Goal: Transaction & Acquisition: Book appointment/travel/reservation

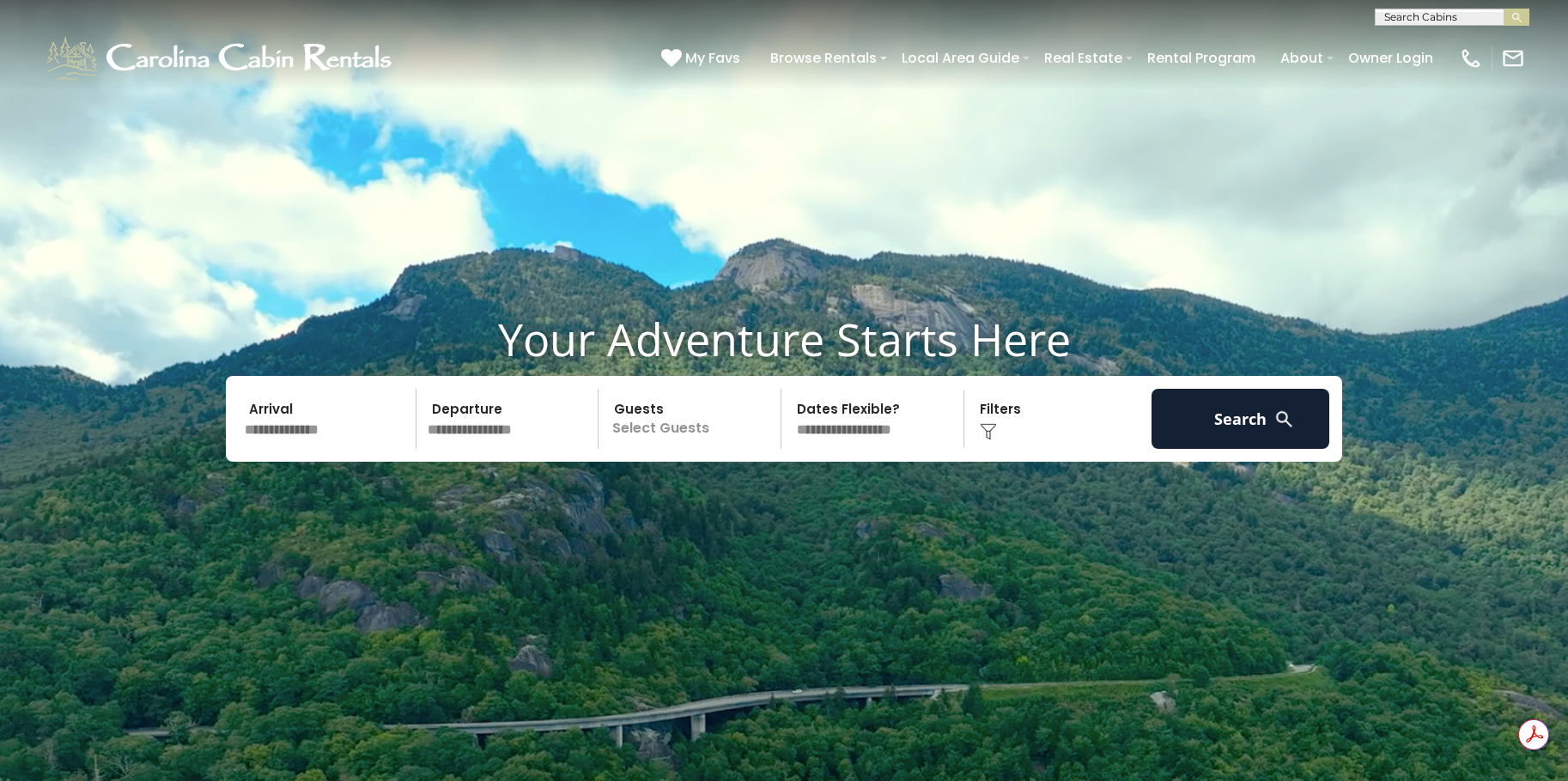
click at [327, 434] on input "text" at bounding box center [327, 418] width 178 height 60
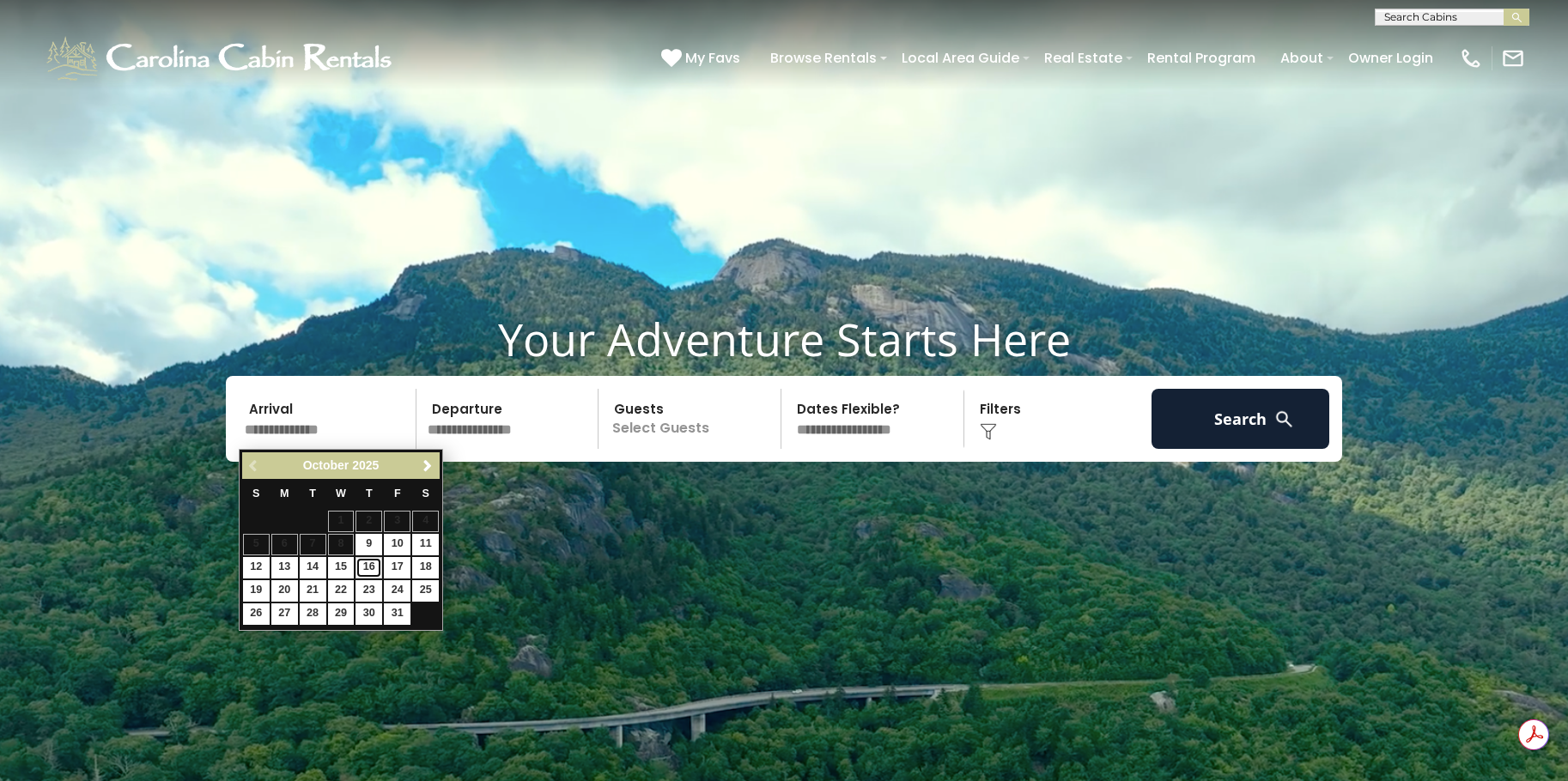
click at [372, 569] on link "16" at bounding box center [369, 568] width 27 height 22
type input "********"
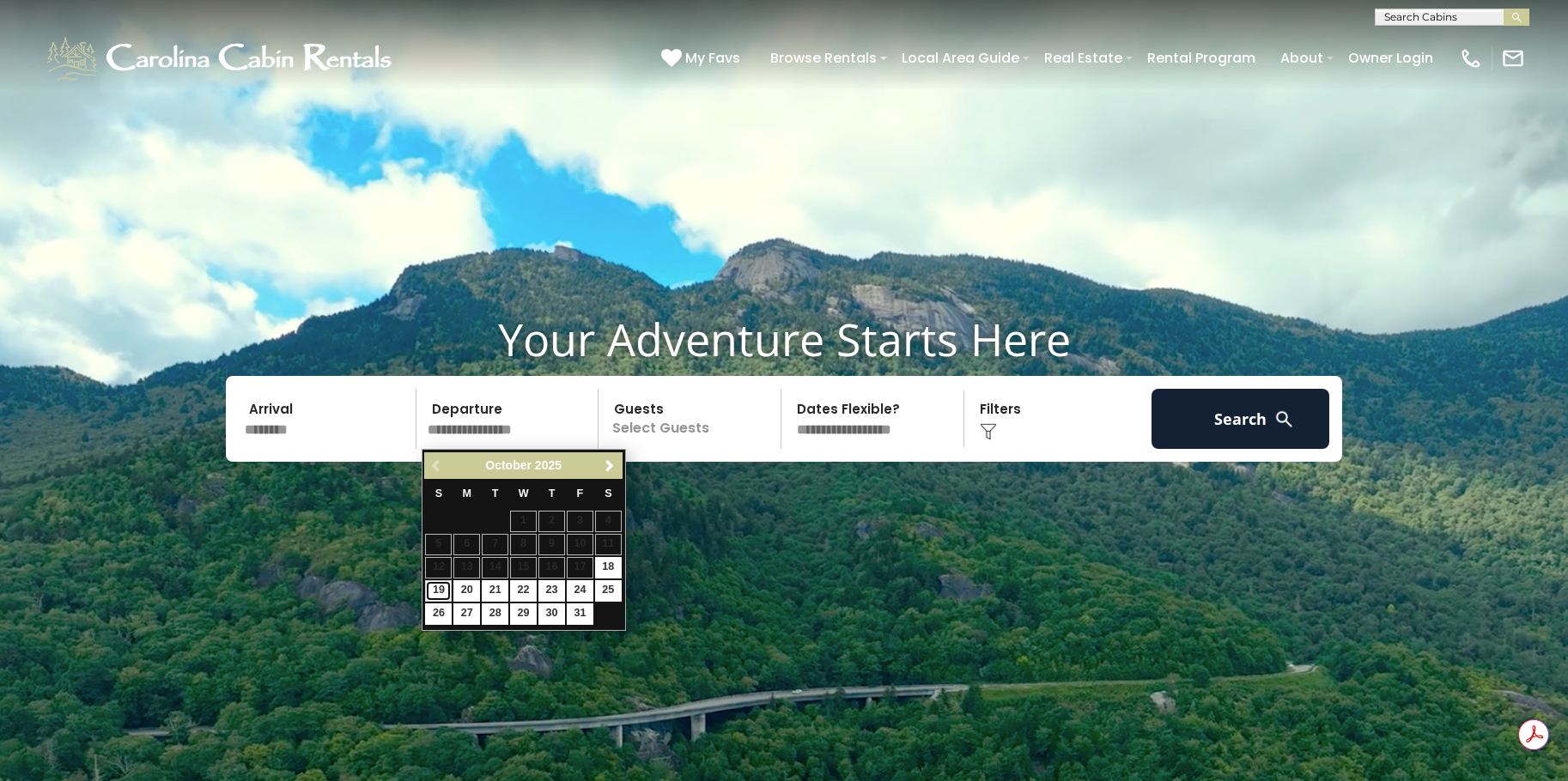
click at [430, 583] on link "19" at bounding box center [438, 591] width 27 height 22
type input "********"
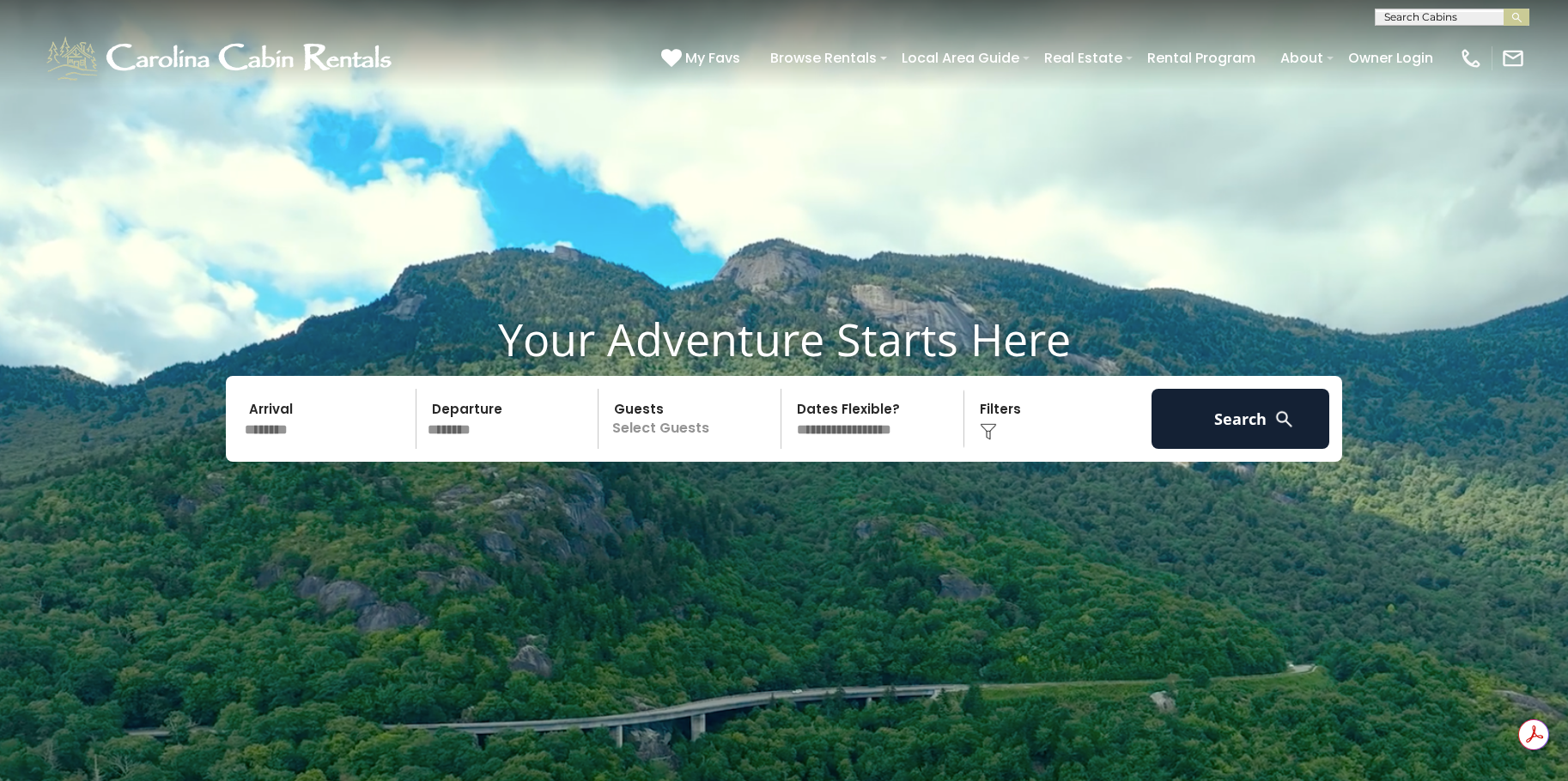
click at [646, 418] on p "Select Guests" at bounding box center [692, 418] width 177 height 60
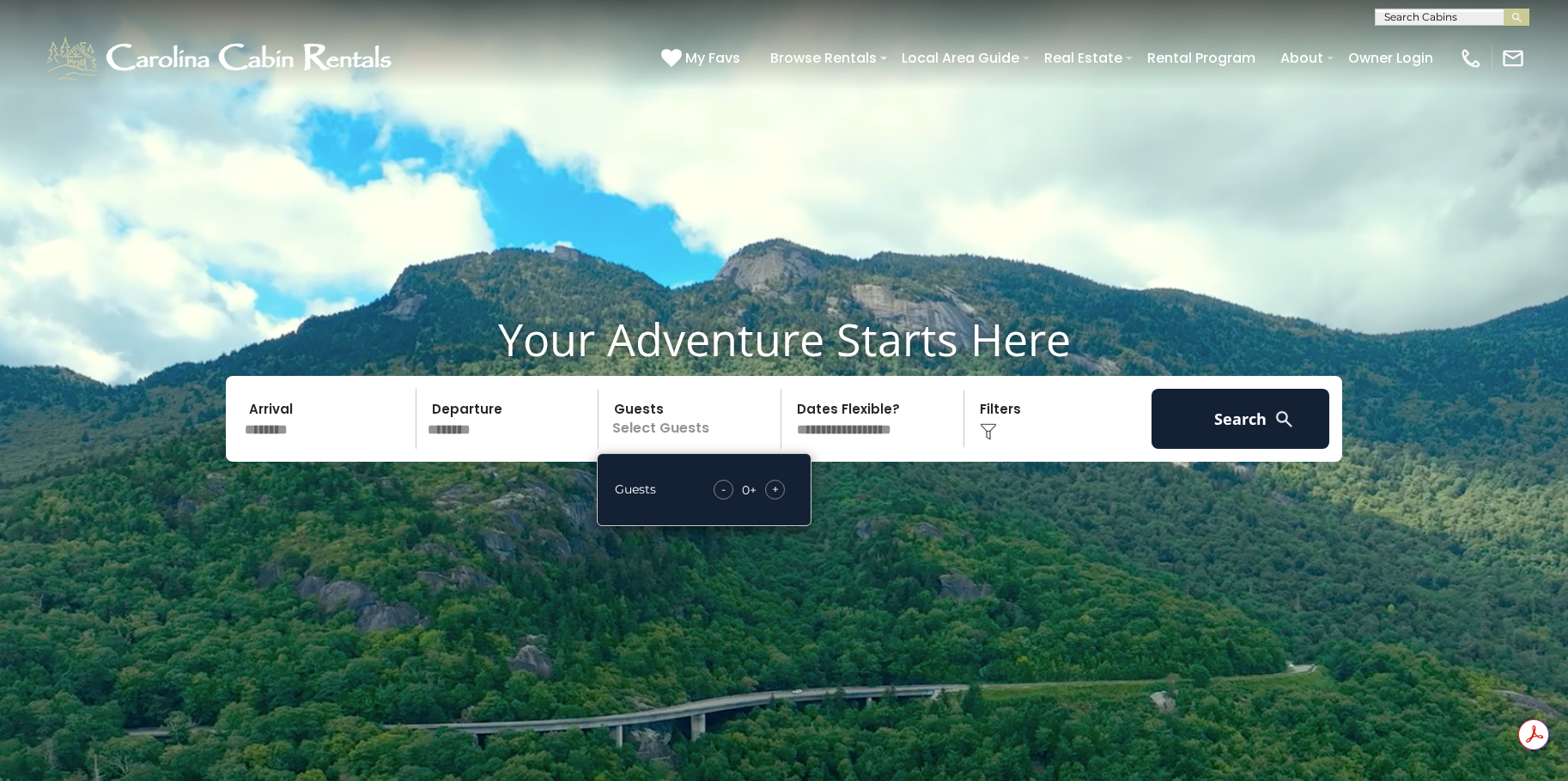
click at [776, 482] on span "+" at bounding box center [775, 489] width 7 height 17
click at [776, 490] on span "+" at bounding box center [775, 489] width 7 height 17
click at [1059, 414] on div "Click to Choose" at bounding box center [1058, 418] width 178 height 60
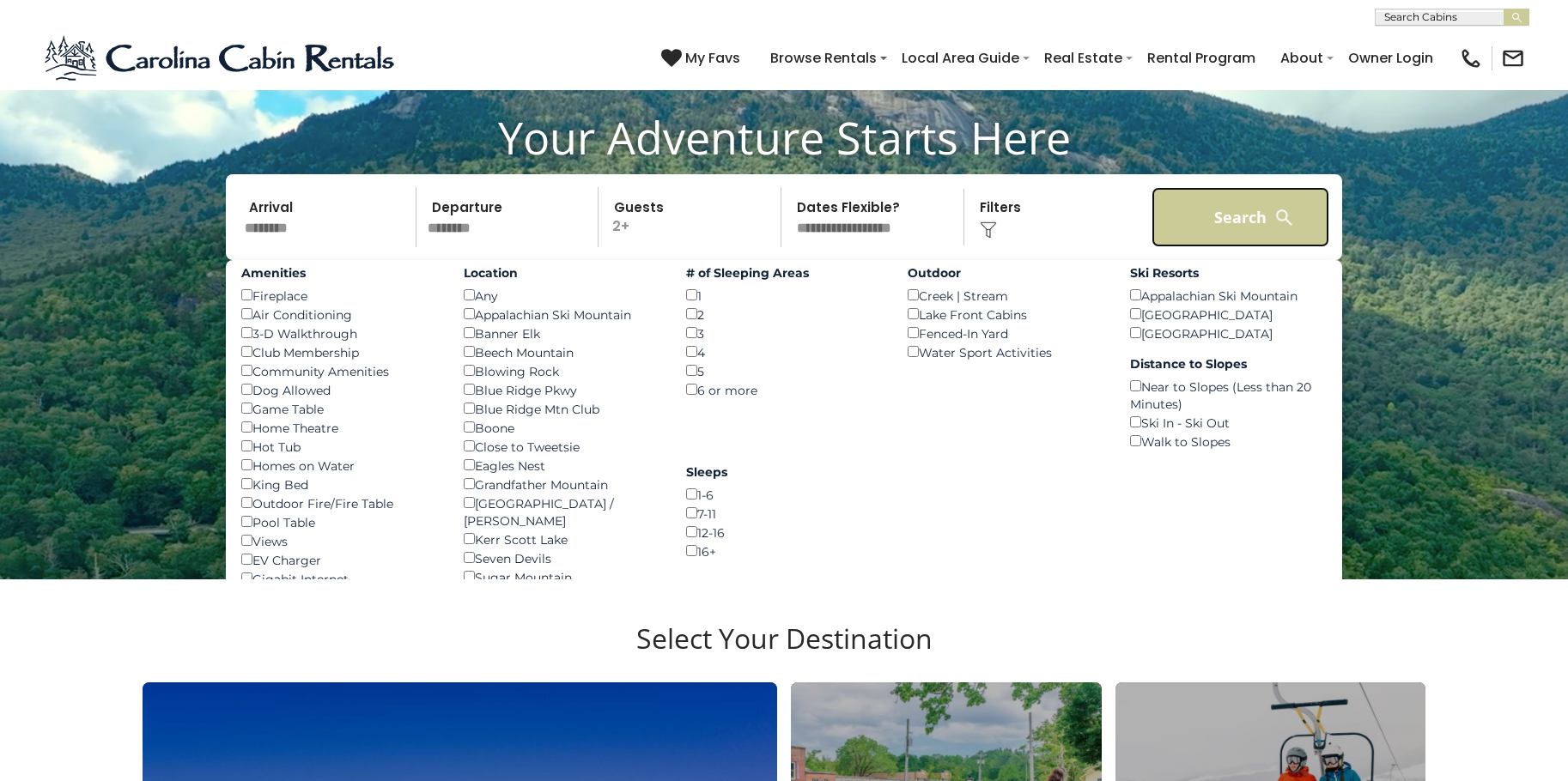
click at [1208, 226] on button "Search" at bounding box center [1241, 217] width 178 height 60
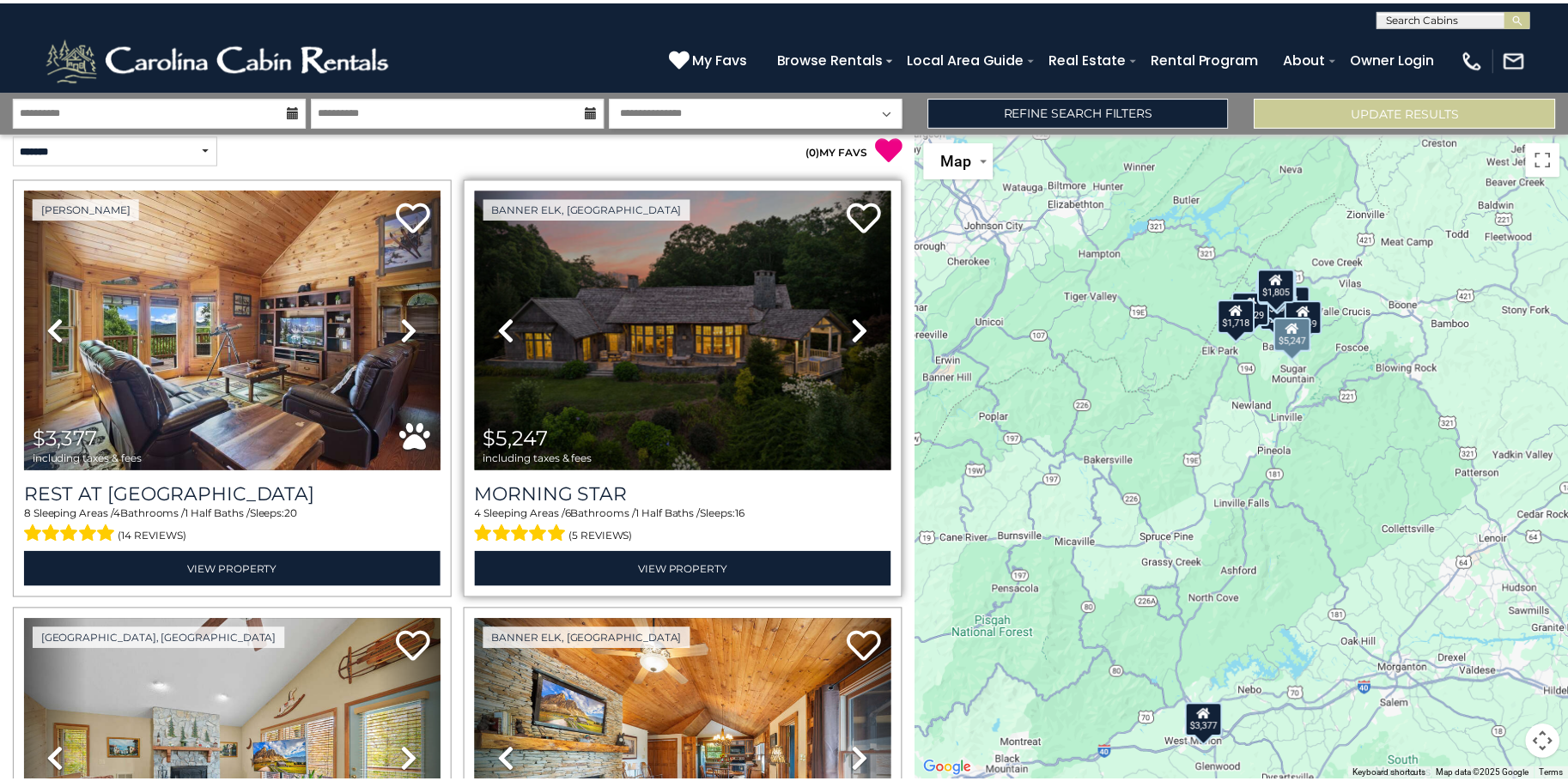
scroll to position [9, 0]
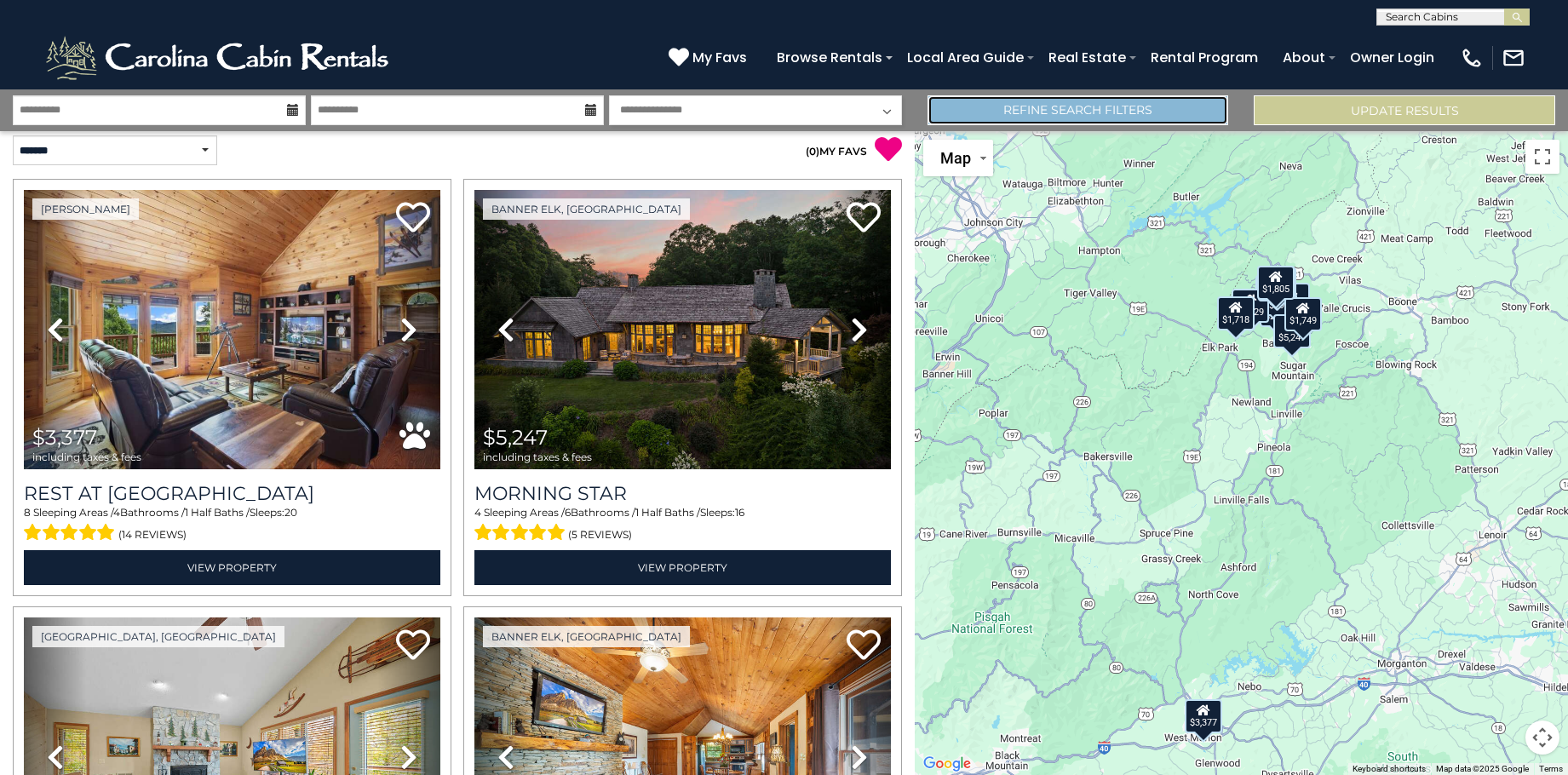
click at [1011, 115] on link "Refine Search Filters" at bounding box center [1078, 110] width 301 height 30
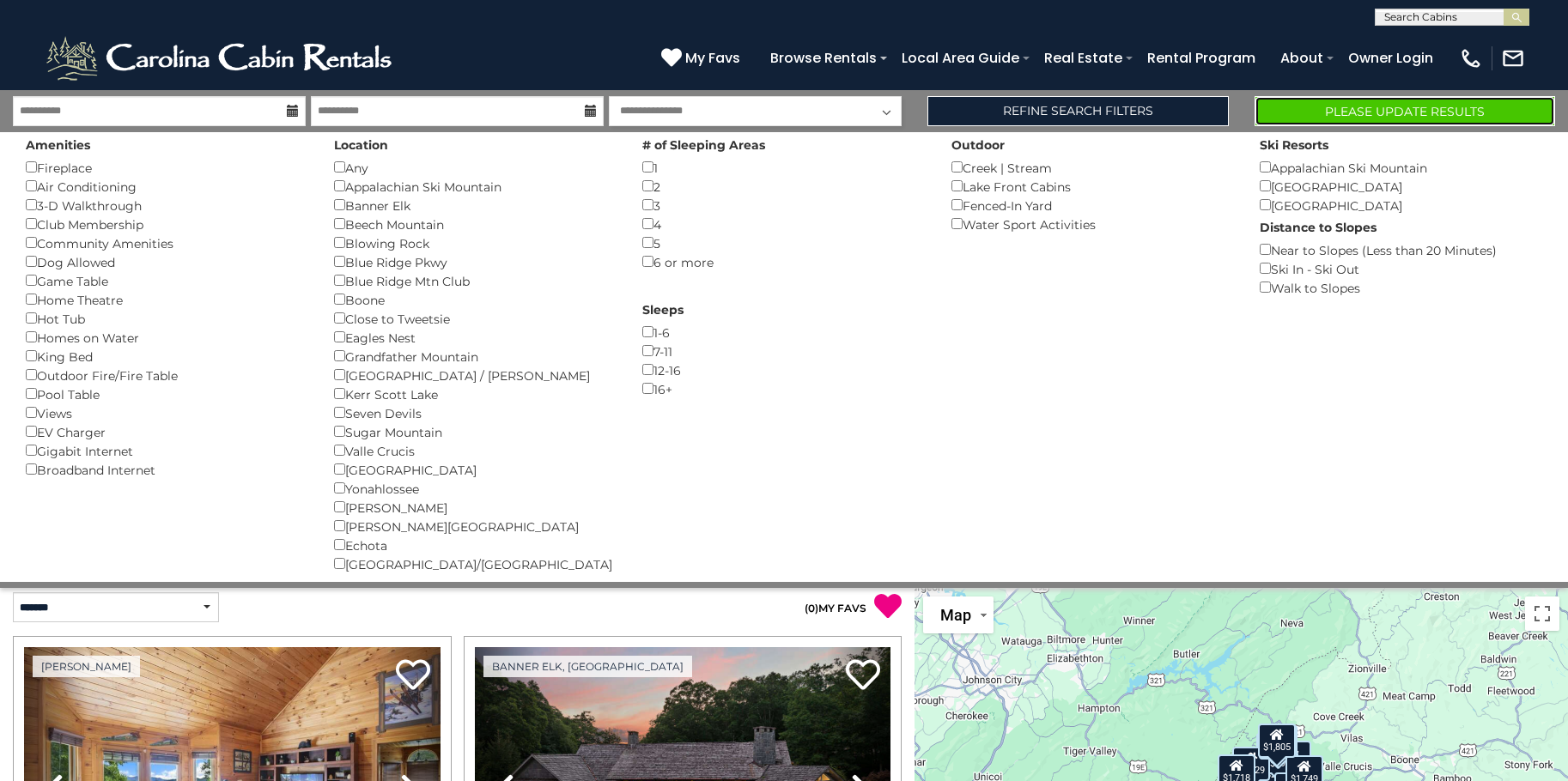
click at [1436, 114] on button "Please Update Results" at bounding box center [1405, 111] width 300 height 30
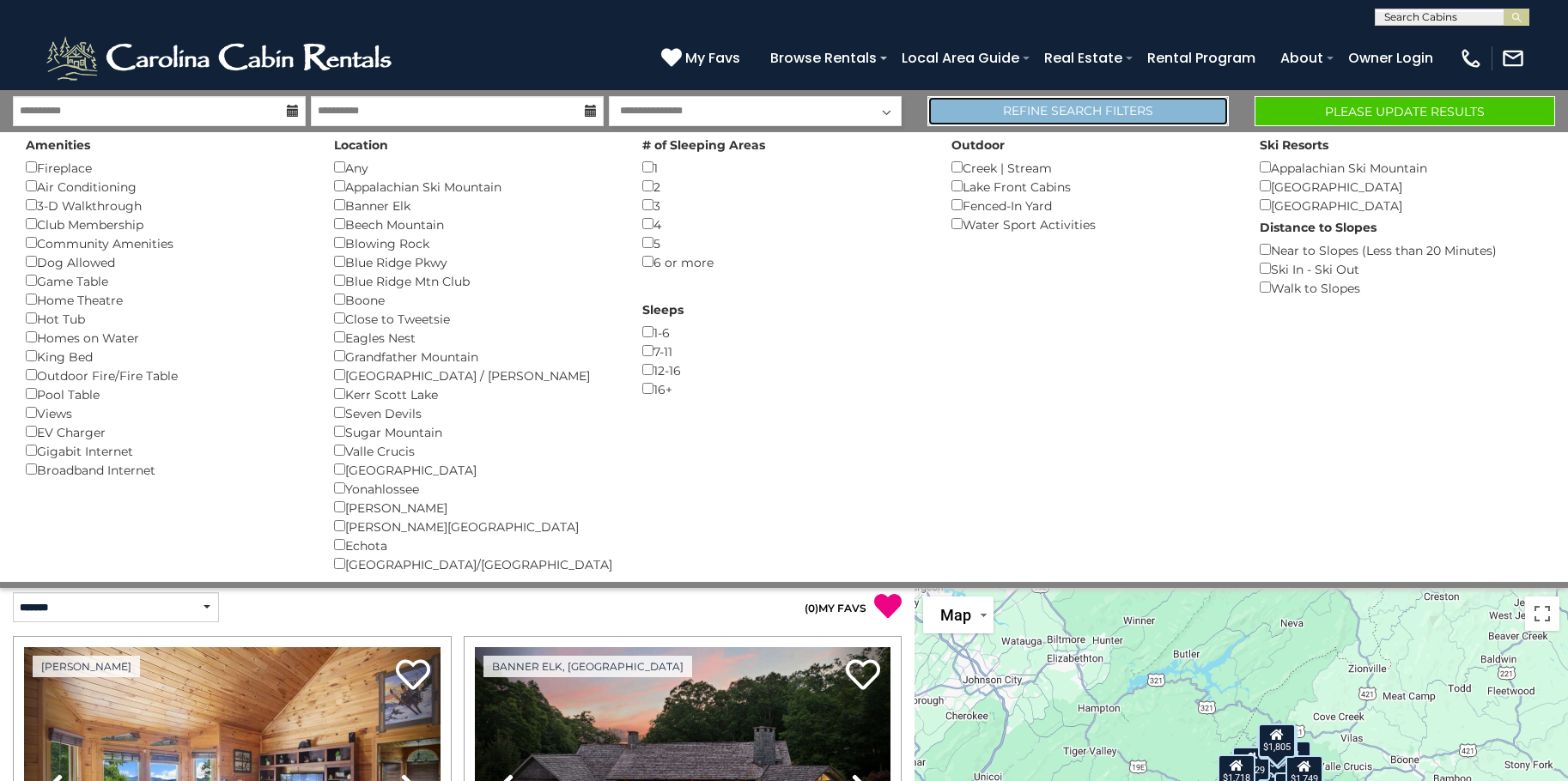
click at [1096, 106] on link "Refine Search Filters" at bounding box center [1077, 111] width 300 height 30
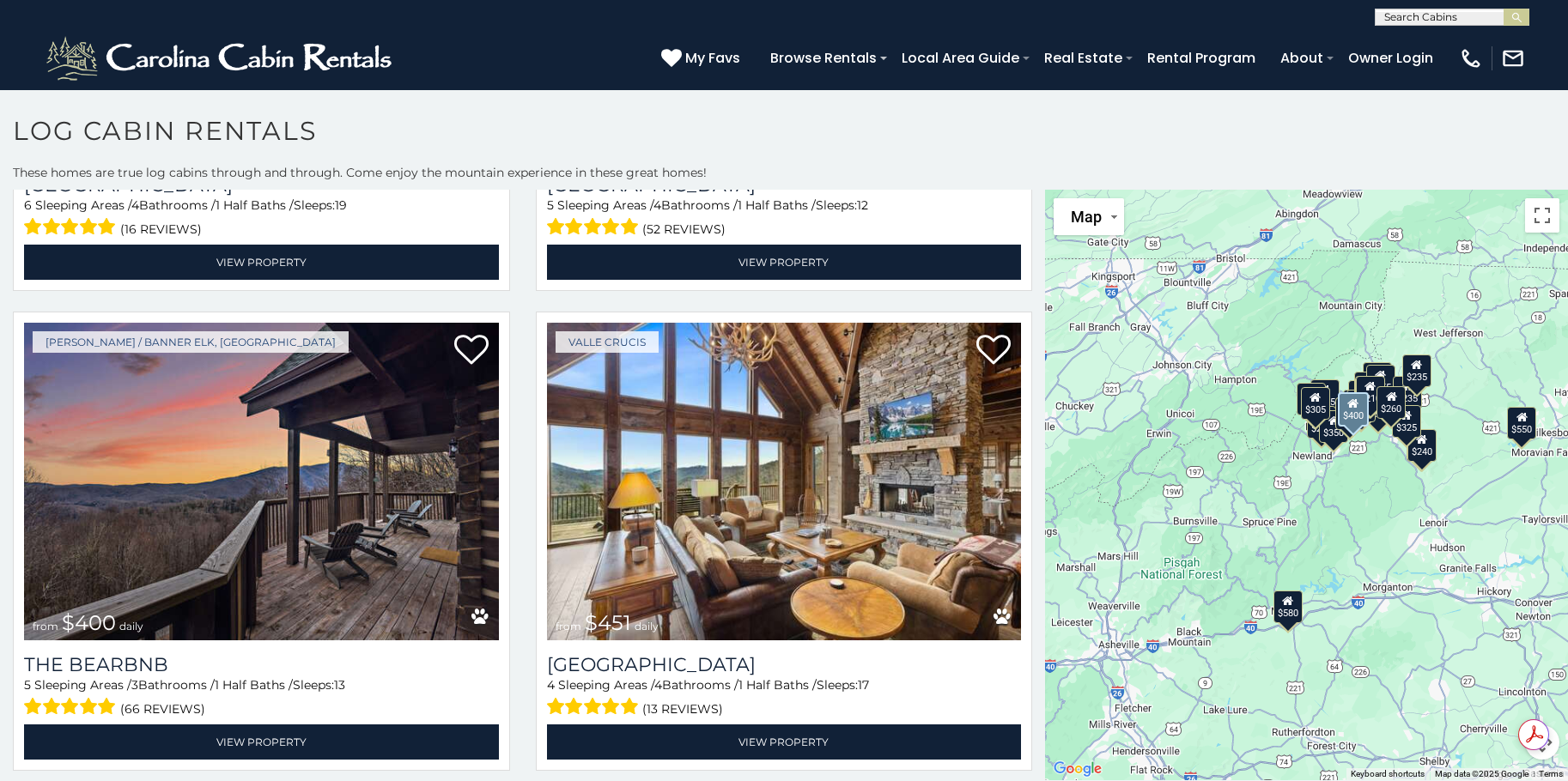
scroll to position [878, 0]
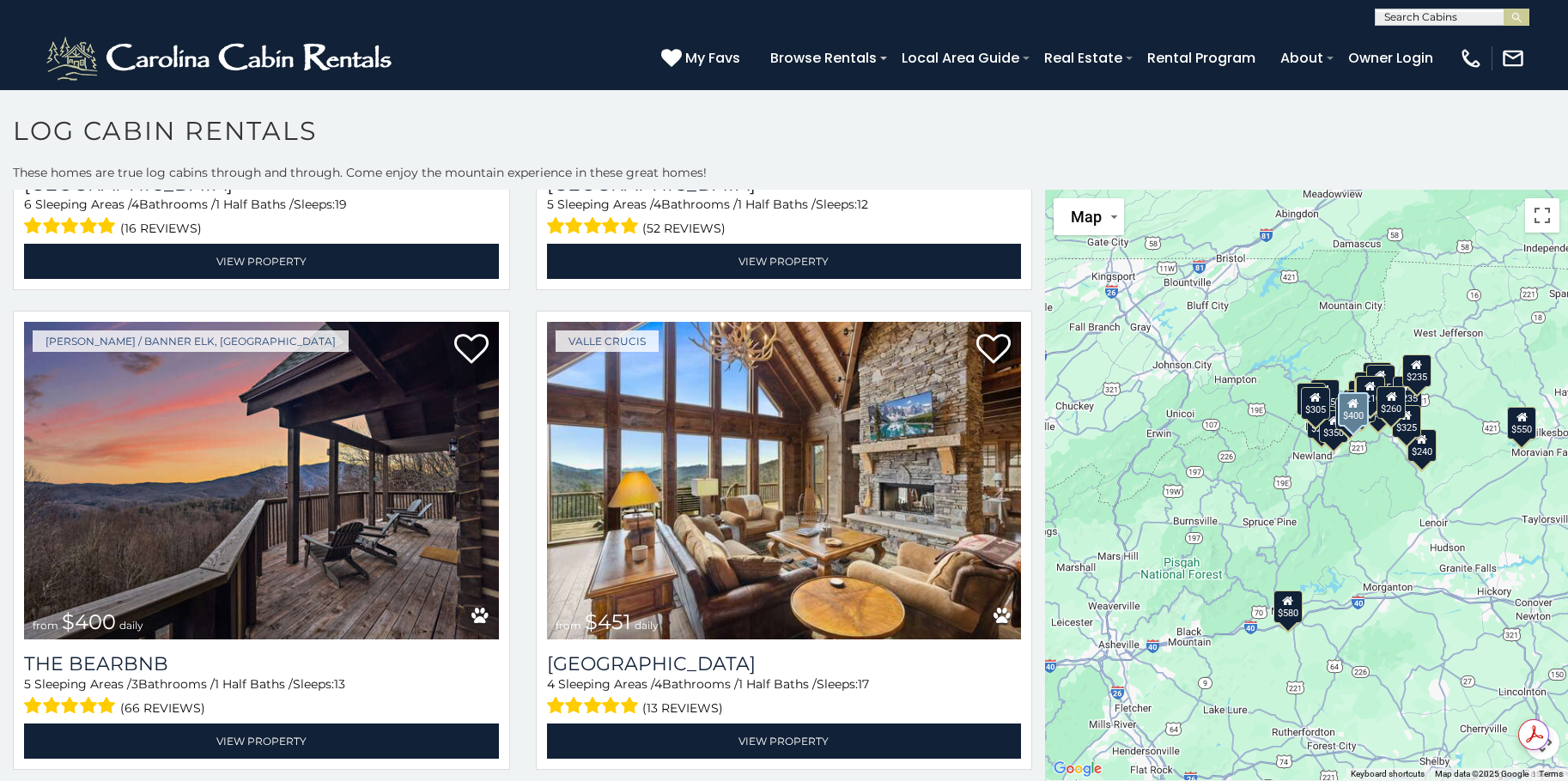
click at [267, 438] on img at bounding box center [261, 481] width 475 height 318
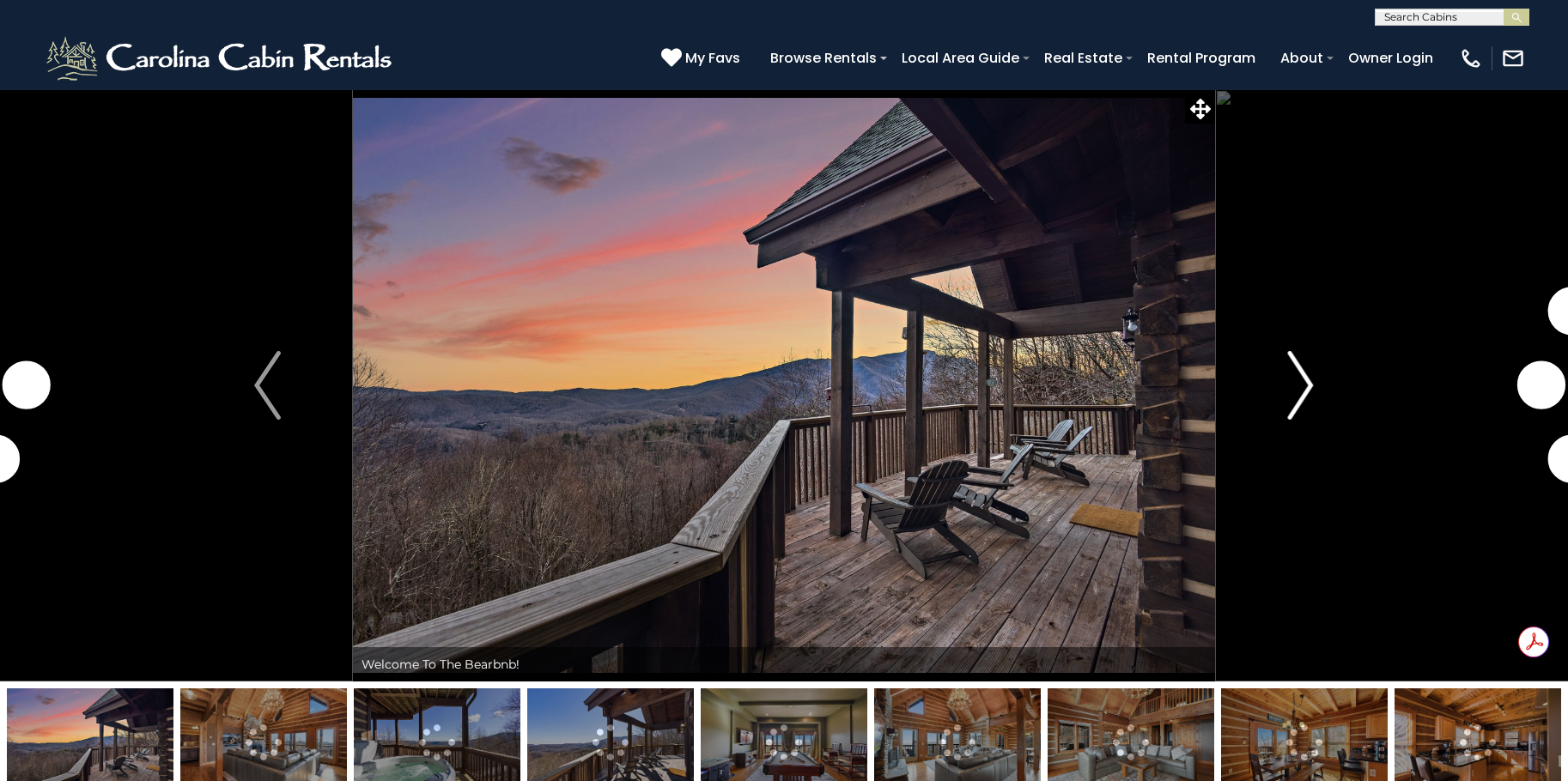
click at [1301, 366] on img "Next" at bounding box center [1301, 385] width 26 height 69
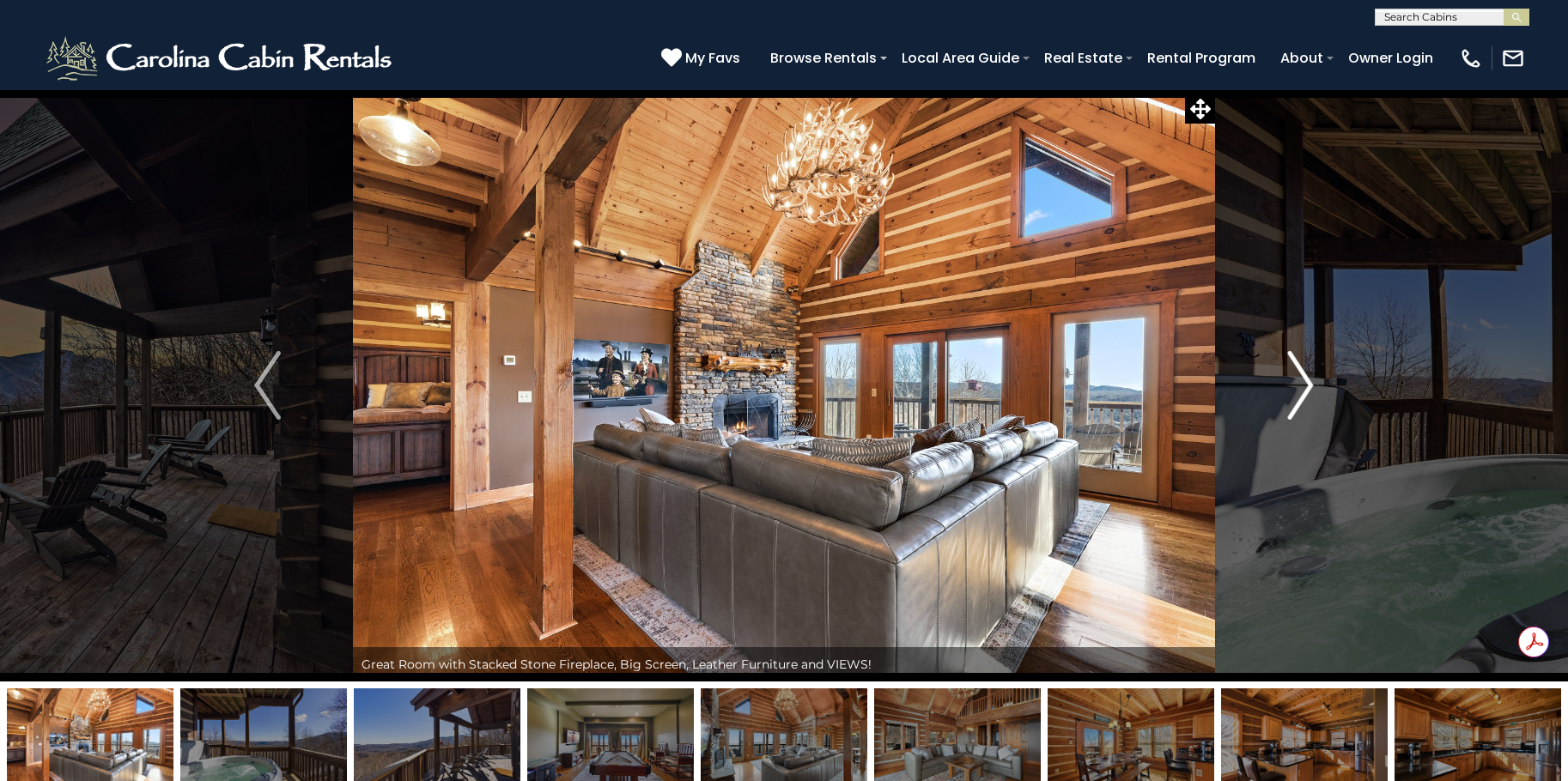
click at [1298, 388] on img "Next" at bounding box center [1301, 385] width 26 height 69
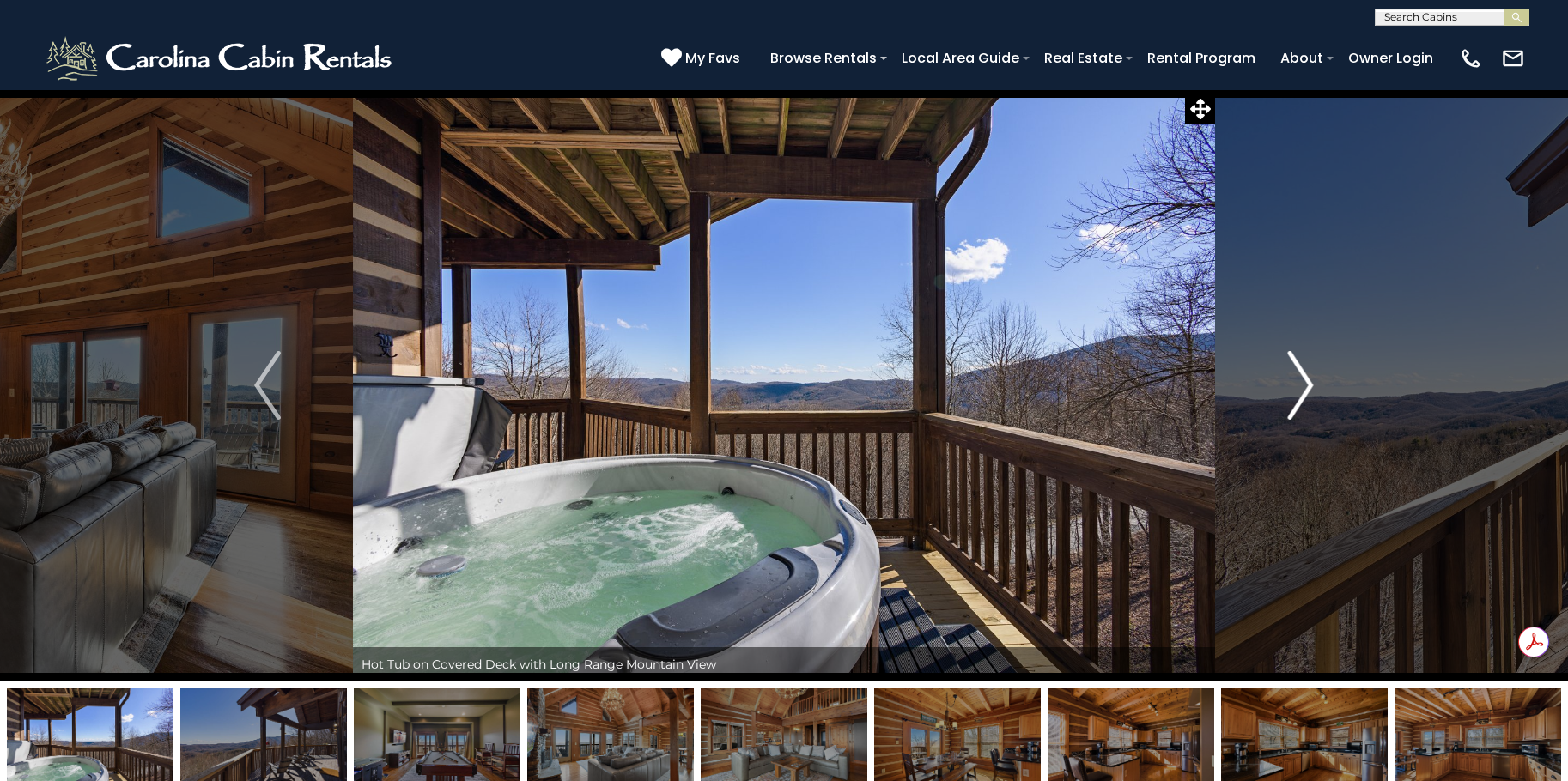
click at [1298, 388] on img "Next" at bounding box center [1301, 385] width 26 height 69
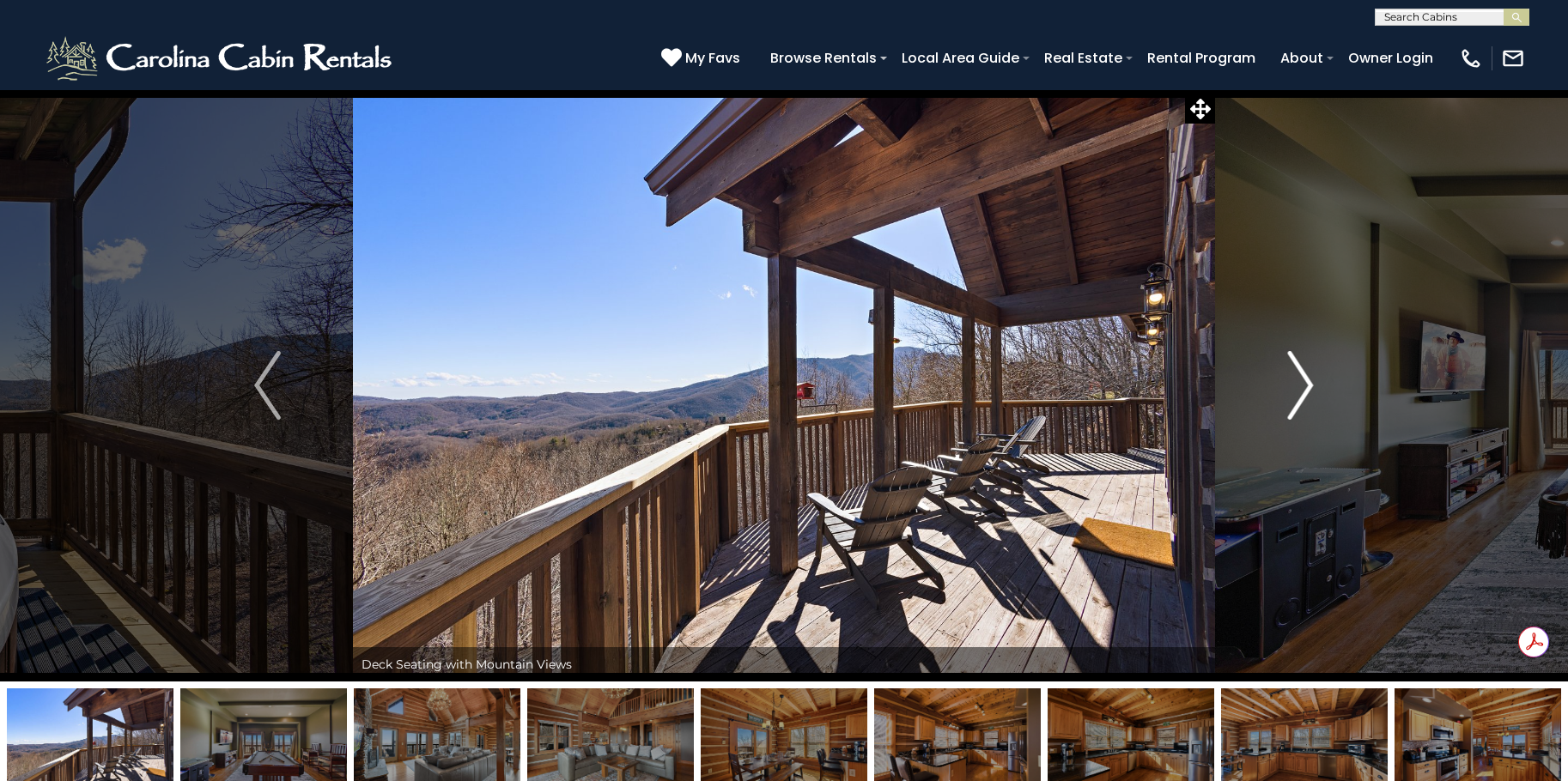
click at [1298, 388] on img "Next" at bounding box center [1301, 385] width 26 height 69
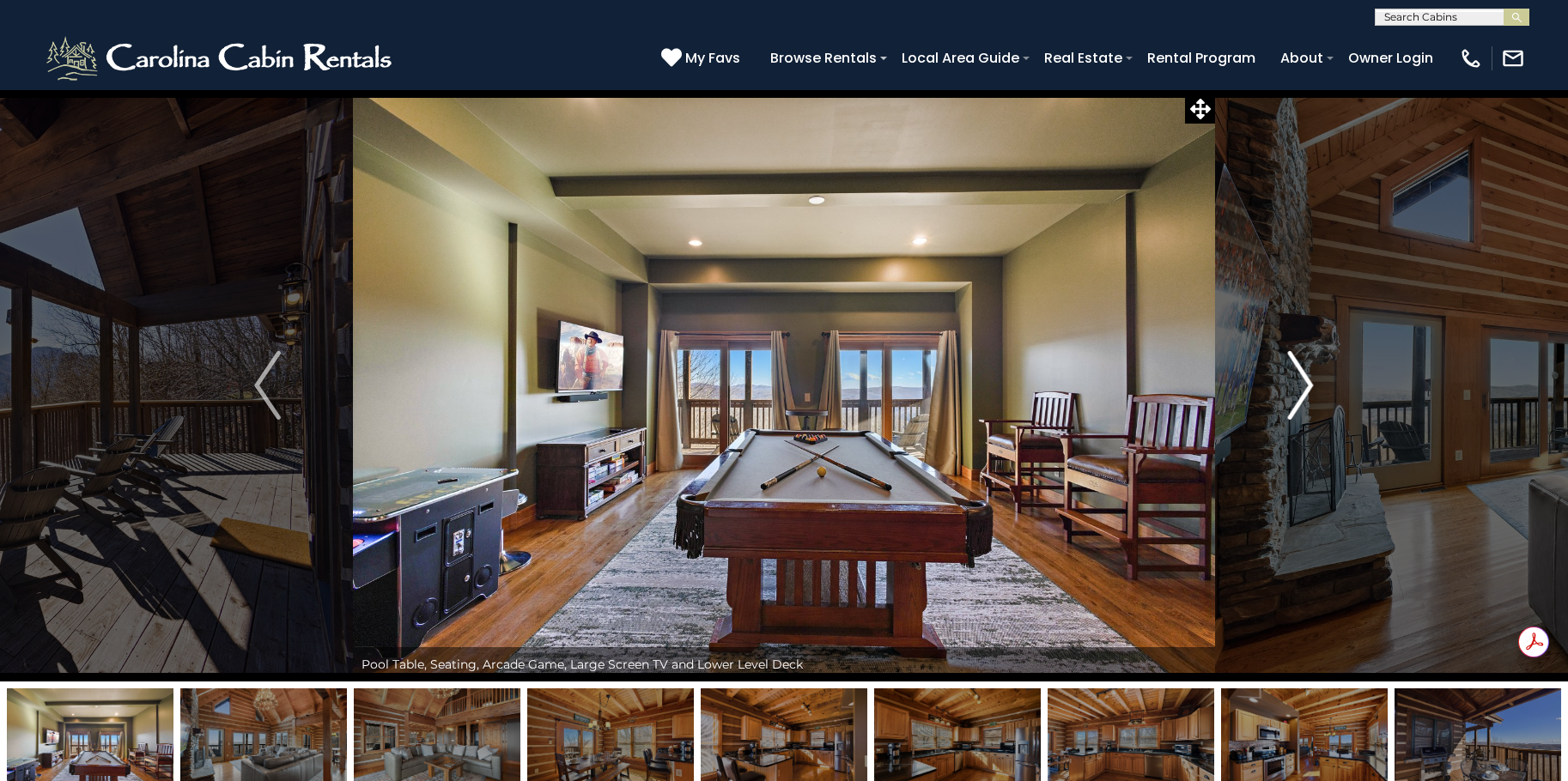
click at [1298, 388] on img "Next" at bounding box center [1301, 385] width 26 height 69
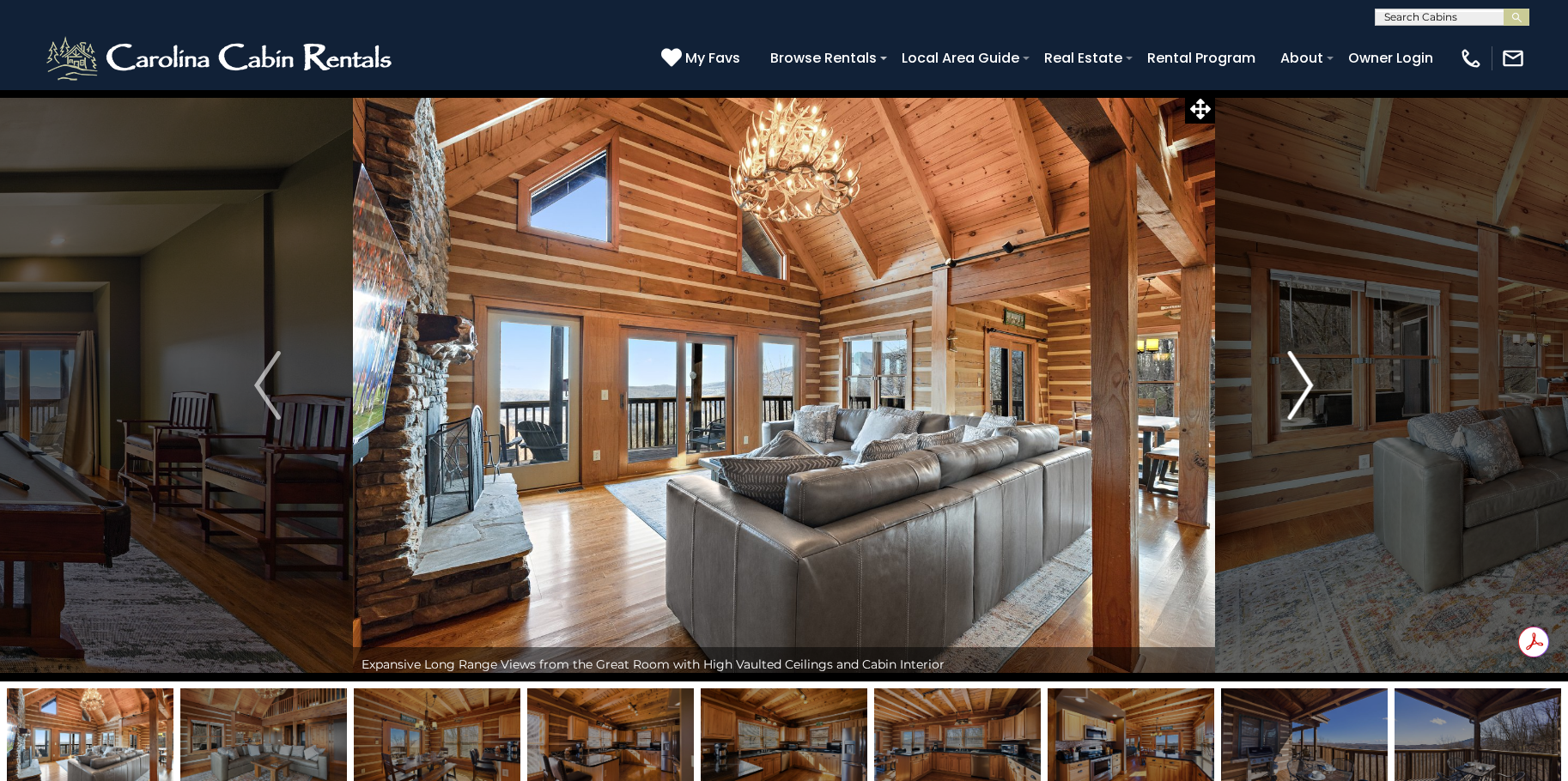
click at [1299, 388] on img "Next" at bounding box center [1301, 385] width 26 height 69
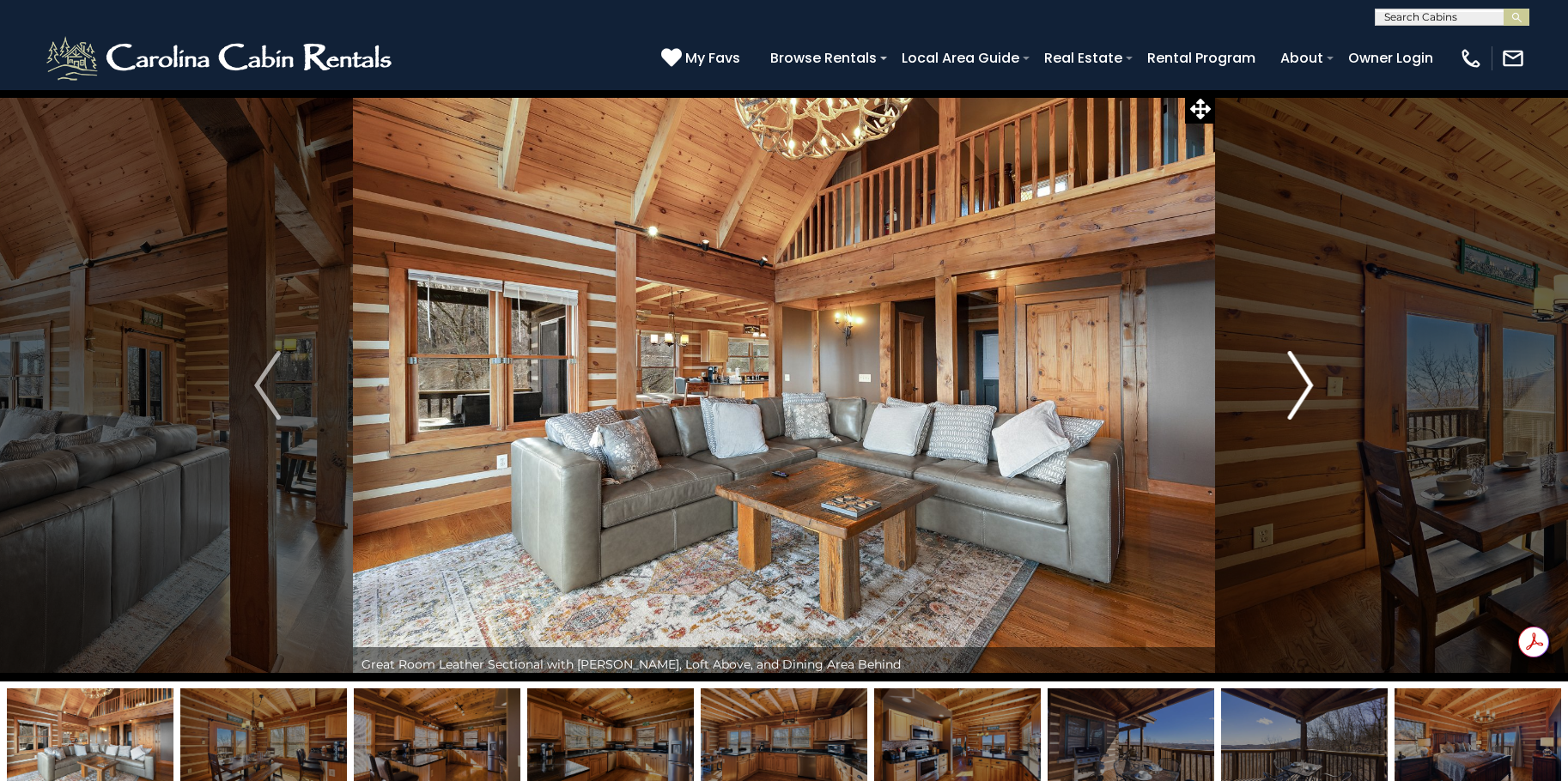
click at [1299, 390] on img "Next" at bounding box center [1301, 385] width 26 height 69
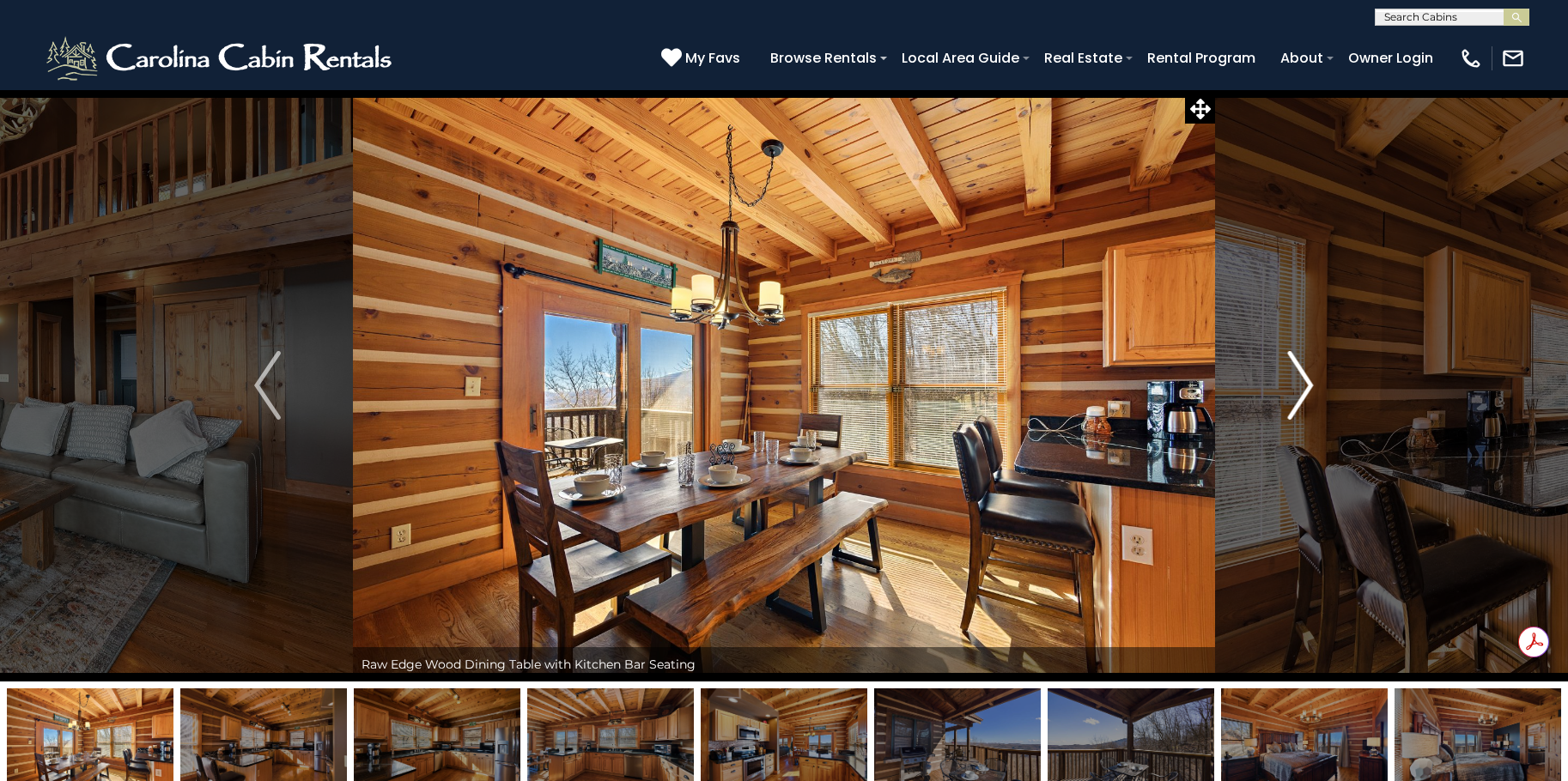
click at [1299, 390] on img "Next" at bounding box center [1301, 385] width 26 height 69
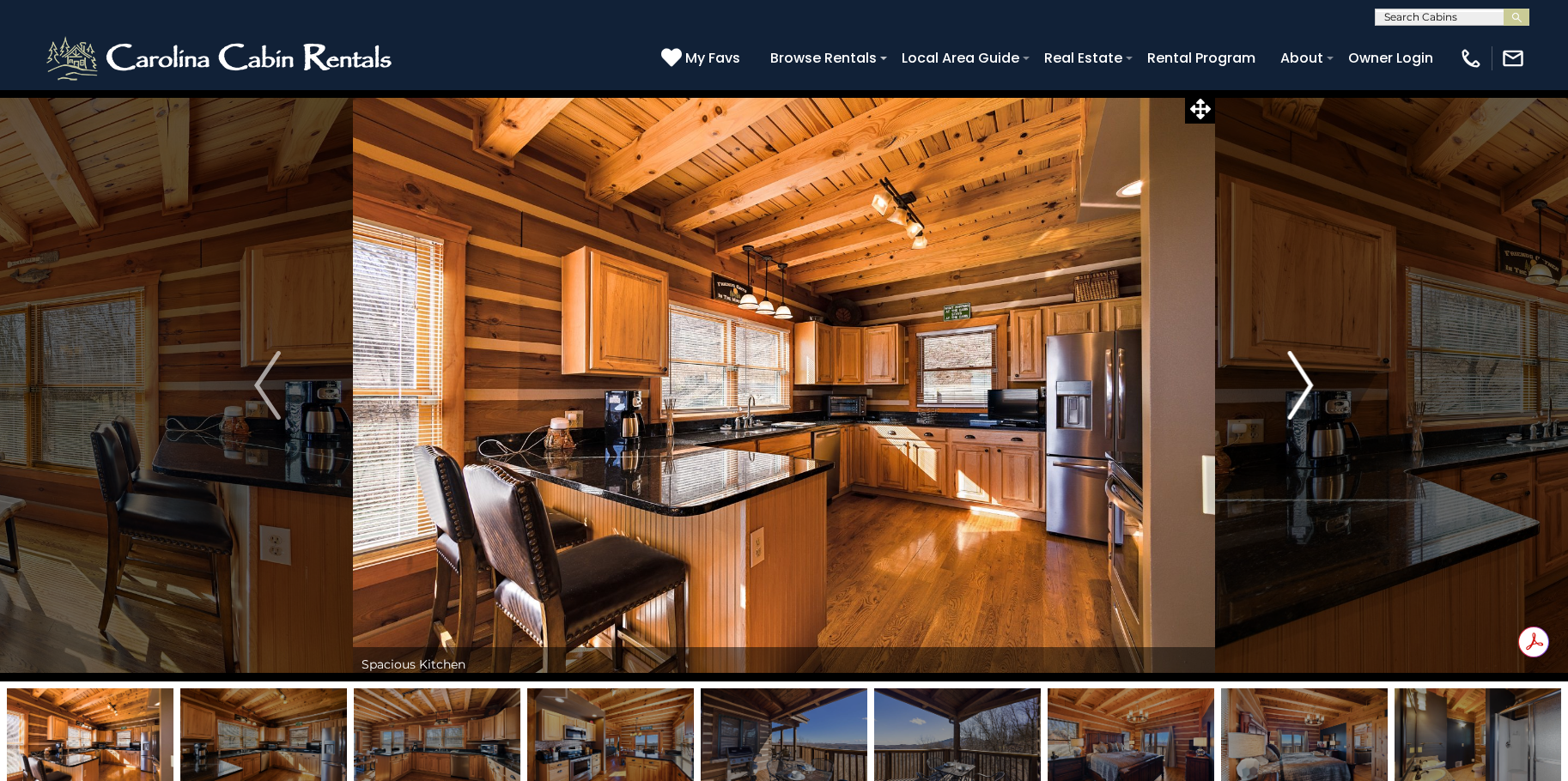
click at [1299, 390] on img "Next" at bounding box center [1301, 385] width 26 height 69
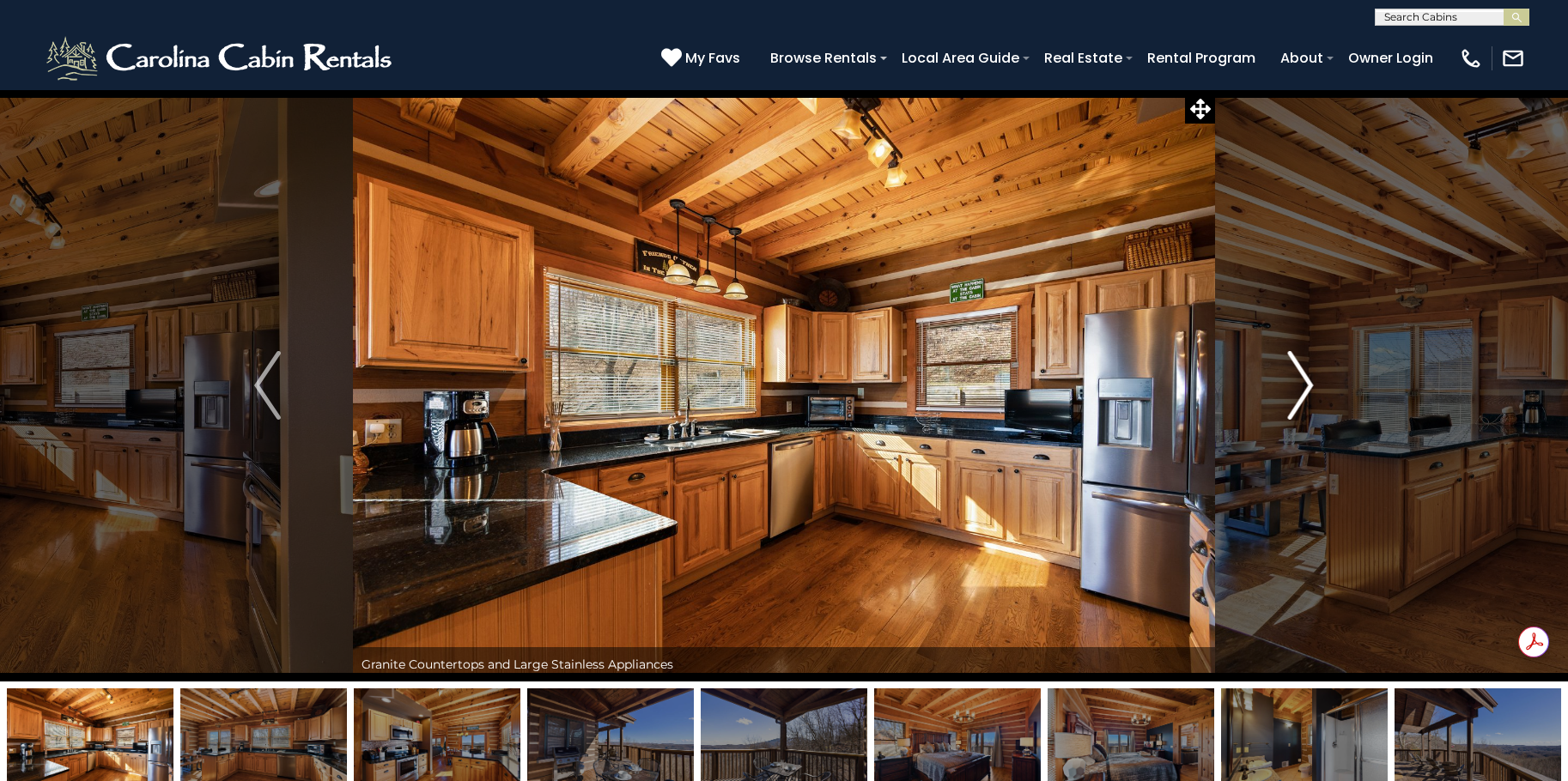
click at [1301, 391] on img "Next" at bounding box center [1301, 385] width 26 height 69
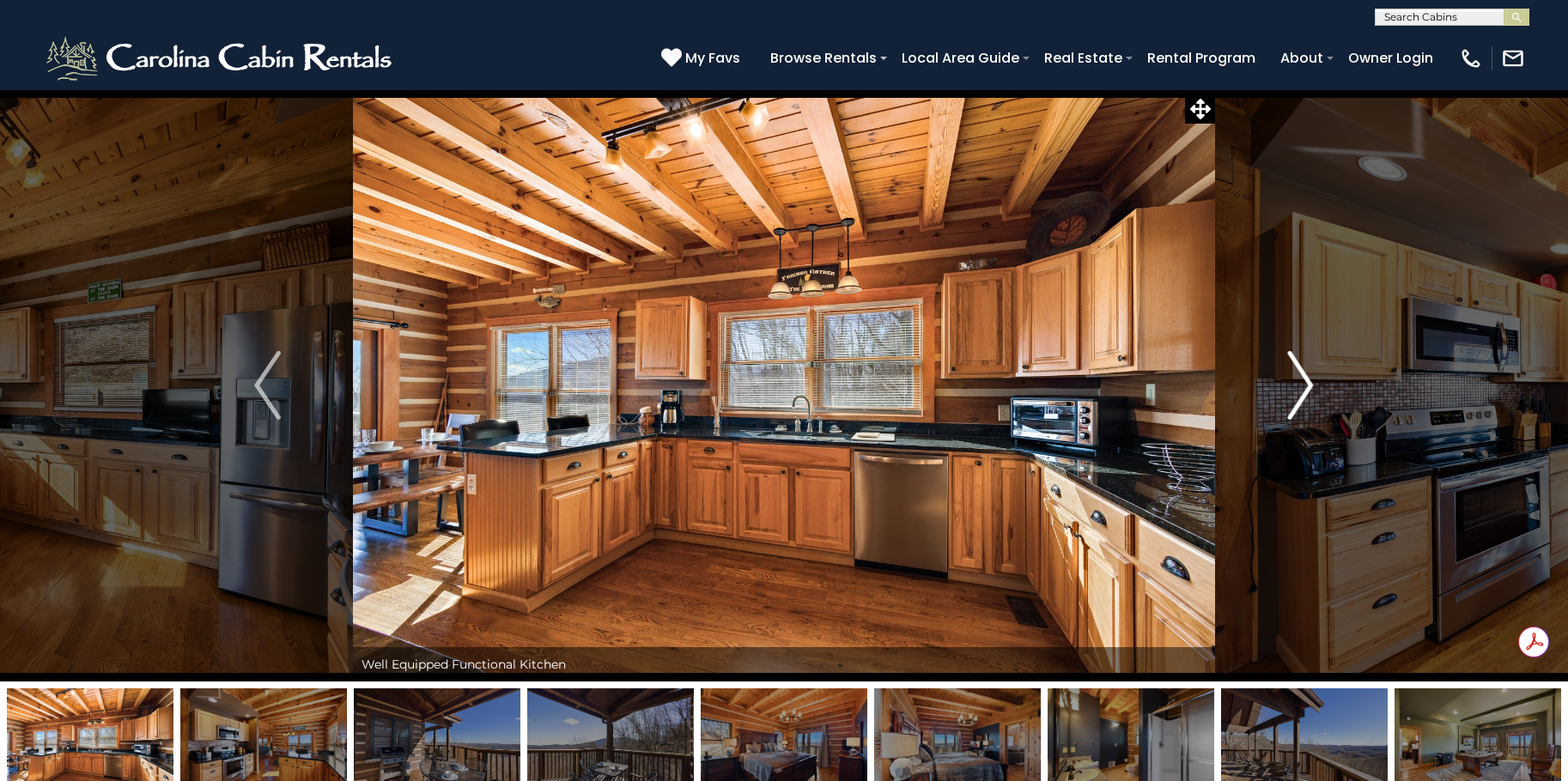
click at [1301, 391] on img "Next" at bounding box center [1301, 385] width 26 height 69
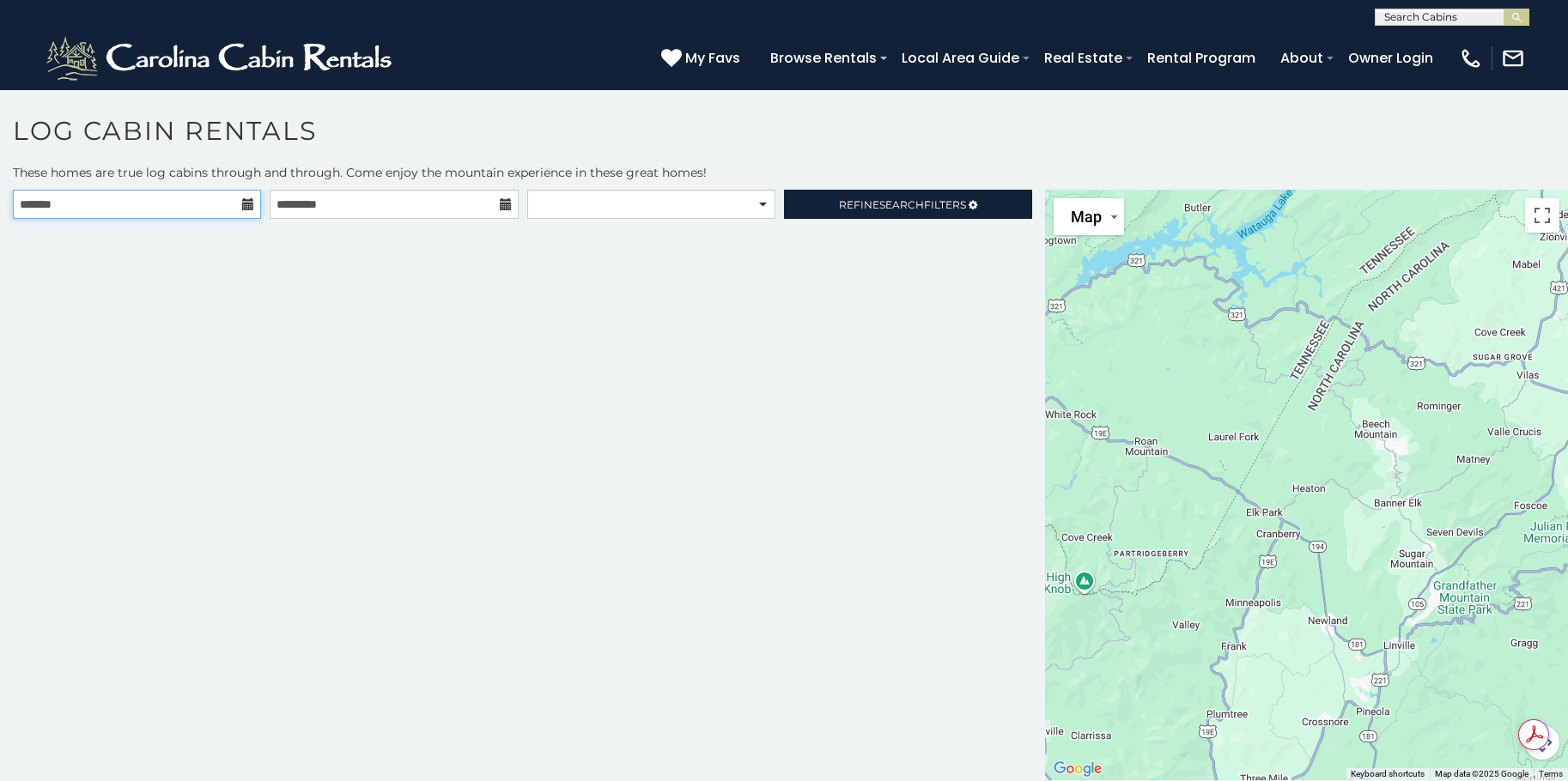
click at [201, 203] on input "text" at bounding box center [137, 205] width 248 height 30
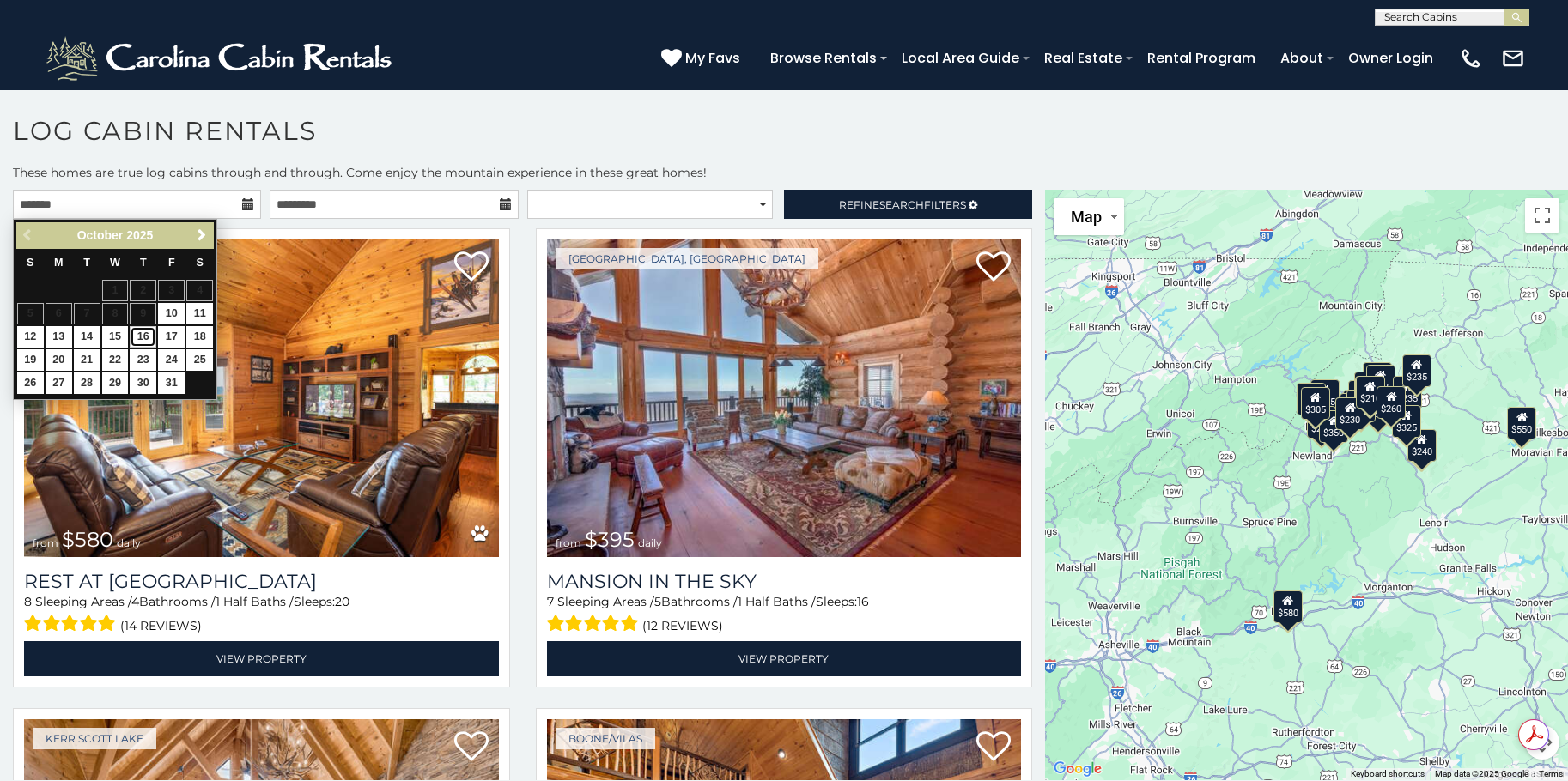
click at [136, 335] on link "16" at bounding box center [142, 337] width 27 height 22
type input "**********"
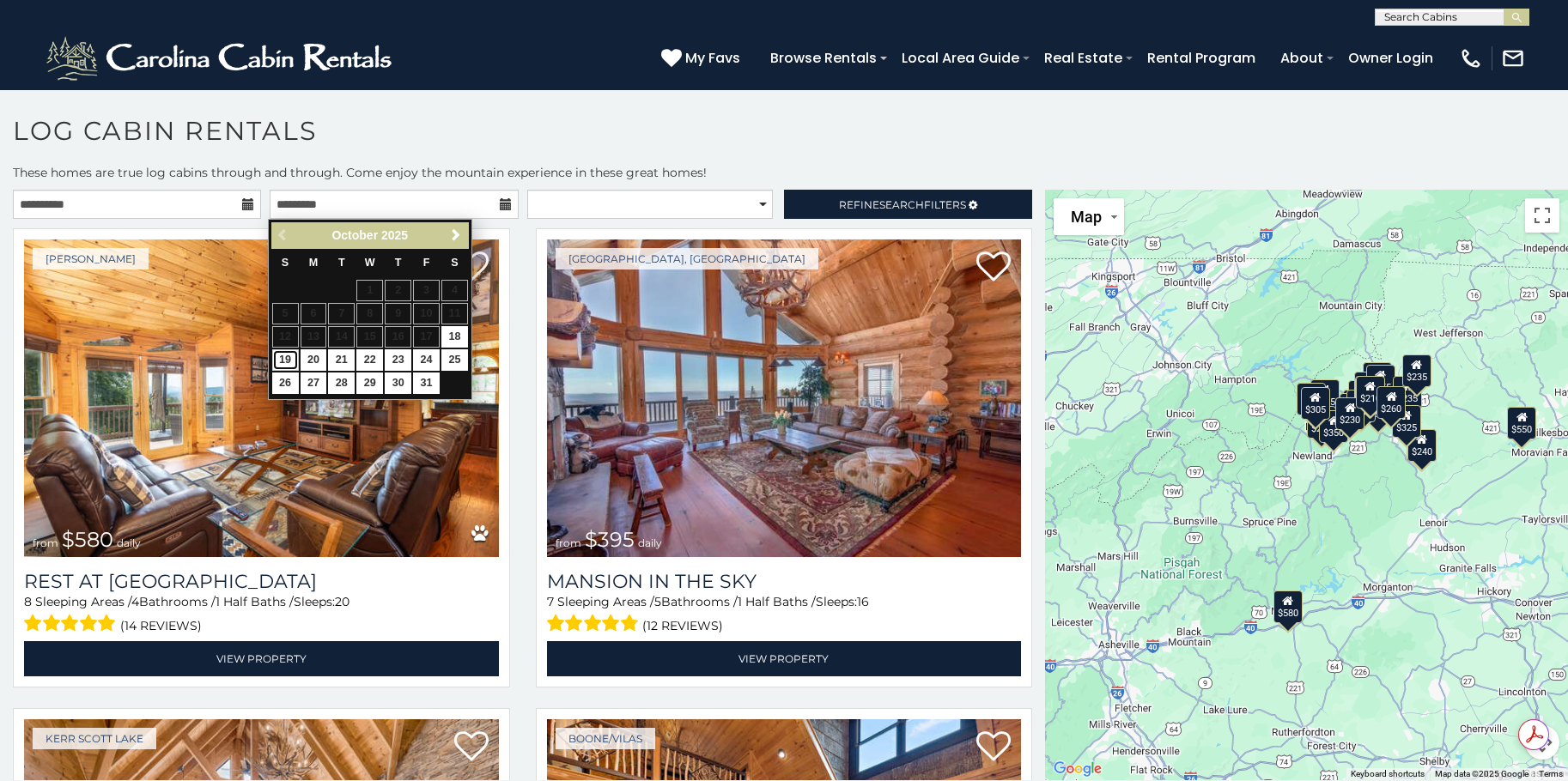
click at [274, 358] on link "19" at bounding box center [286, 360] width 27 height 22
type input "**********"
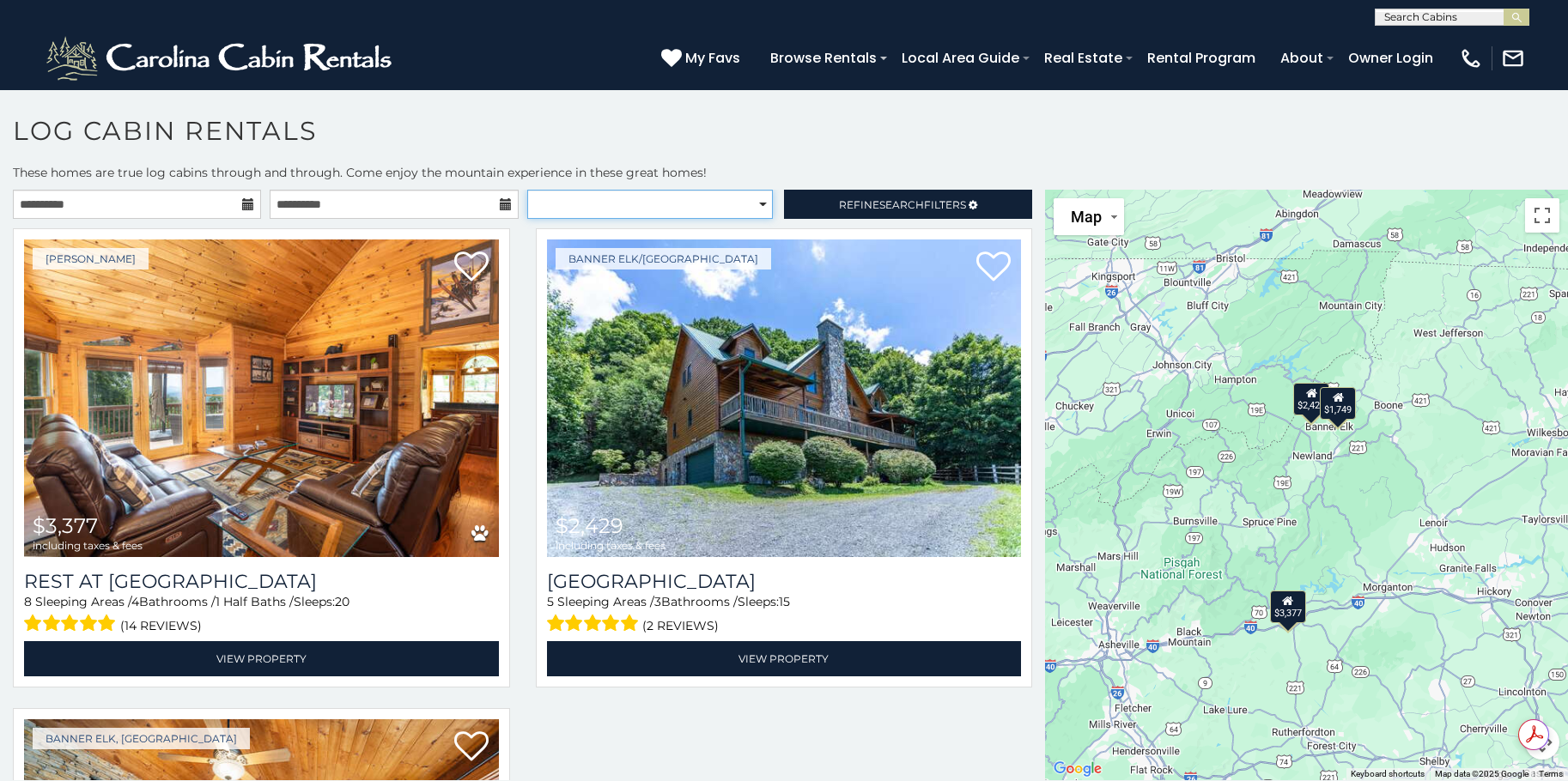
click at [670, 211] on select "**********" at bounding box center [650, 205] width 247 height 30
click at [844, 204] on span "Refine Search Filters" at bounding box center [902, 205] width 127 height 13
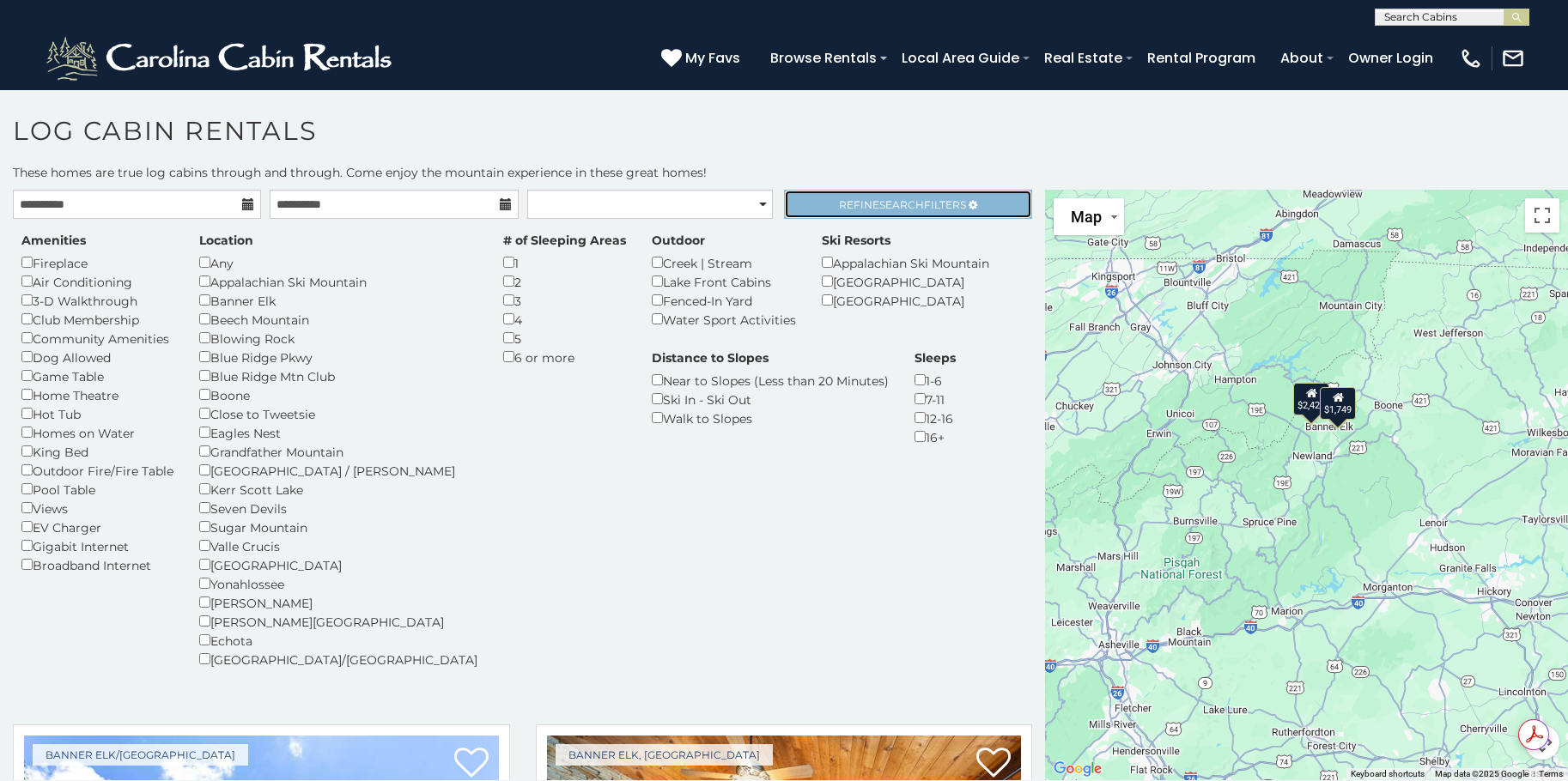
click at [880, 202] on span "Search" at bounding box center [901, 205] width 44 height 13
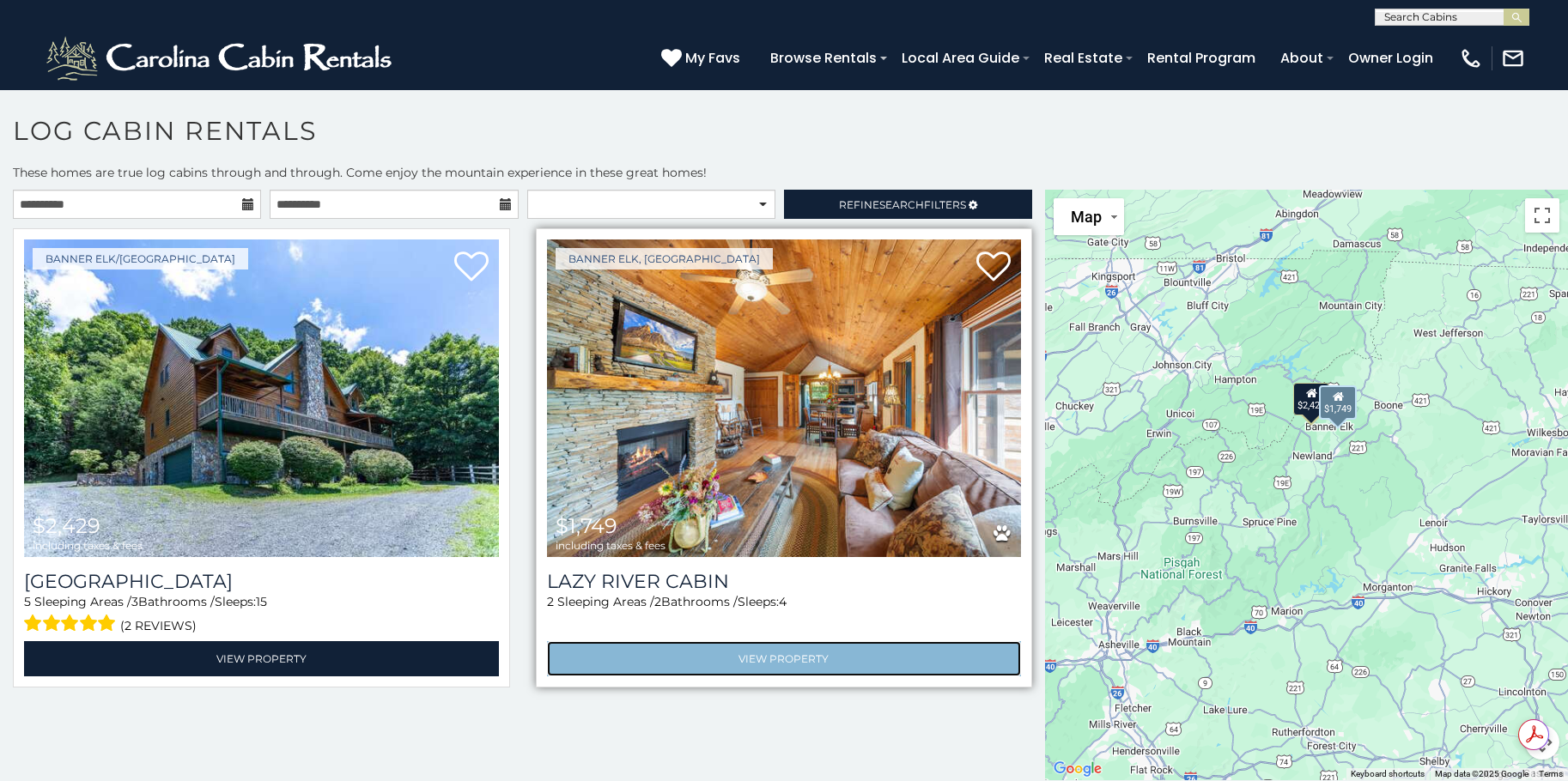
click at [770, 663] on link "View Property" at bounding box center [784, 659] width 475 height 36
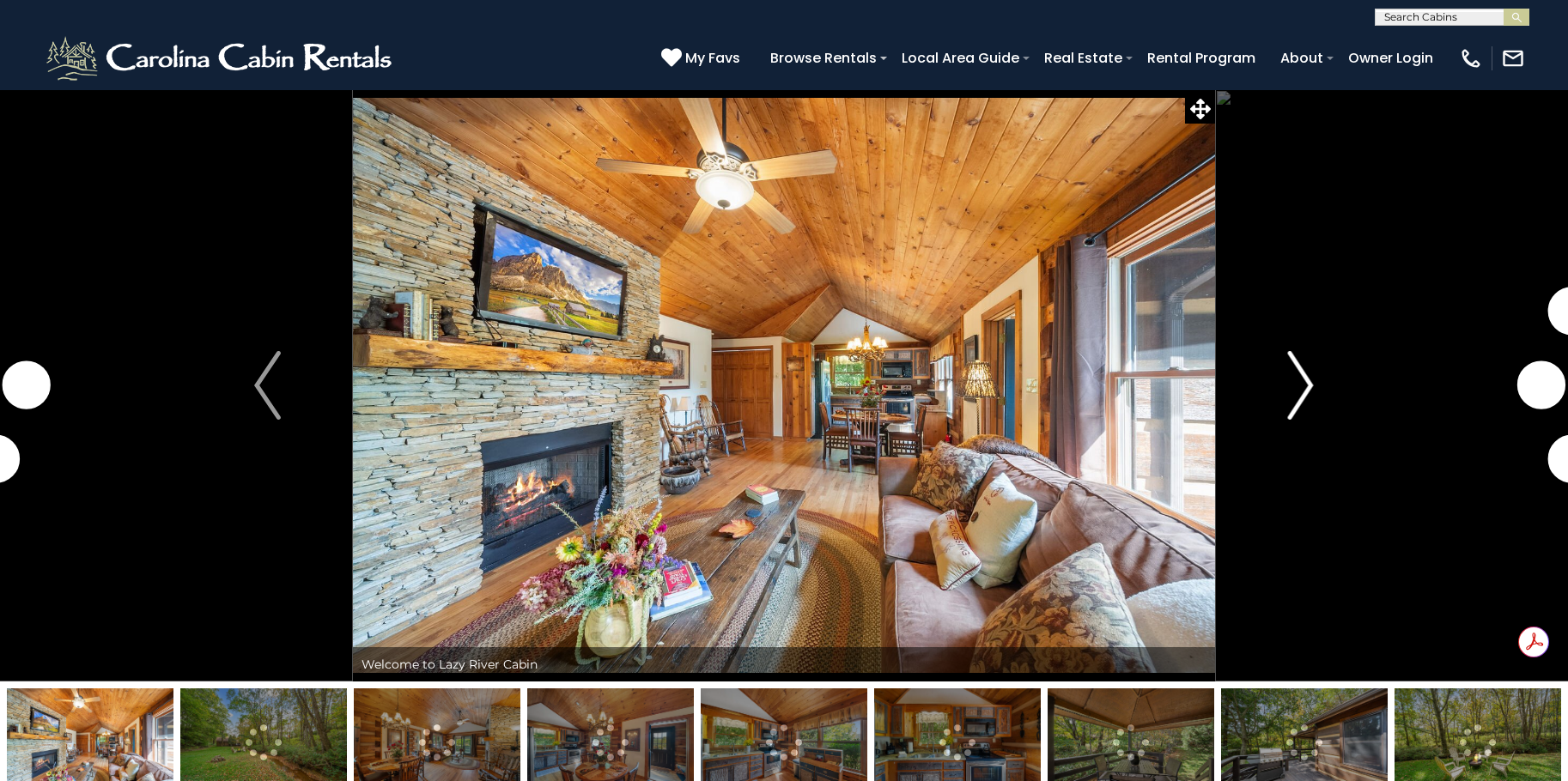
click at [1296, 393] on img "Next" at bounding box center [1301, 385] width 26 height 69
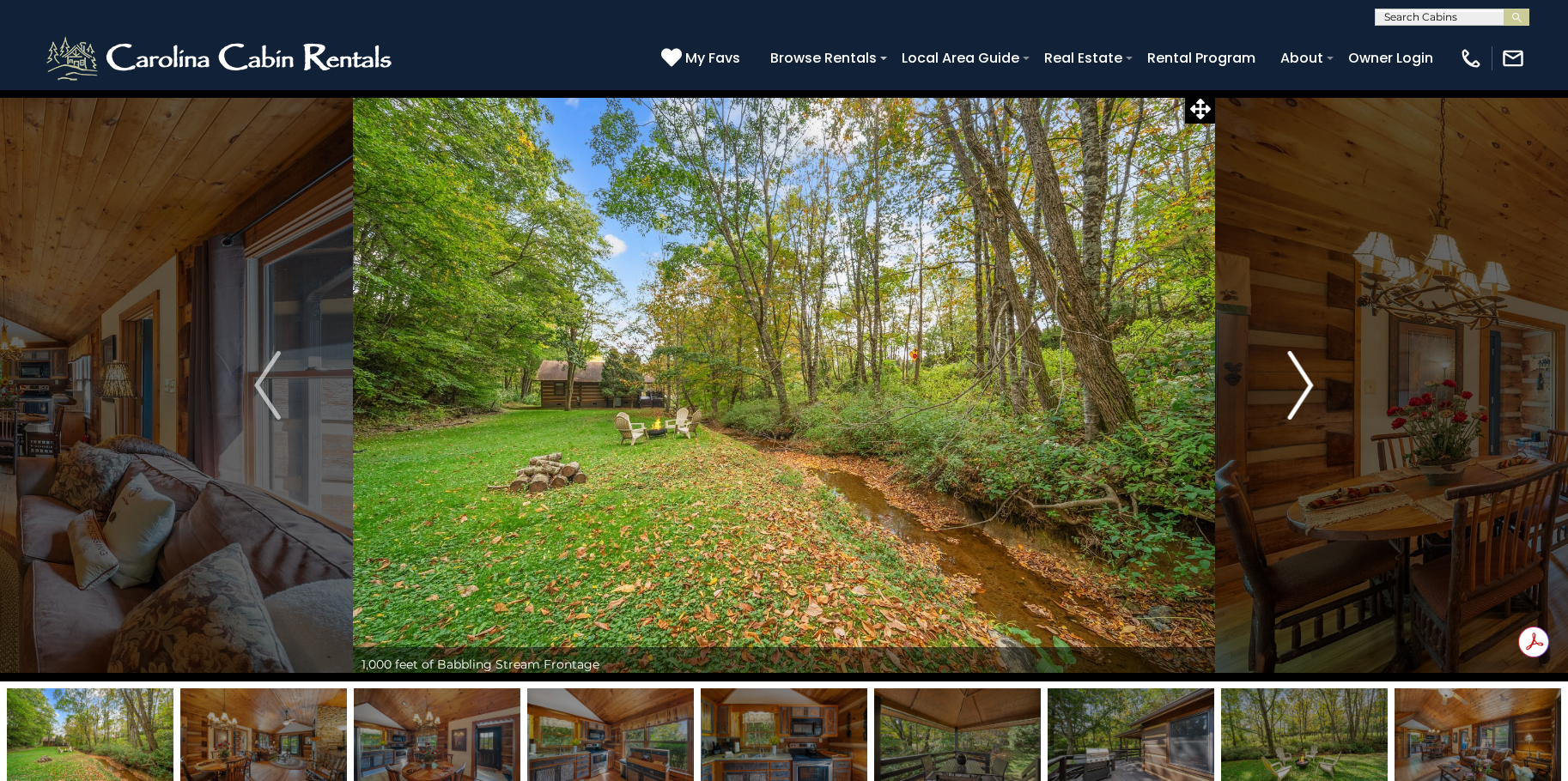
click at [1296, 394] on img "Next" at bounding box center [1301, 385] width 26 height 69
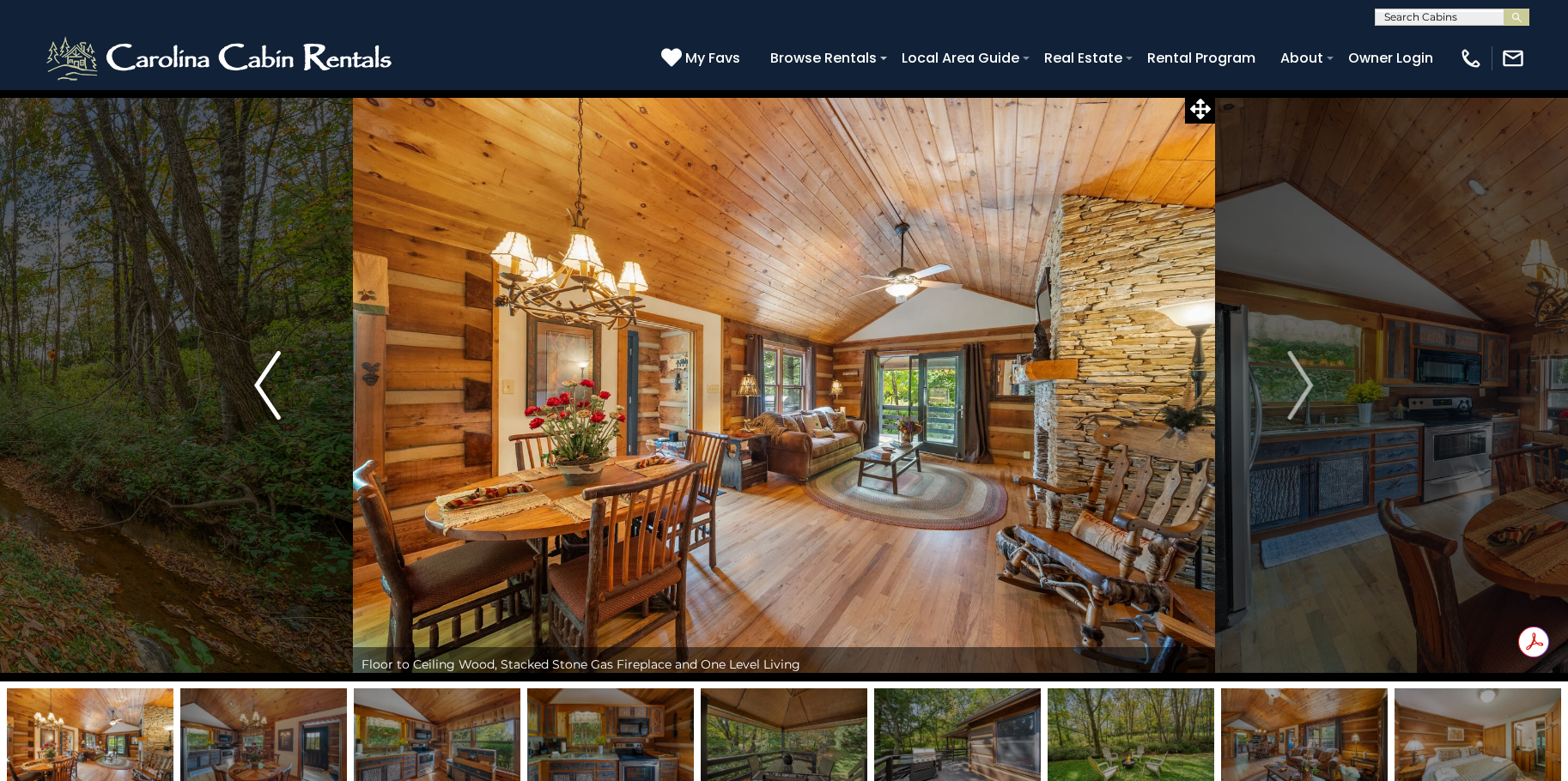
click at [261, 372] on img "Previous" at bounding box center [267, 385] width 26 height 69
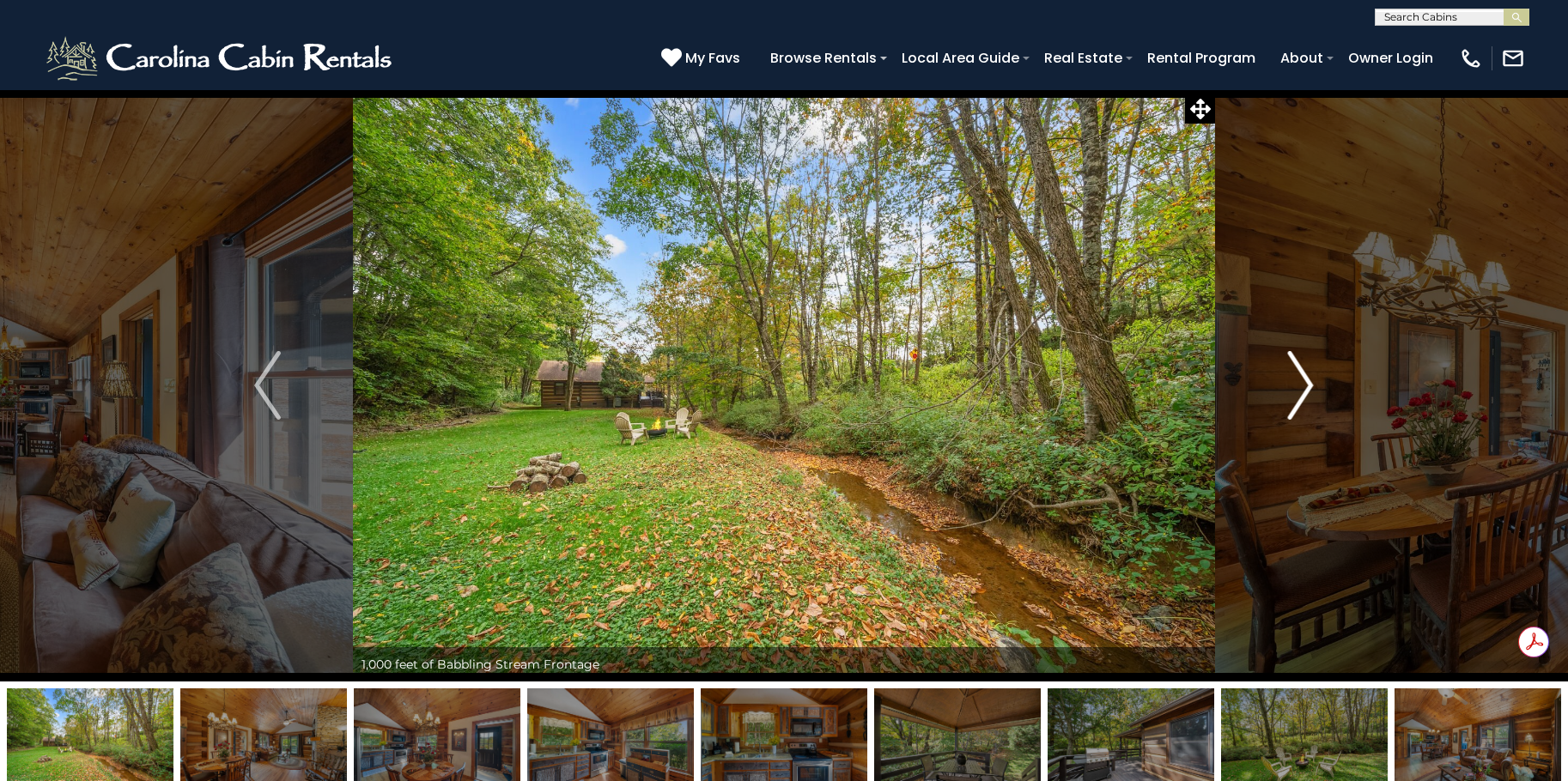
click at [1296, 368] on img "Next" at bounding box center [1301, 385] width 26 height 69
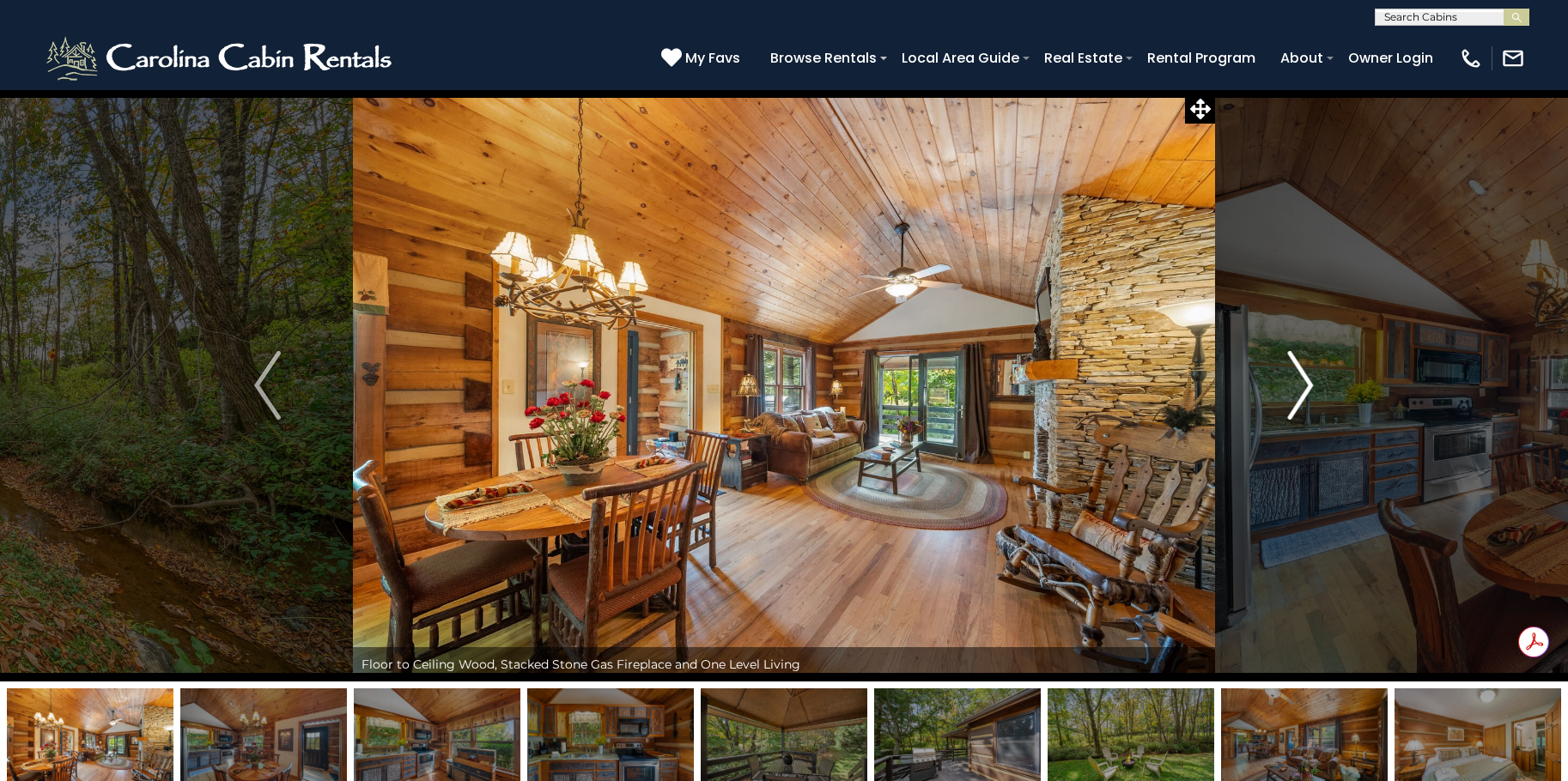
click at [1296, 368] on img "Next" at bounding box center [1301, 385] width 26 height 69
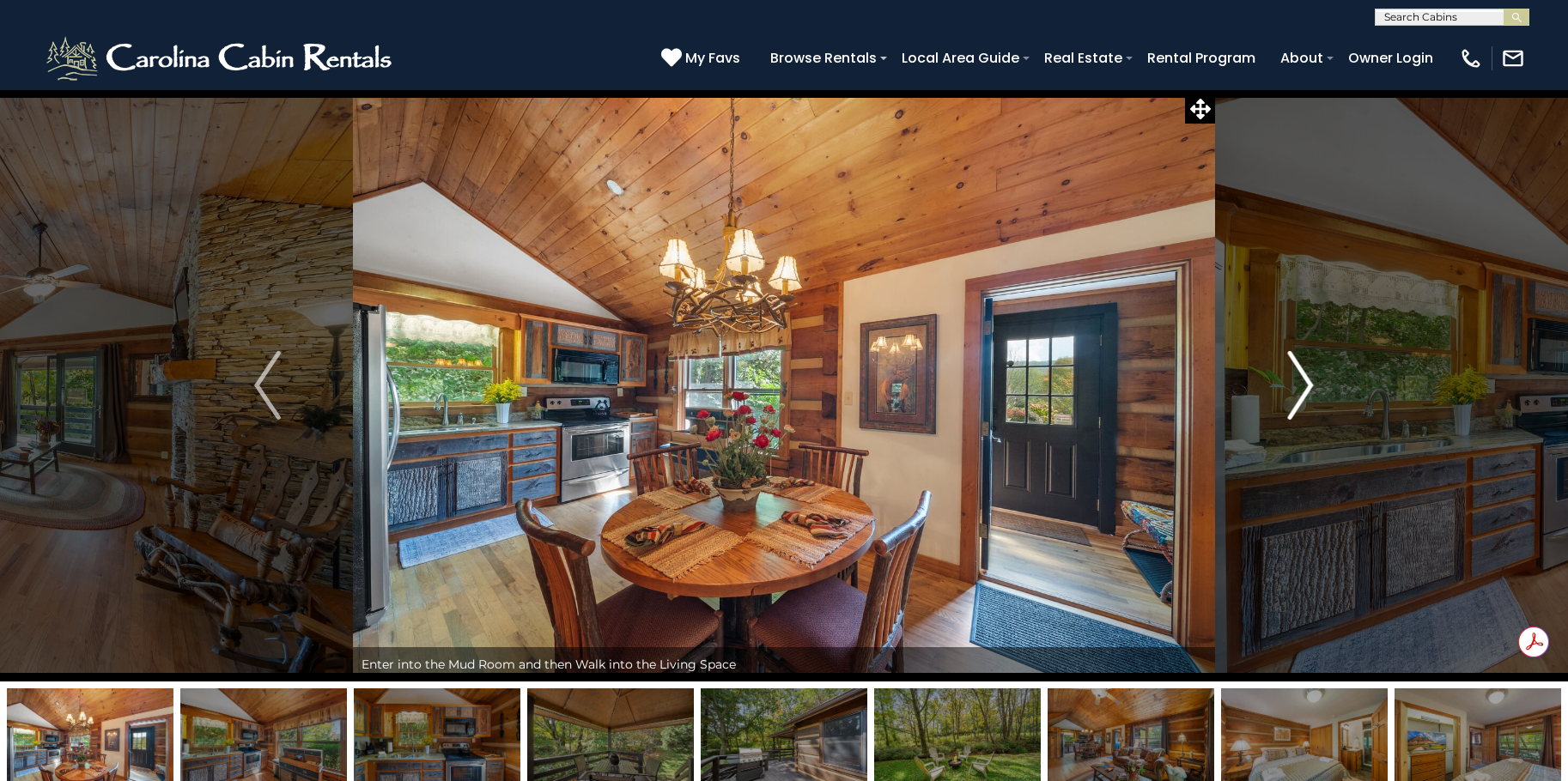
click at [1296, 369] on img "Next" at bounding box center [1301, 385] width 26 height 69
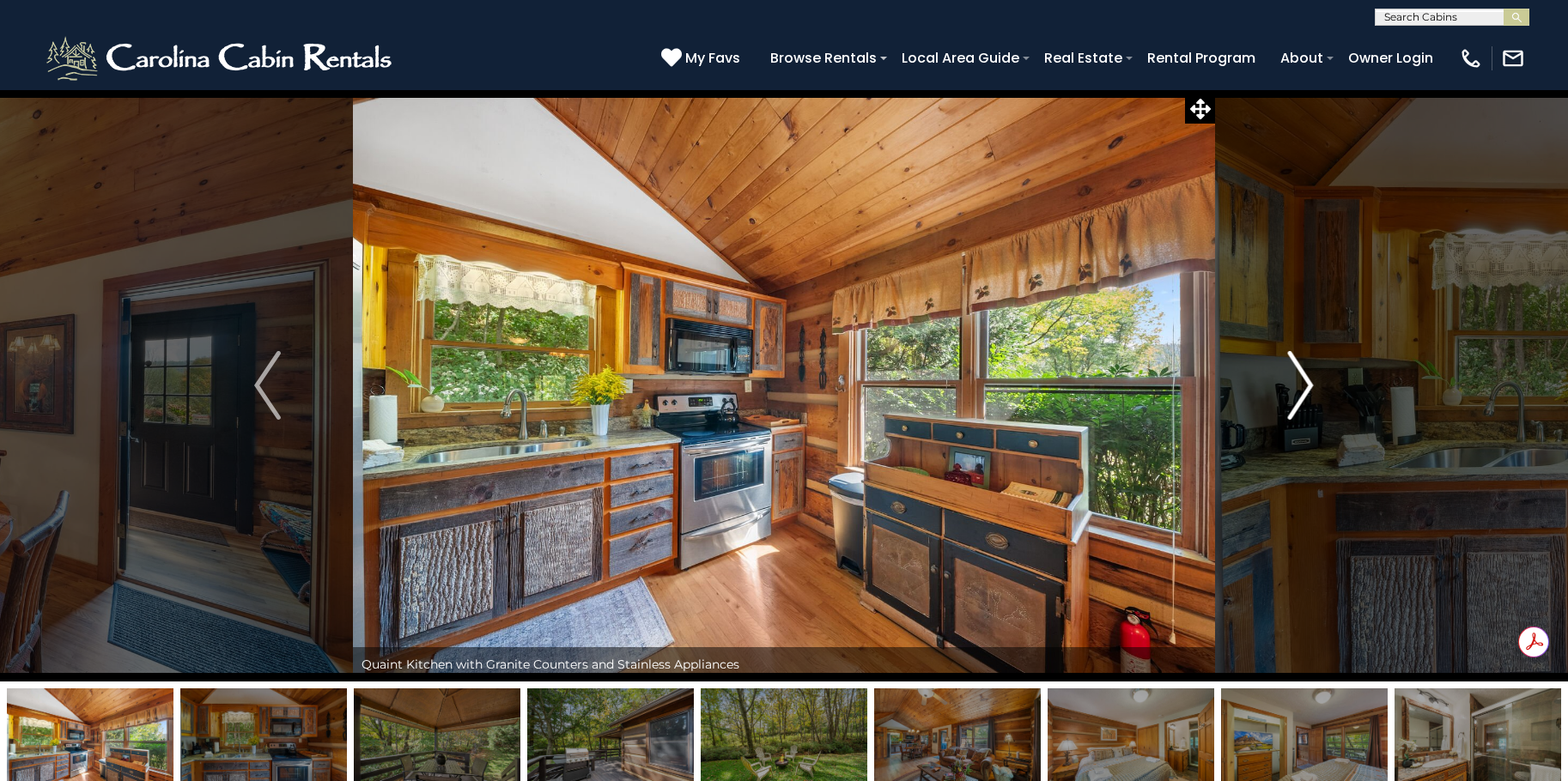
click at [1296, 372] on img "Next" at bounding box center [1301, 385] width 26 height 69
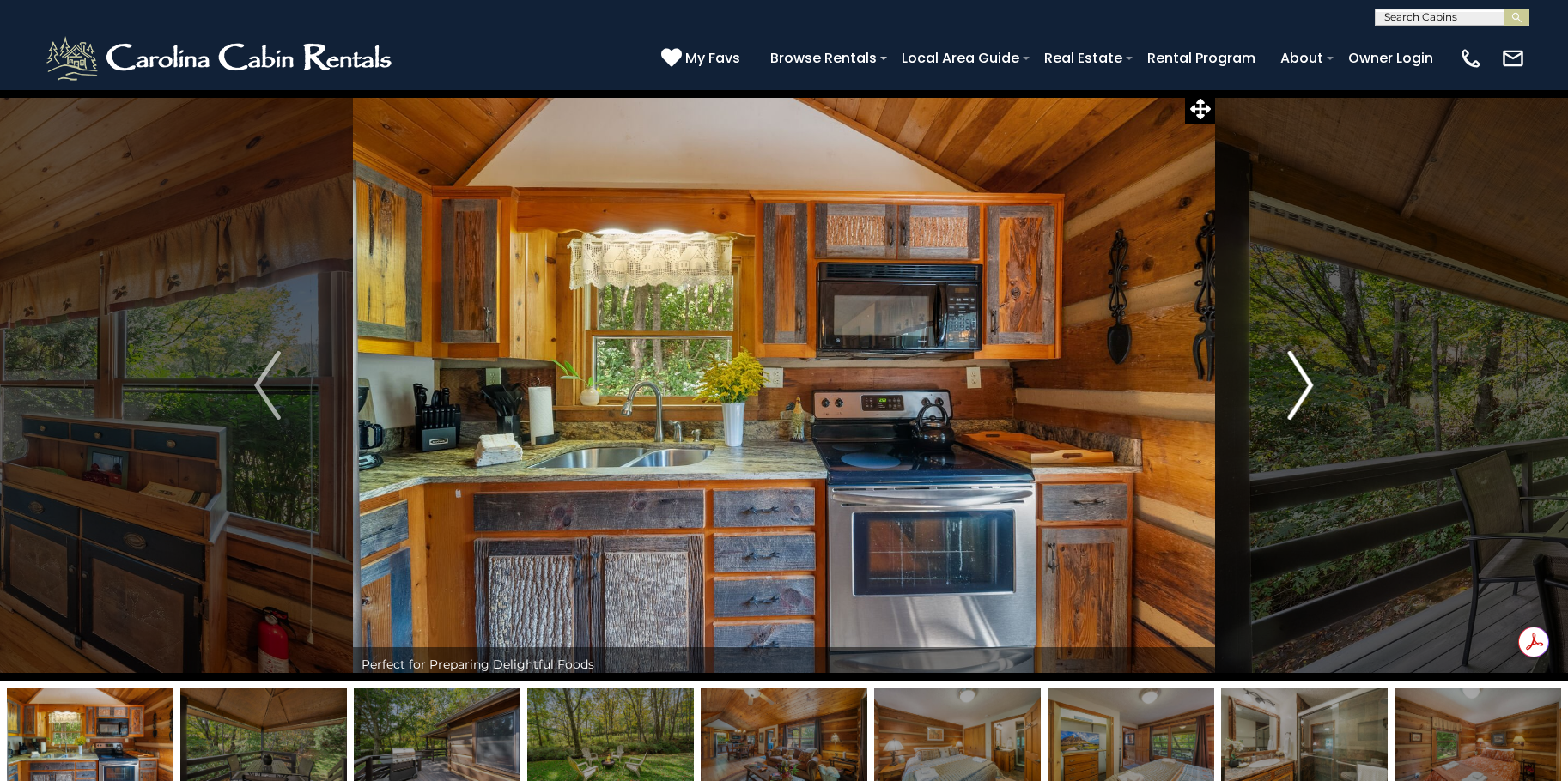
click at [1296, 372] on img "Next" at bounding box center [1301, 385] width 26 height 69
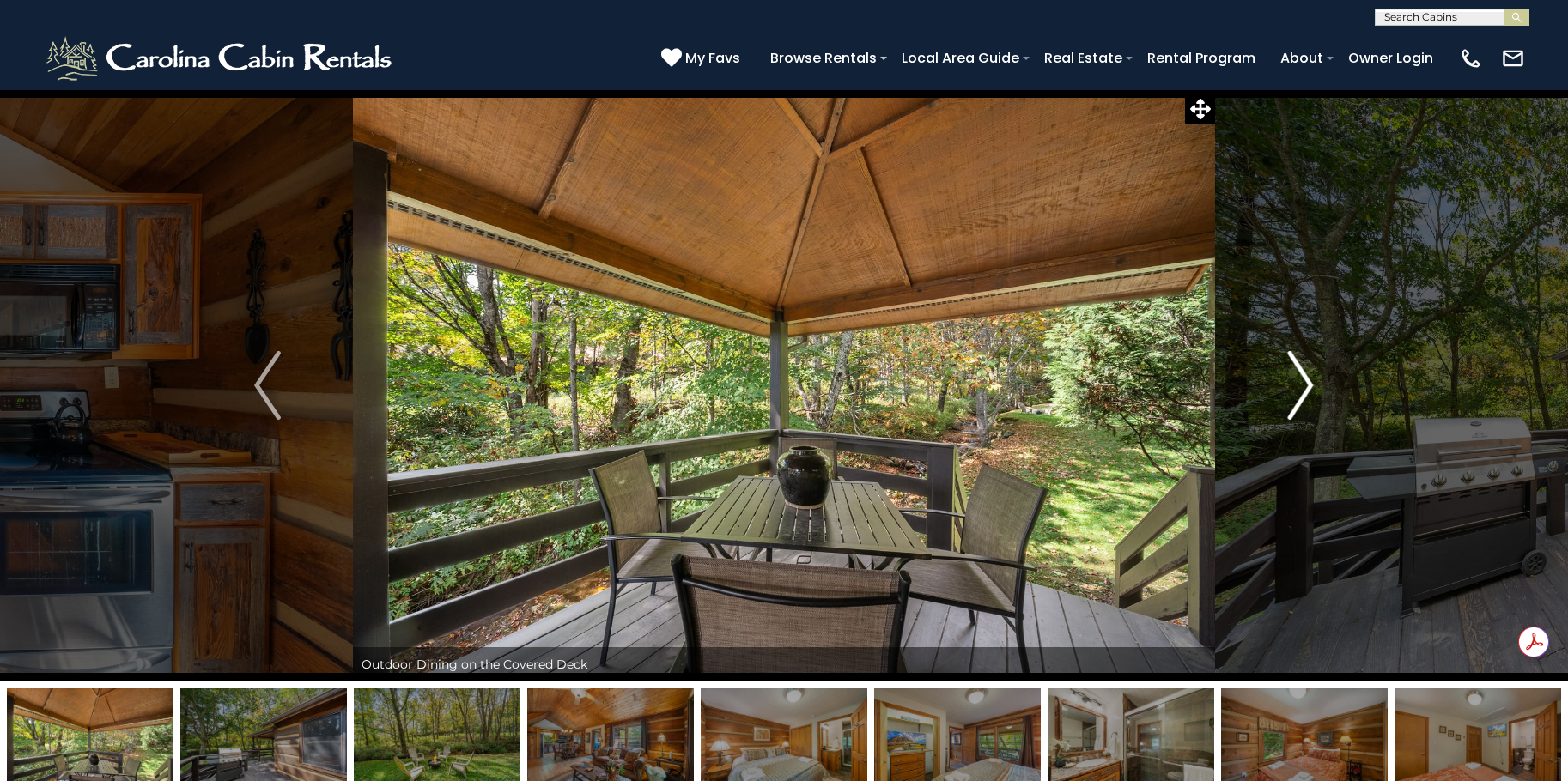
click at [1297, 373] on img "Next" at bounding box center [1301, 385] width 26 height 69
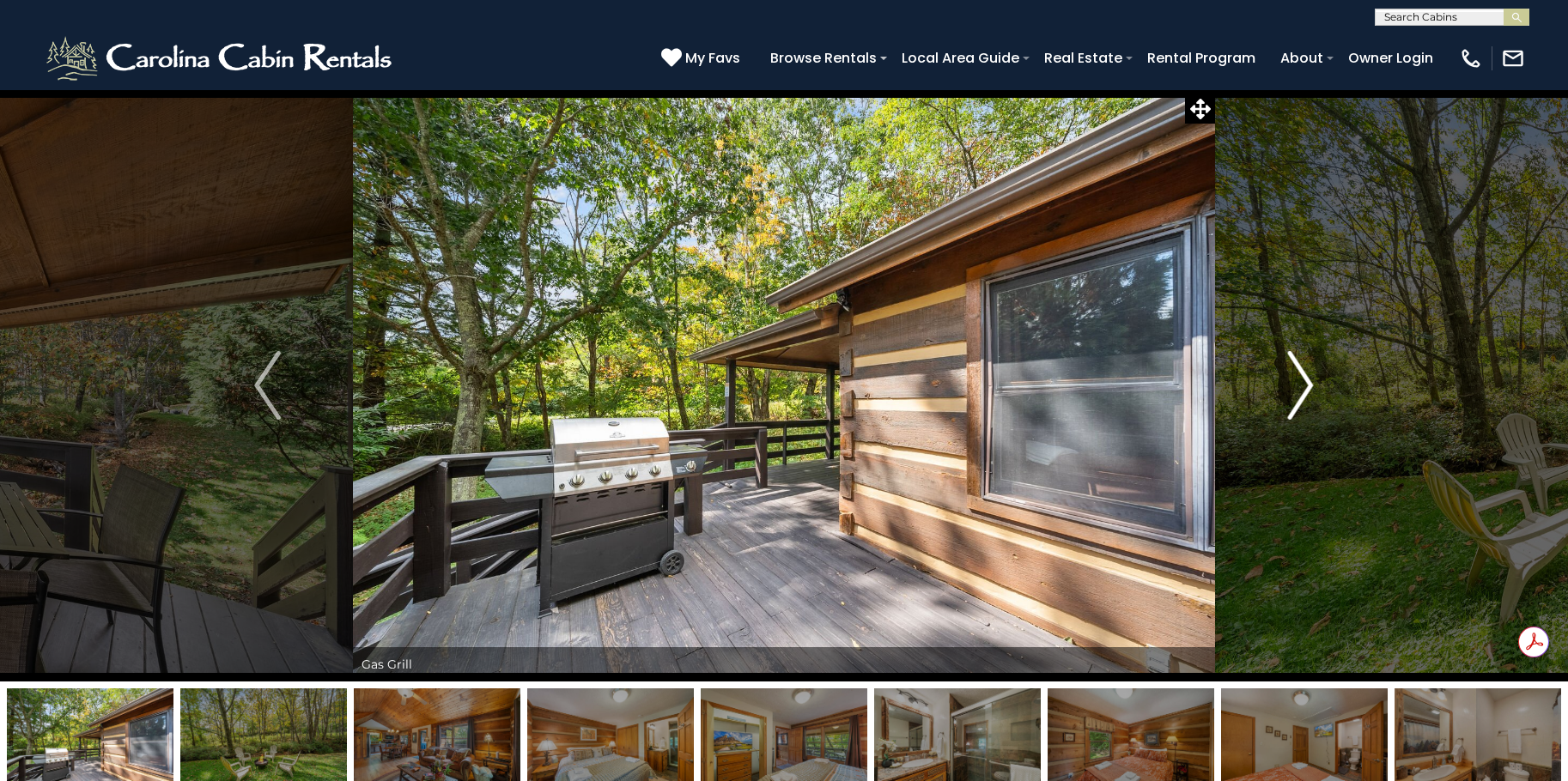
click at [1297, 373] on img "Next" at bounding box center [1301, 385] width 26 height 69
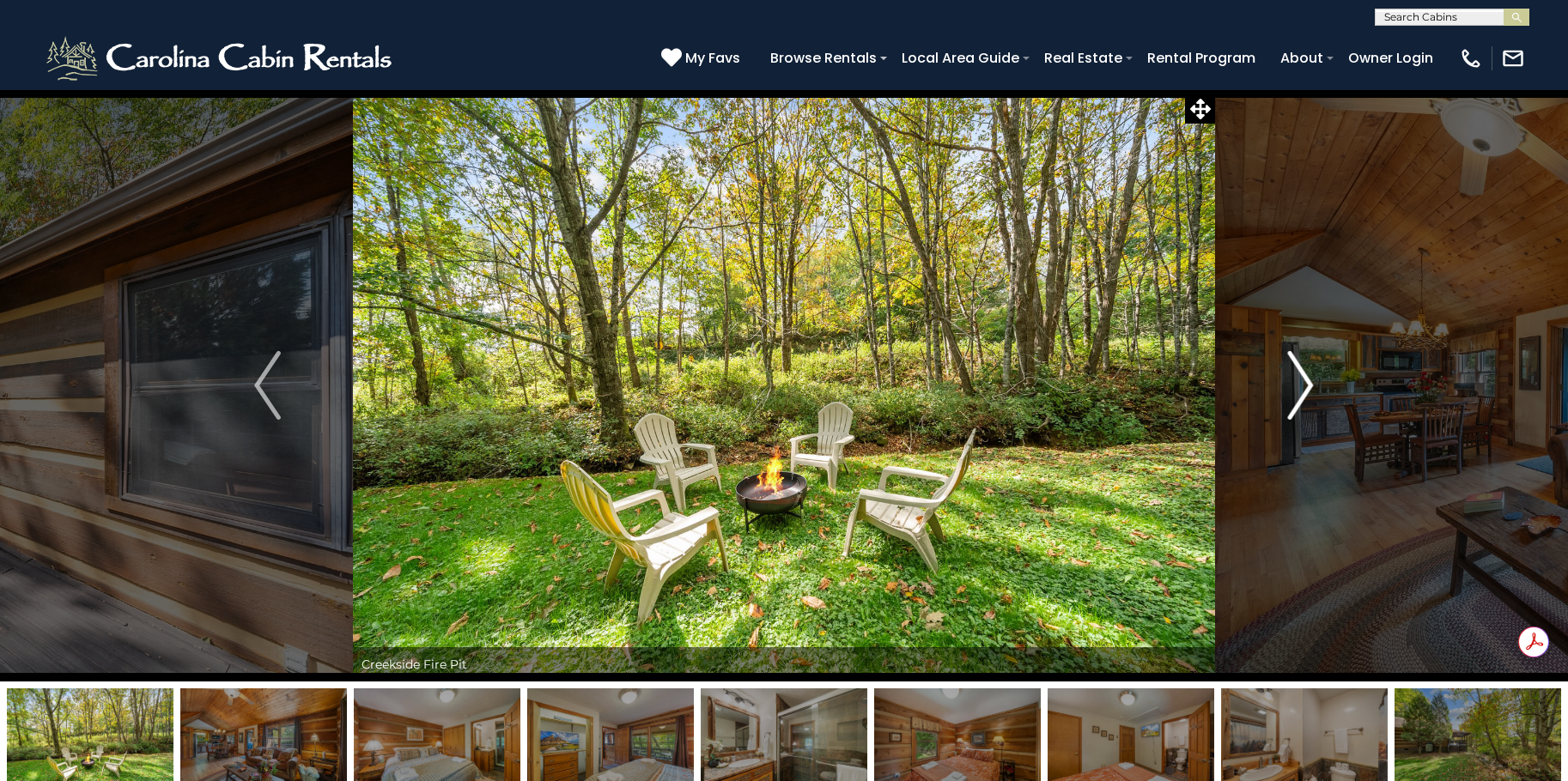
click at [1297, 373] on img "Next" at bounding box center [1301, 385] width 26 height 69
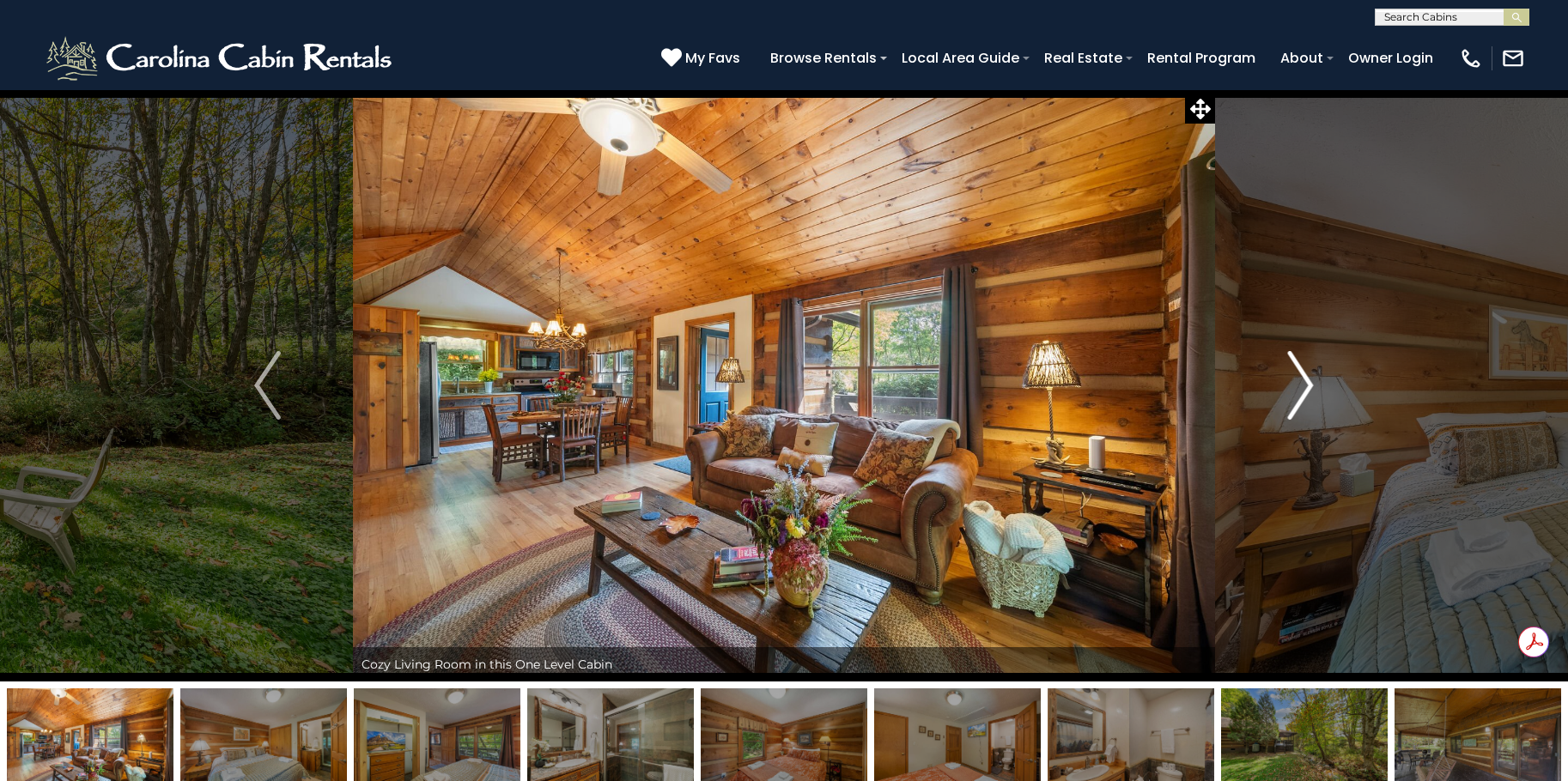
click at [1297, 373] on img "Next" at bounding box center [1301, 385] width 26 height 69
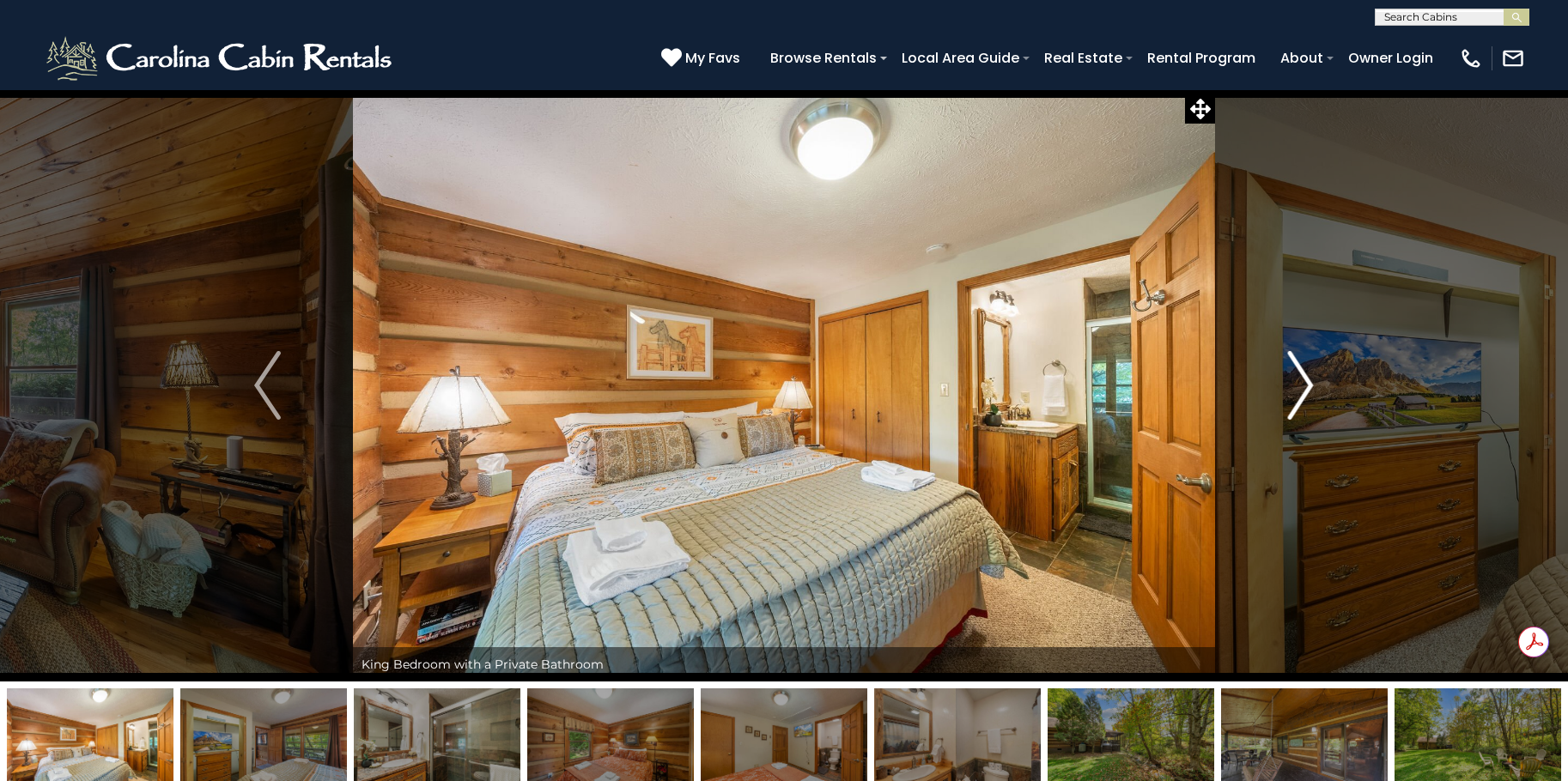
click at [1297, 373] on img "Next" at bounding box center [1301, 385] width 26 height 69
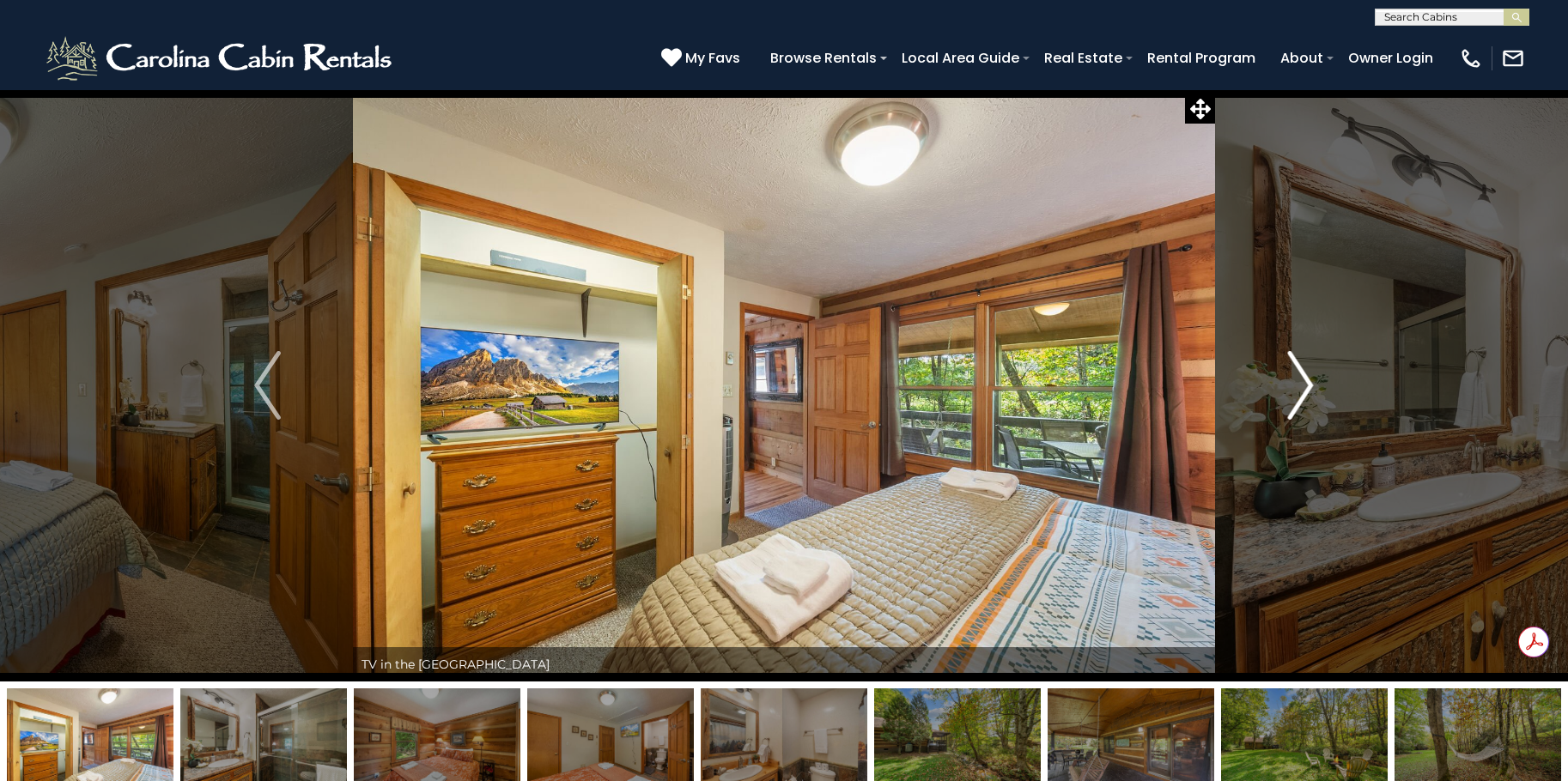
click at [1297, 373] on img "Next" at bounding box center [1301, 385] width 26 height 69
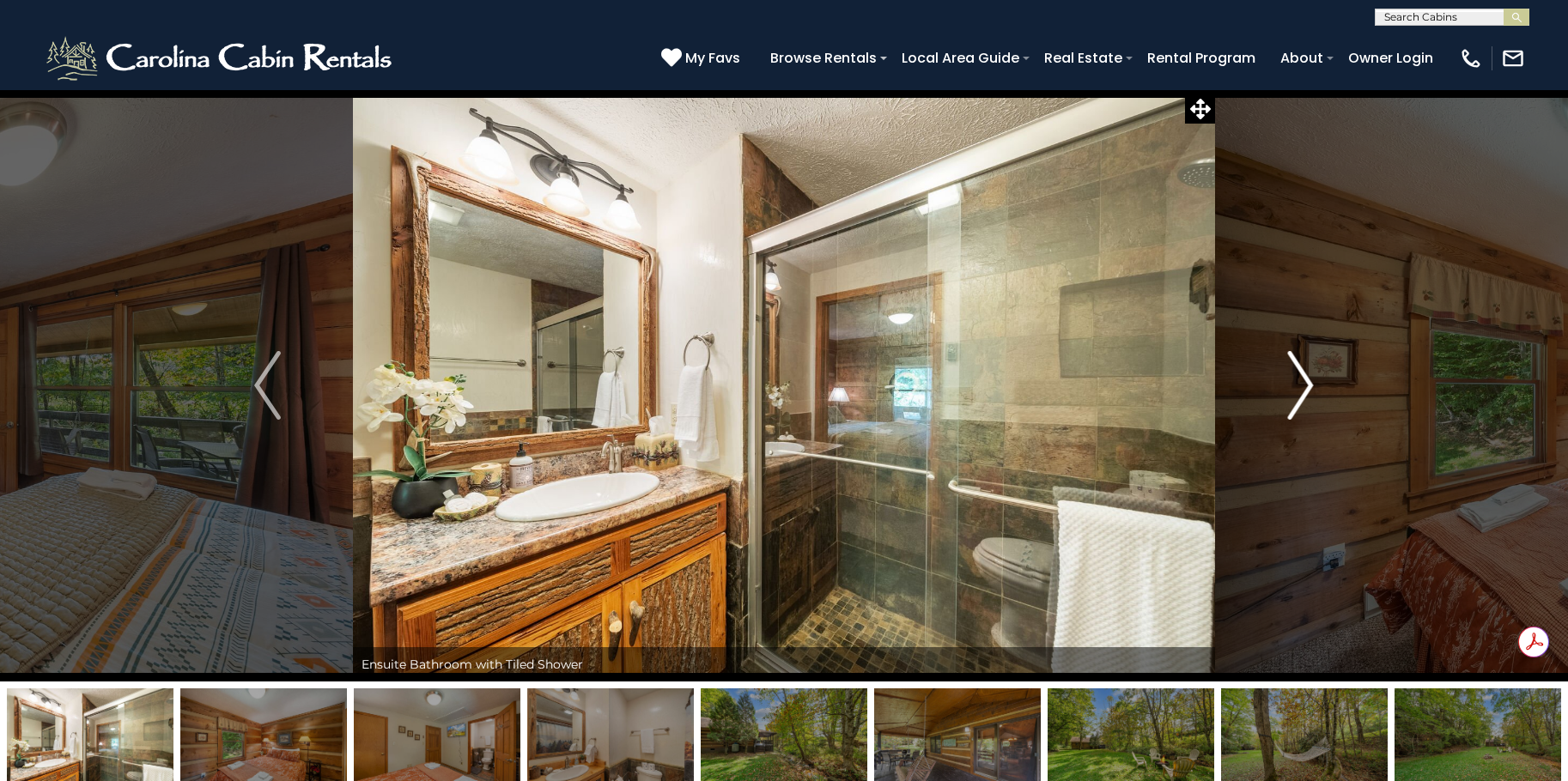
click at [1297, 373] on img "Next" at bounding box center [1301, 385] width 26 height 69
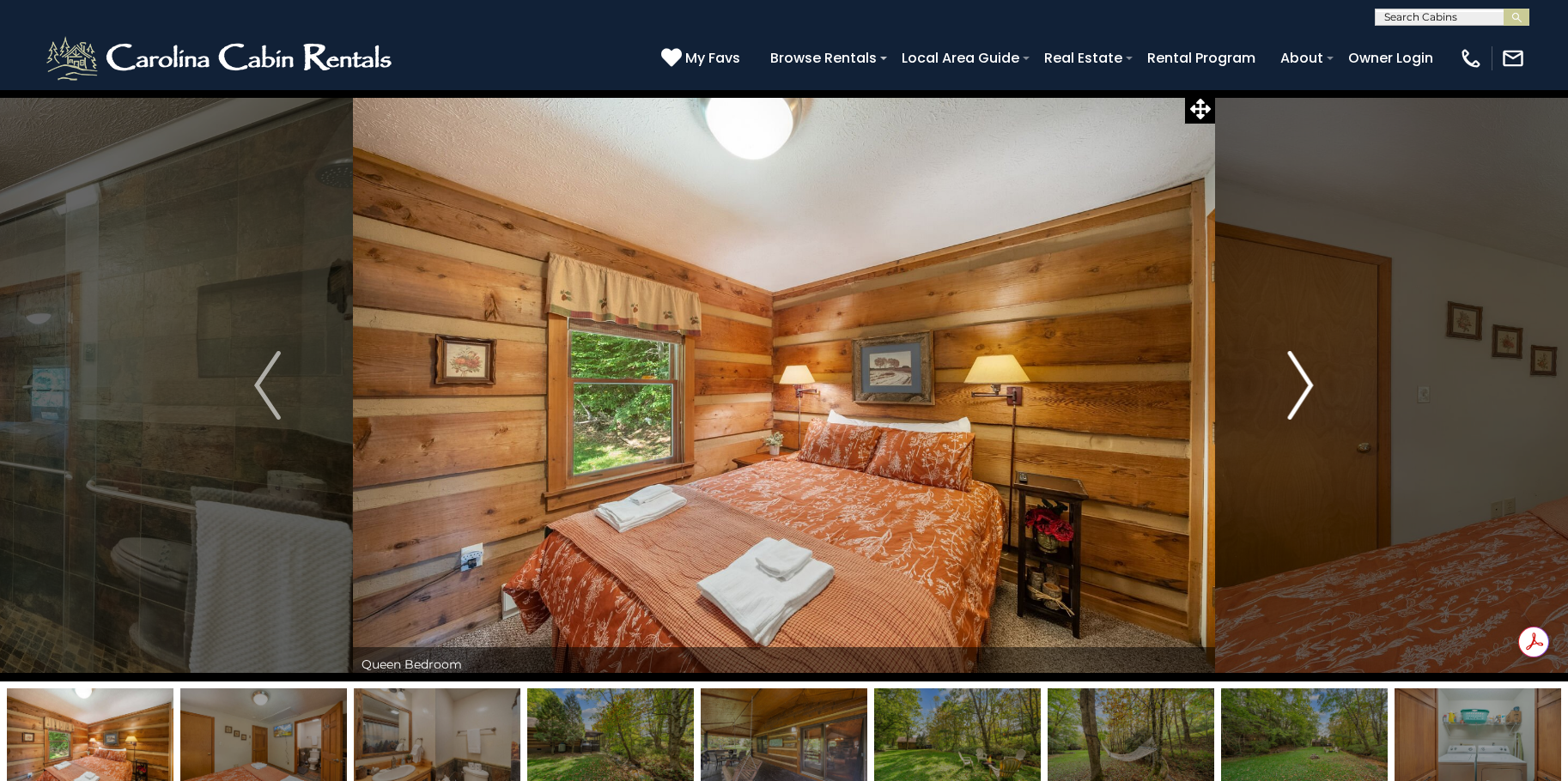
click at [1297, 373] on img "Next" at bounding box center [1301, 385] width 26 height 69
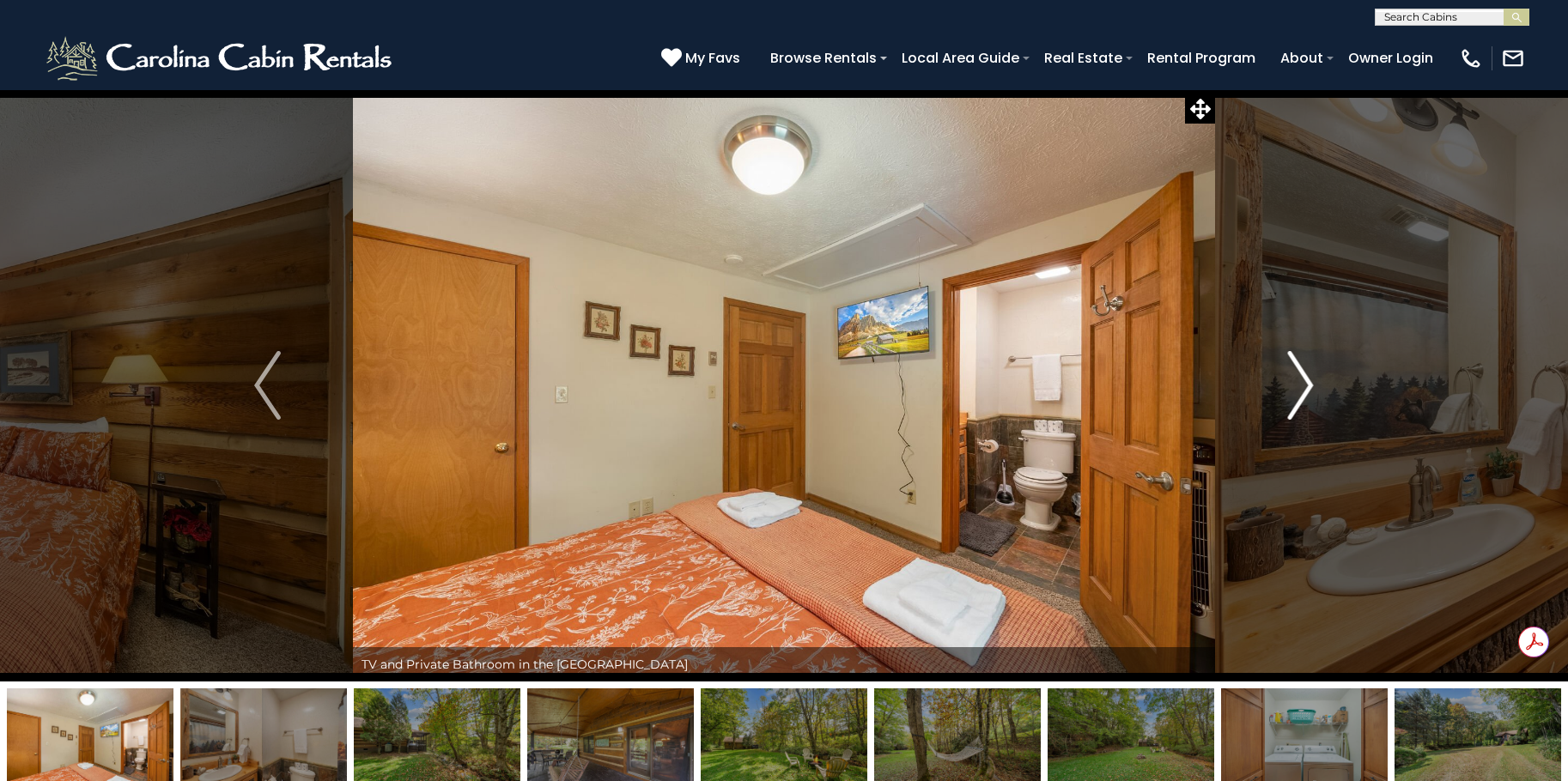
click at [1298, 377] on img "Next" at bounding box center [1301, 385] width 26 height 69
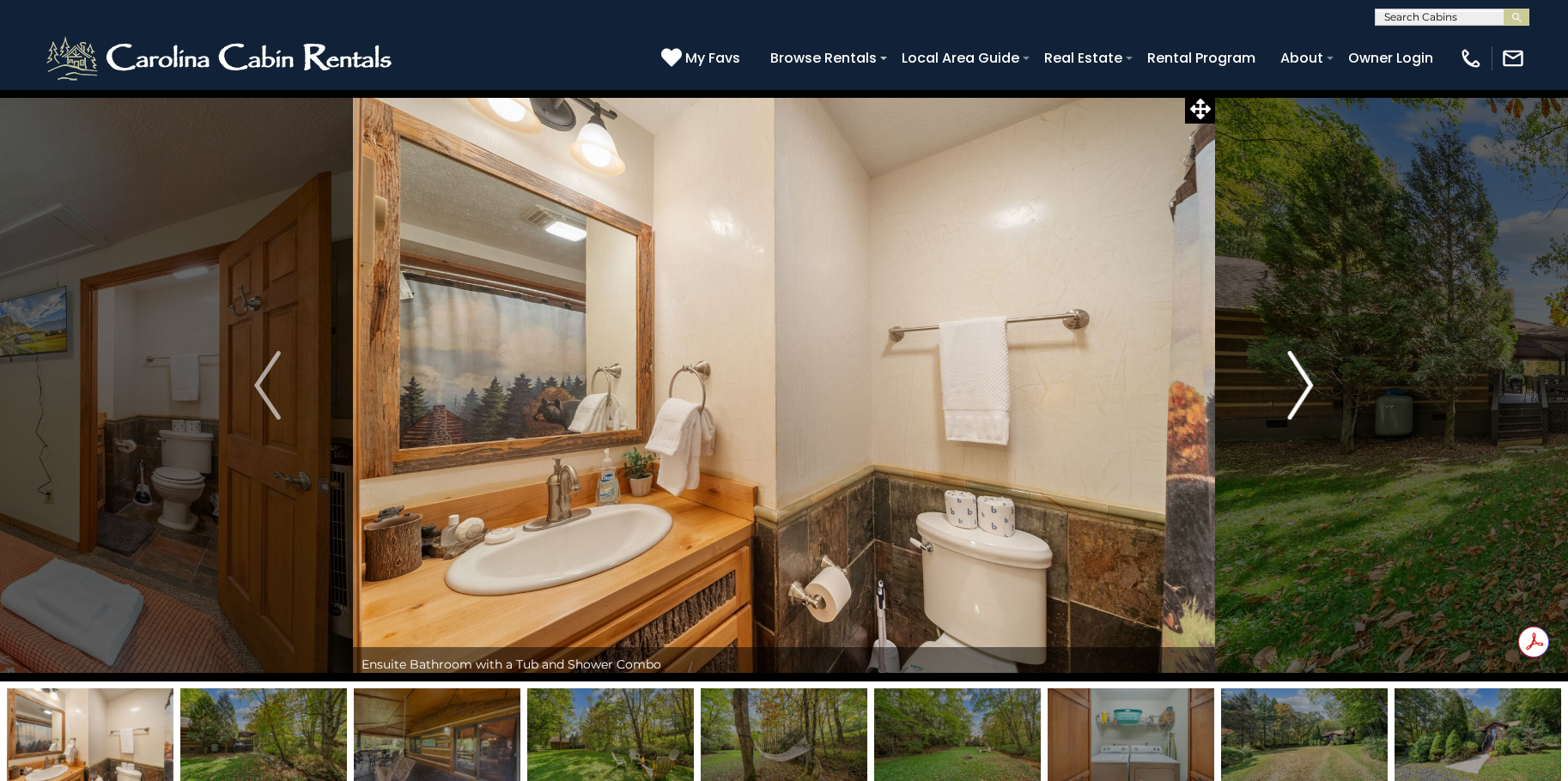
click at [1301, 381] on img "Next" at bounding box center [1301, 385] width 26 height 69
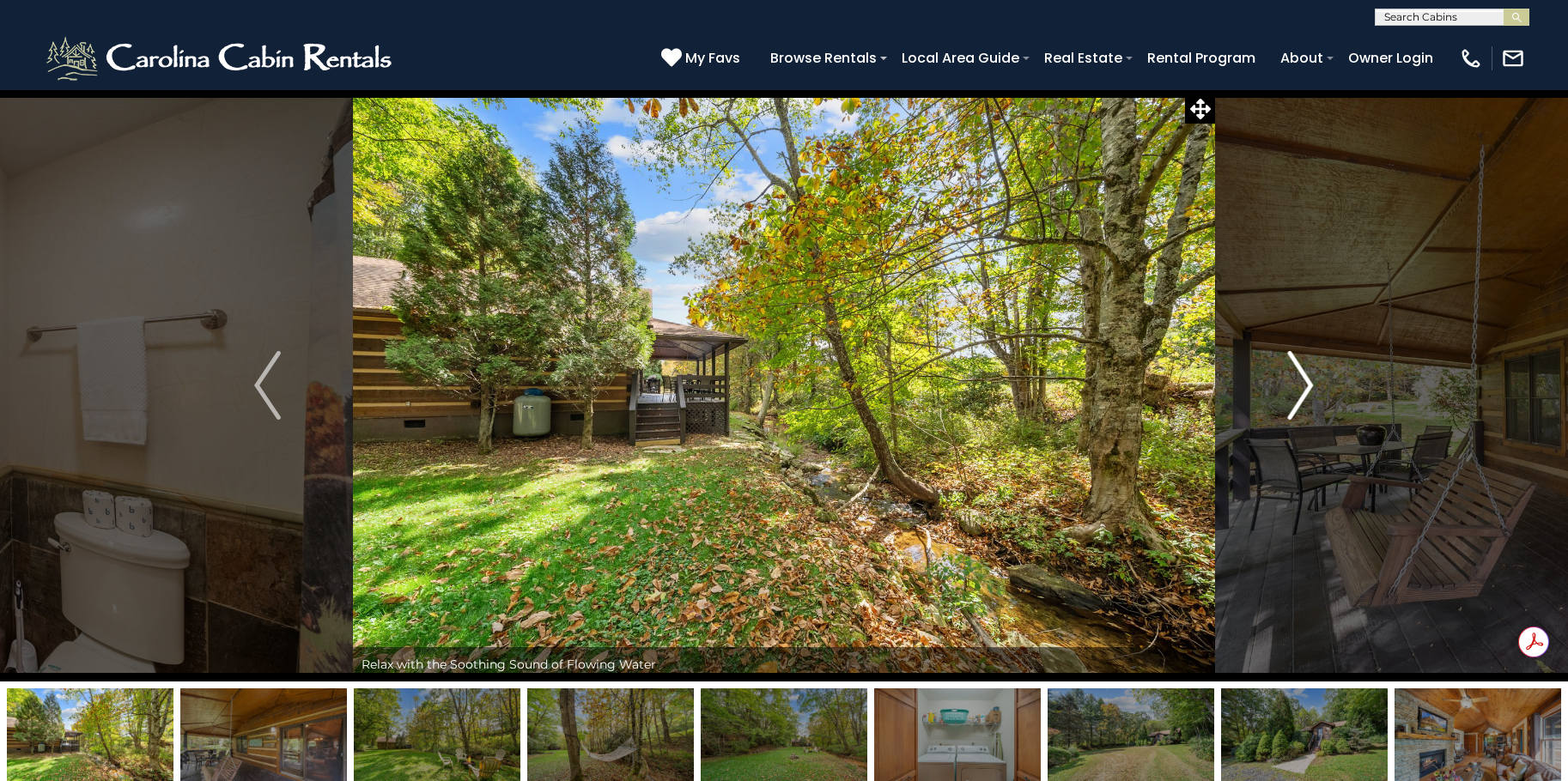
click at [1301, 381] on img "Next" at bounding box center [1301, 385] width 26 height 69
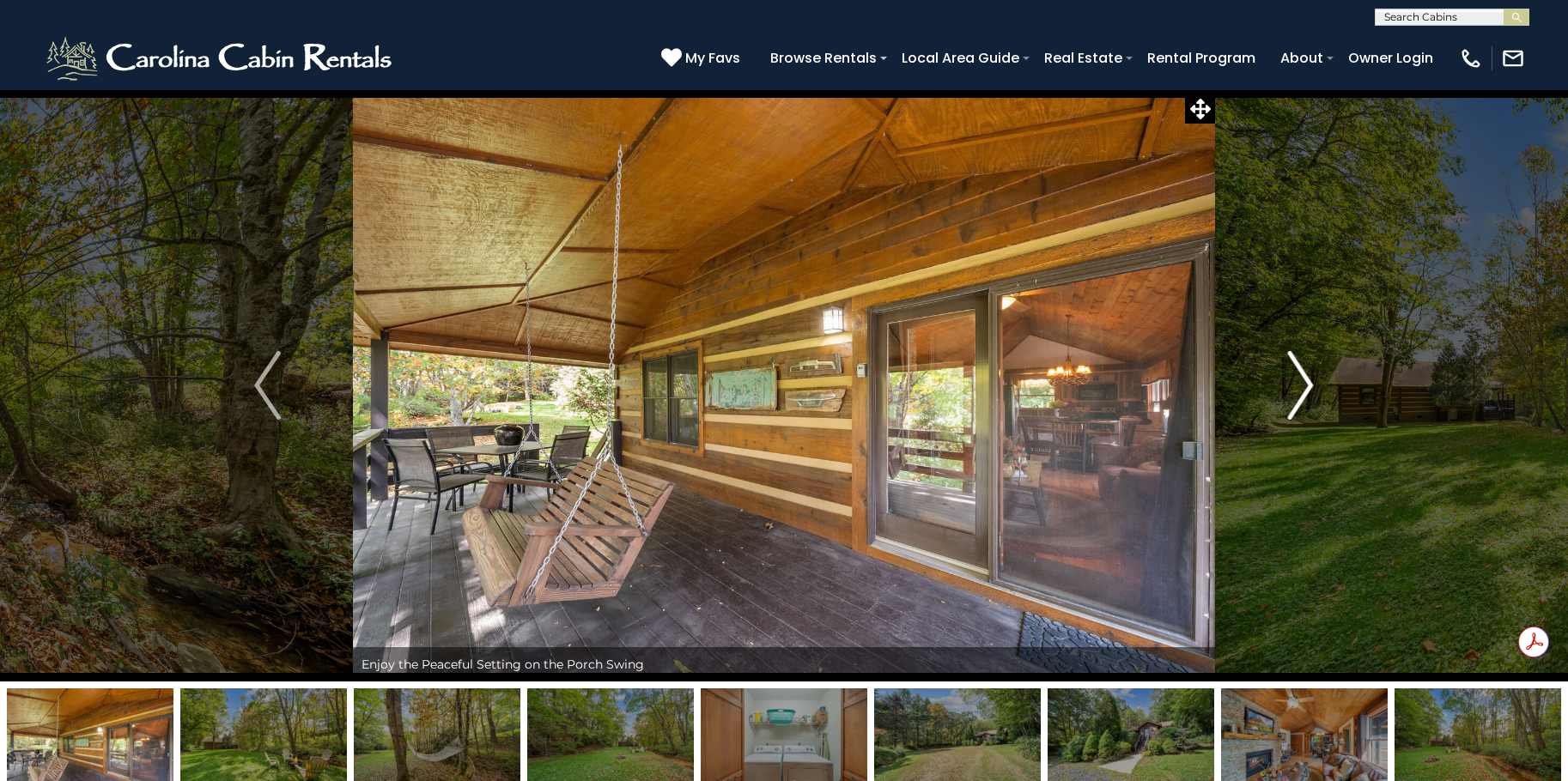
click at [1301, 381] on img "Next" at bounding box center [1301, 385] width 26 height 69
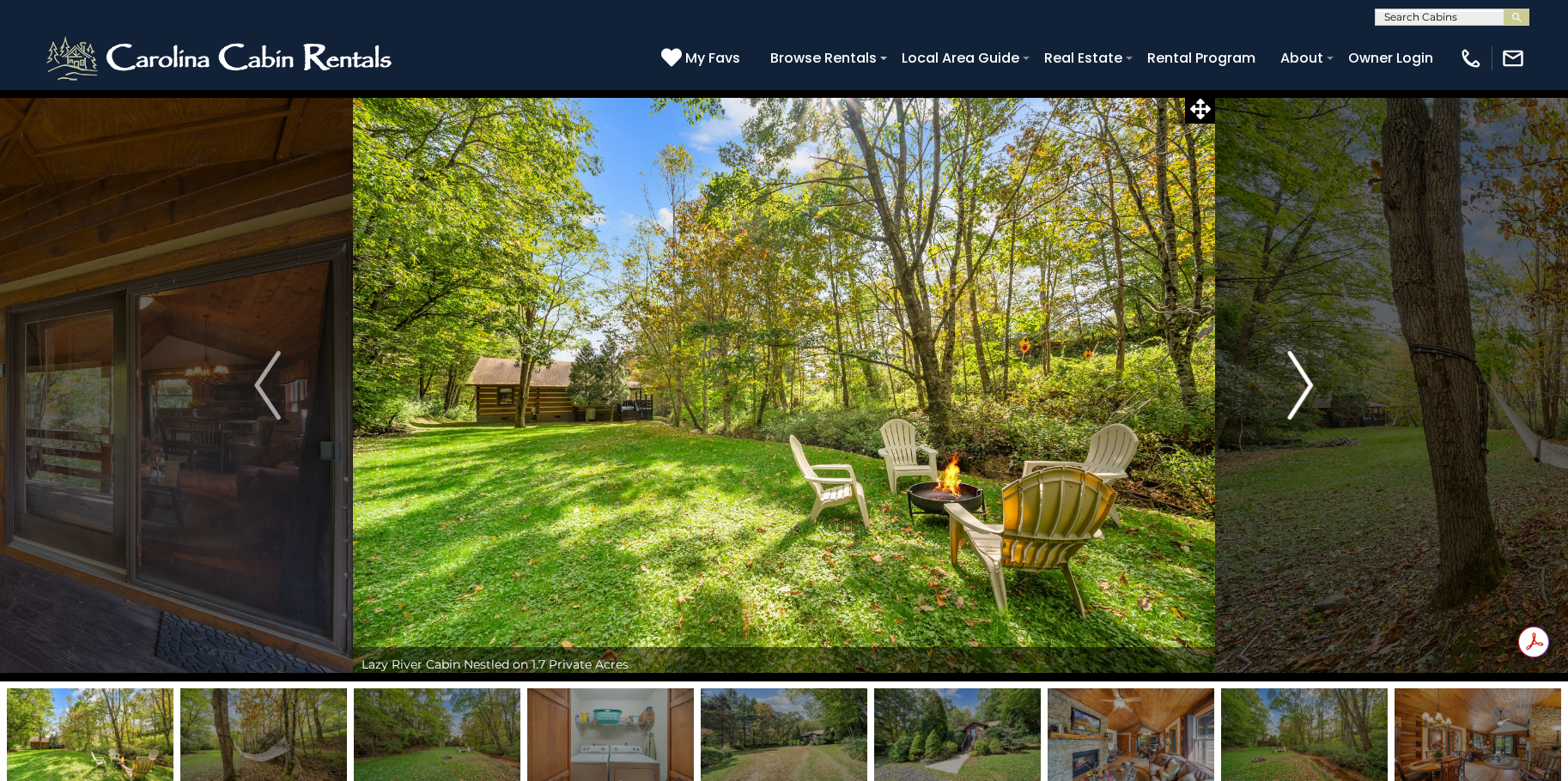
click at [1301, 381] on img "Next" at bounding box center [1301, 385] width 26 height 69
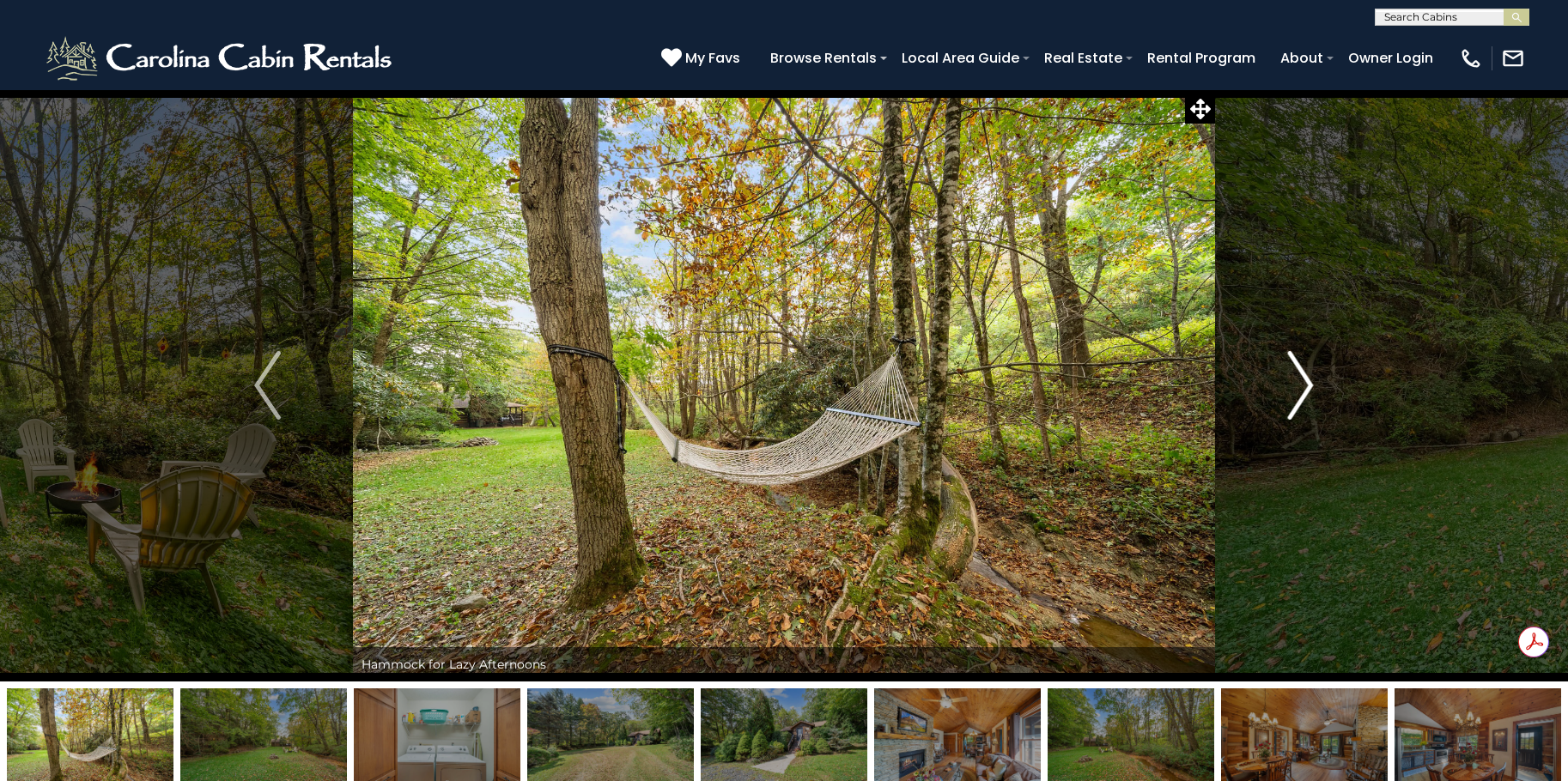
click at [1301, 381] on img "Next" at bounding box center [1301, 385] width 26 height 69
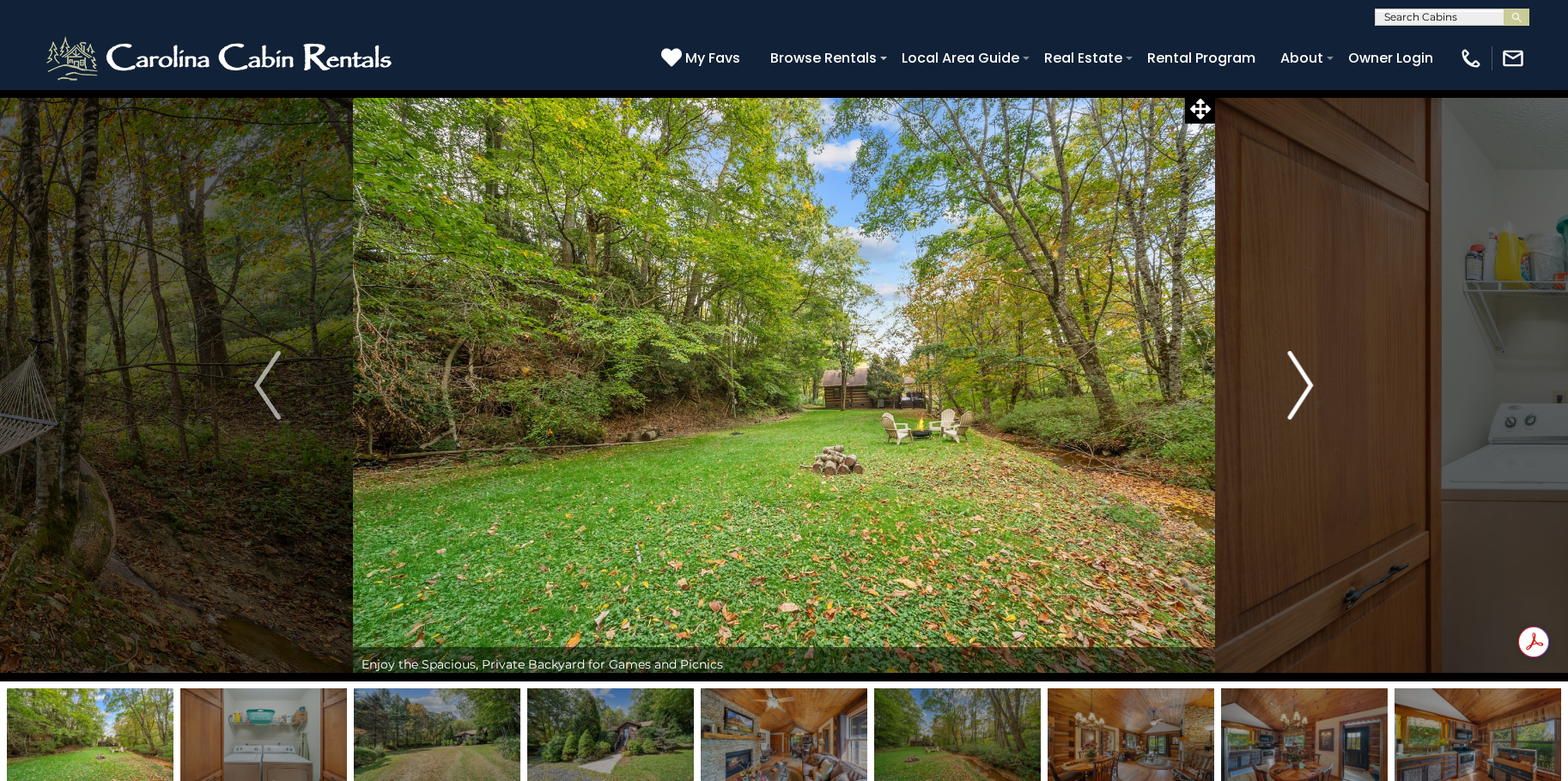
click at [1301, 381] on img "Next" at bounding box center [1301, 385] width 26 height 69
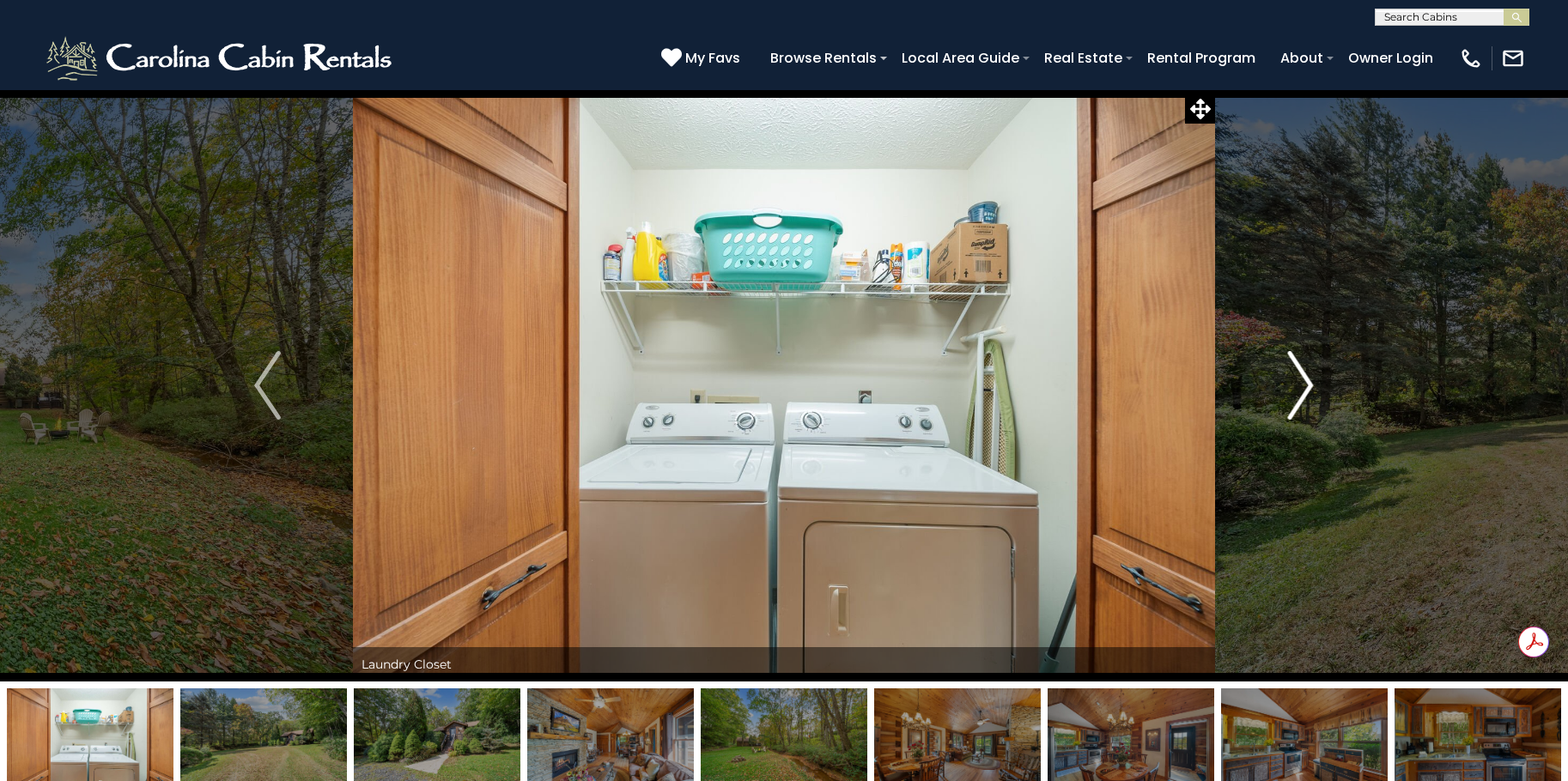
click at [1301, 381] on img "Next" at bounding box center [1301, 385] width 26 height 69
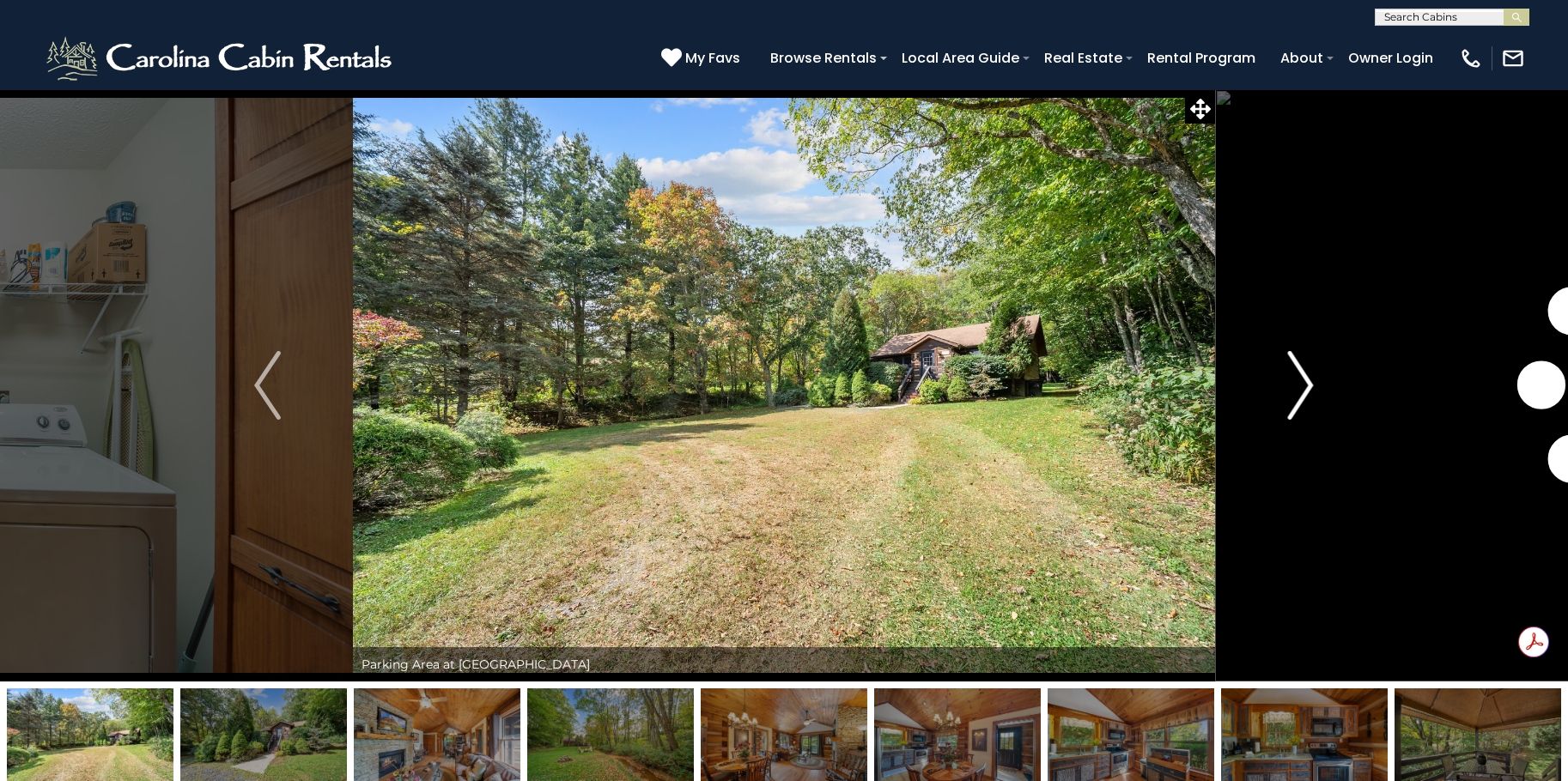
click at [1301, 381] on img "Next" at bounding box center [1301, 385] width 26 height 69
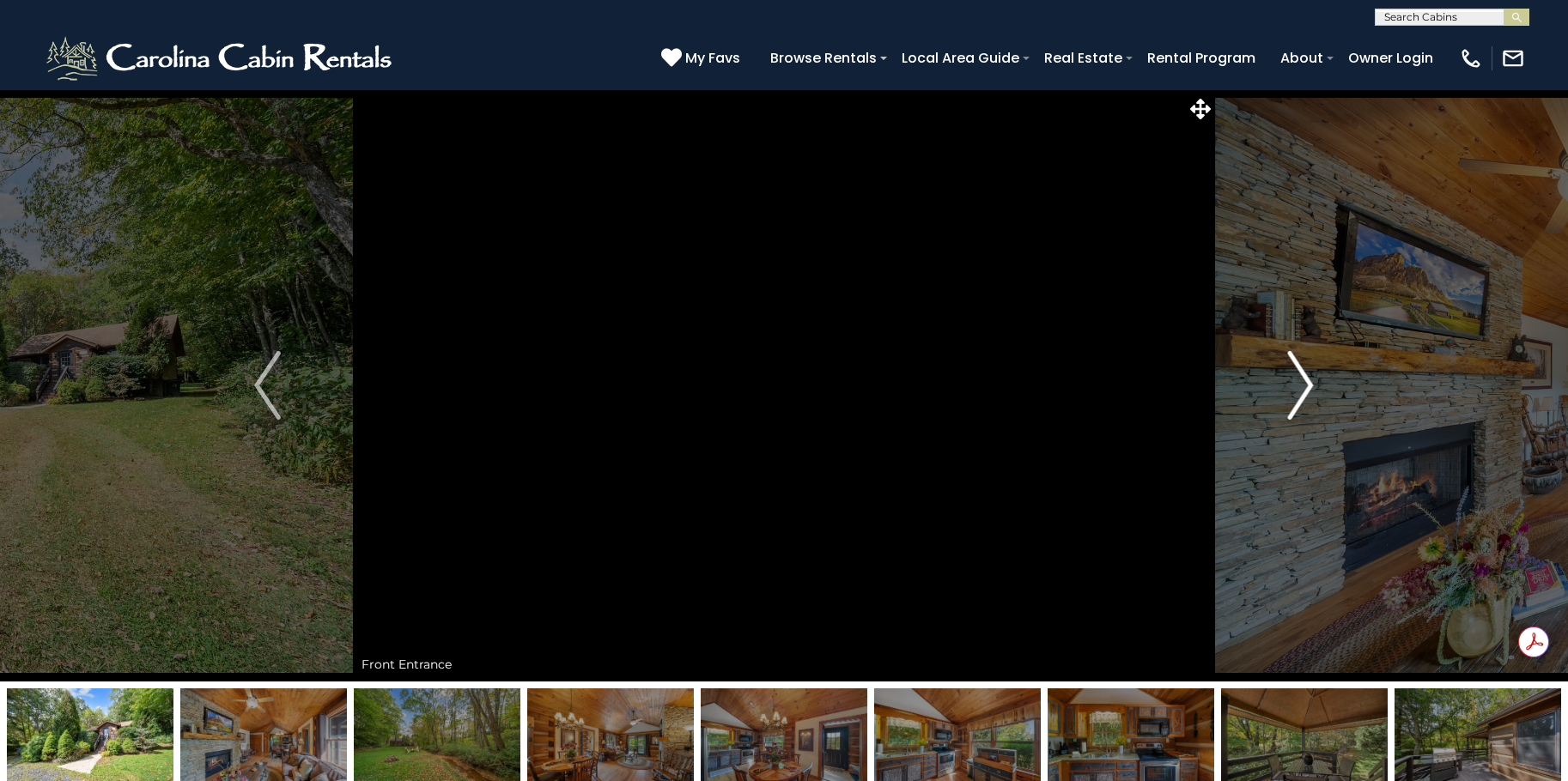
click at [1301, 382] on img "Next" at bounding box center [1301, 385] width 26 height 69
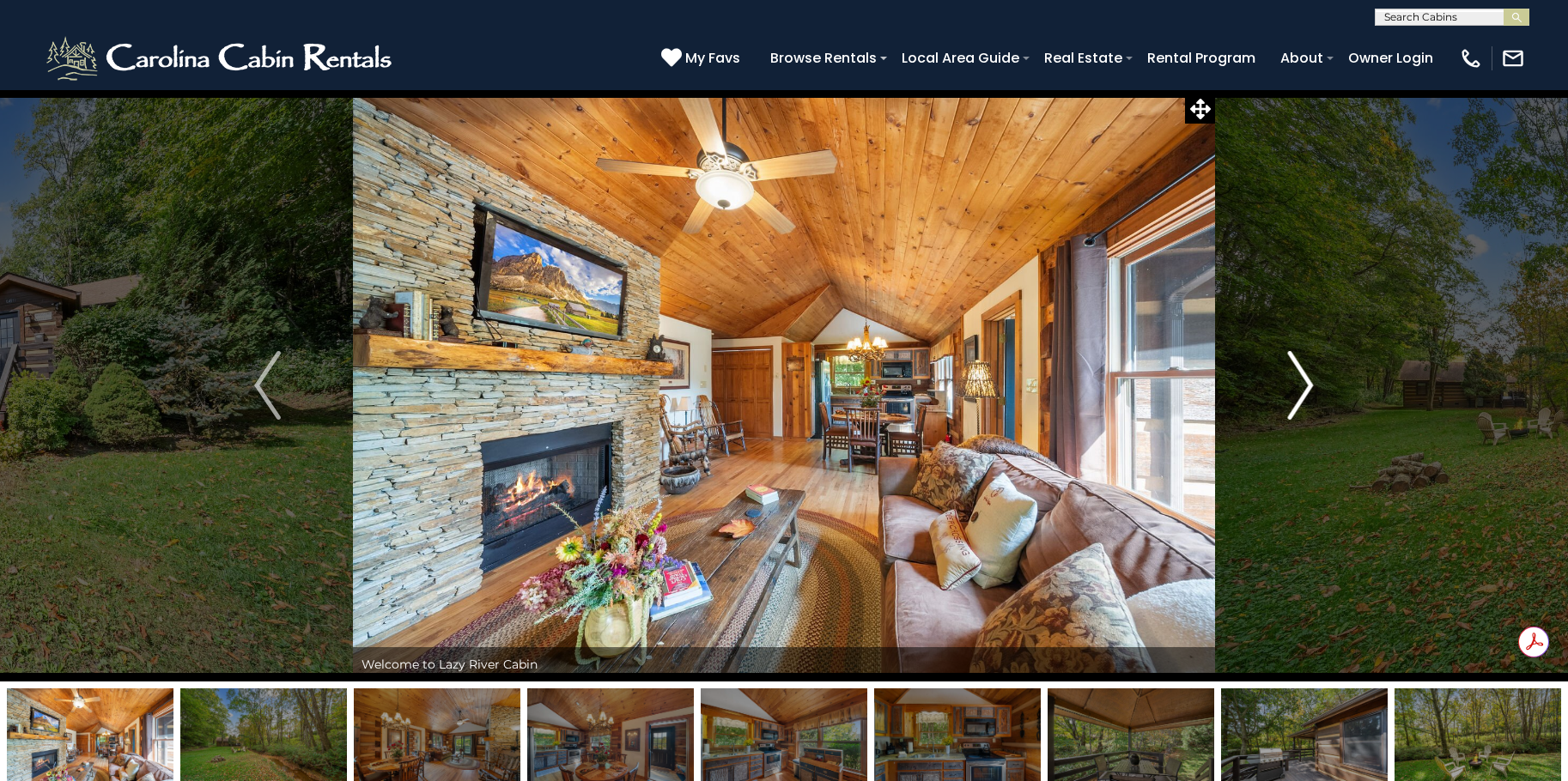
click at [1301, 382] on img "Next" at bounding box center [1301, 385] width 26 height 69
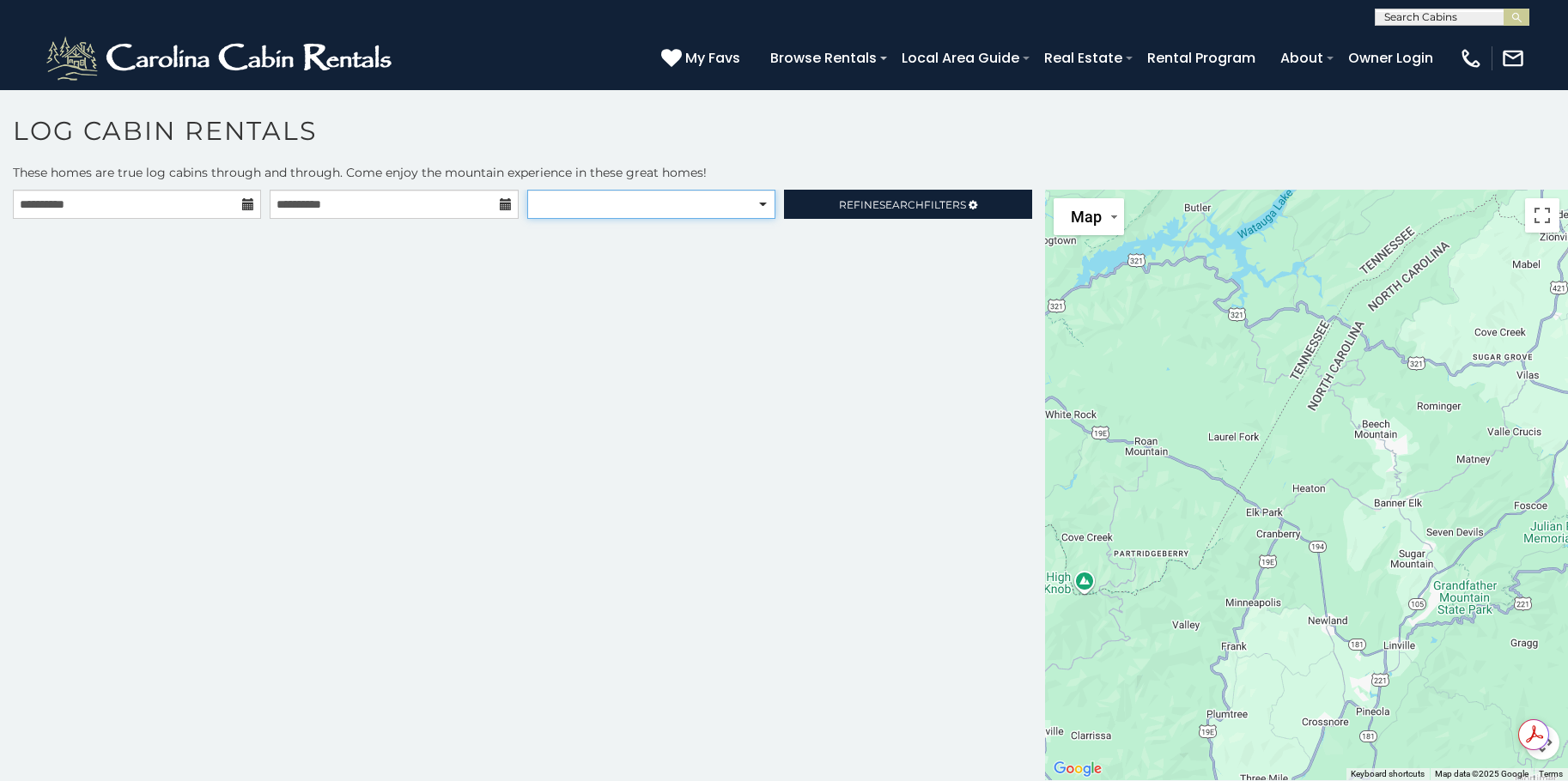
click at [566, 211] on select "**********" at bounding box center [651, 205] width 248 height 30
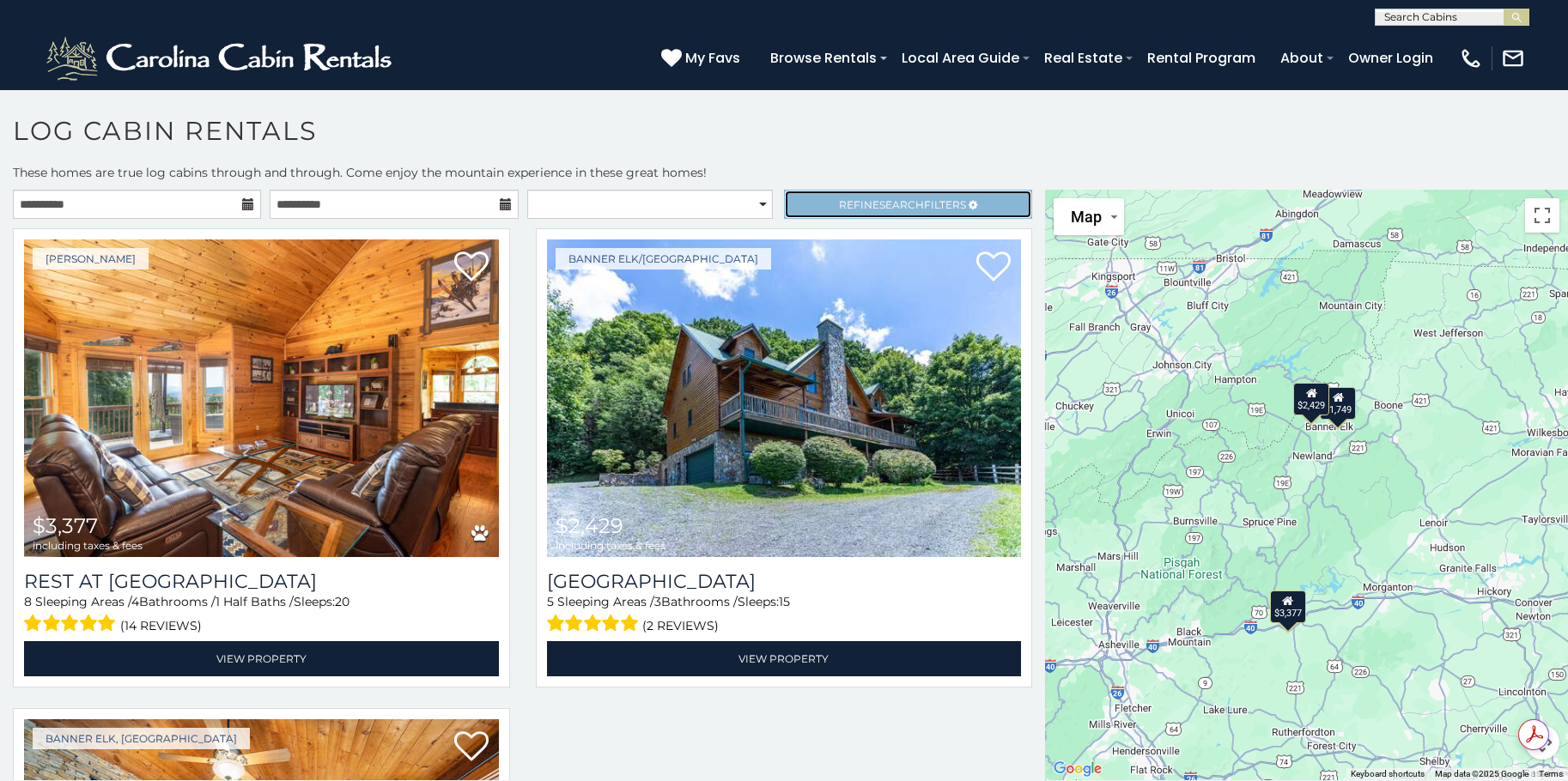
click at [853, 199] on span "Refine Search Filters" at bounding box center [902, 205] width 127 height 13
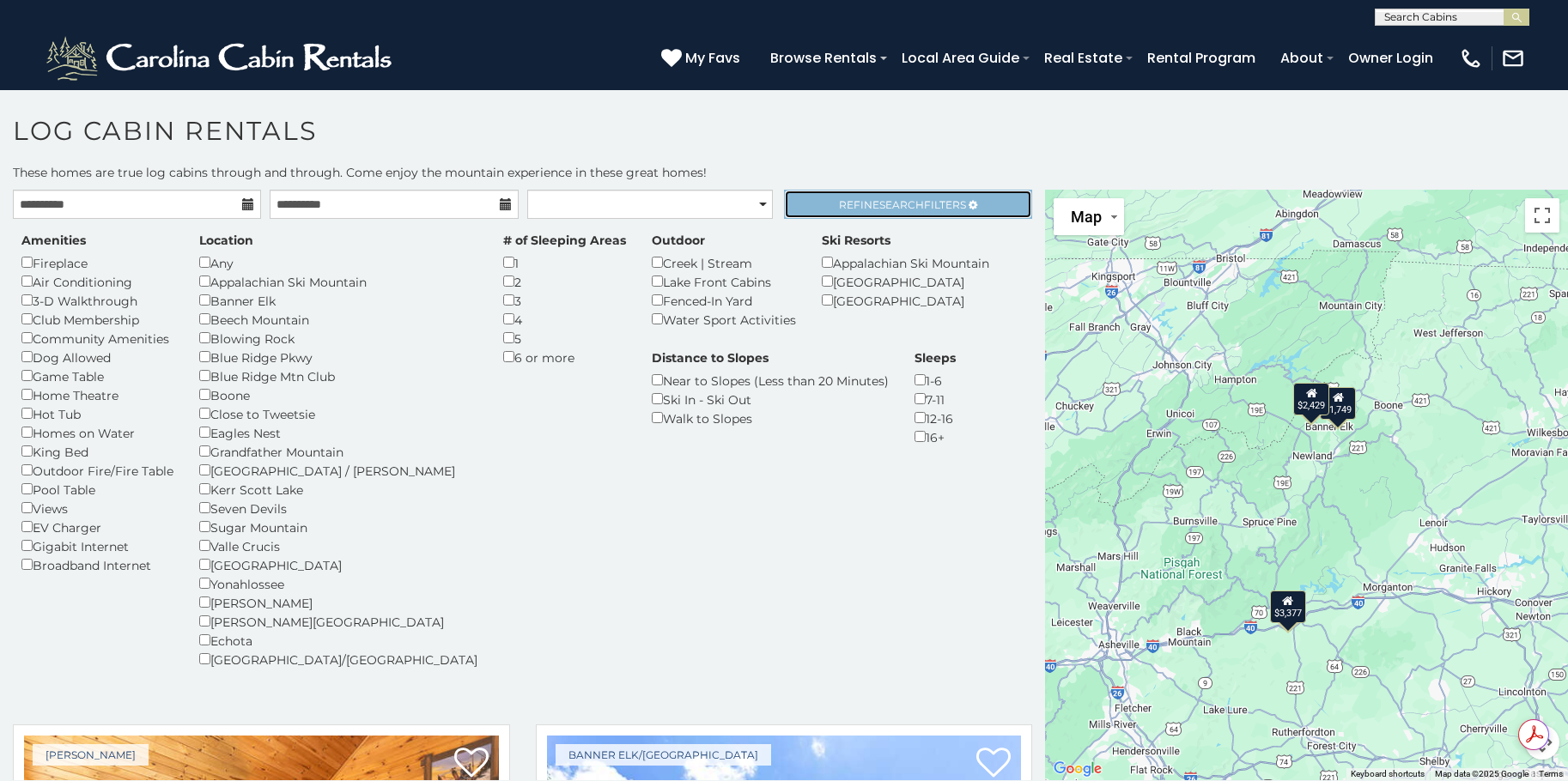
click at [880, 200] on span "Search" at bounding box center [901, 205] width 44 height 13
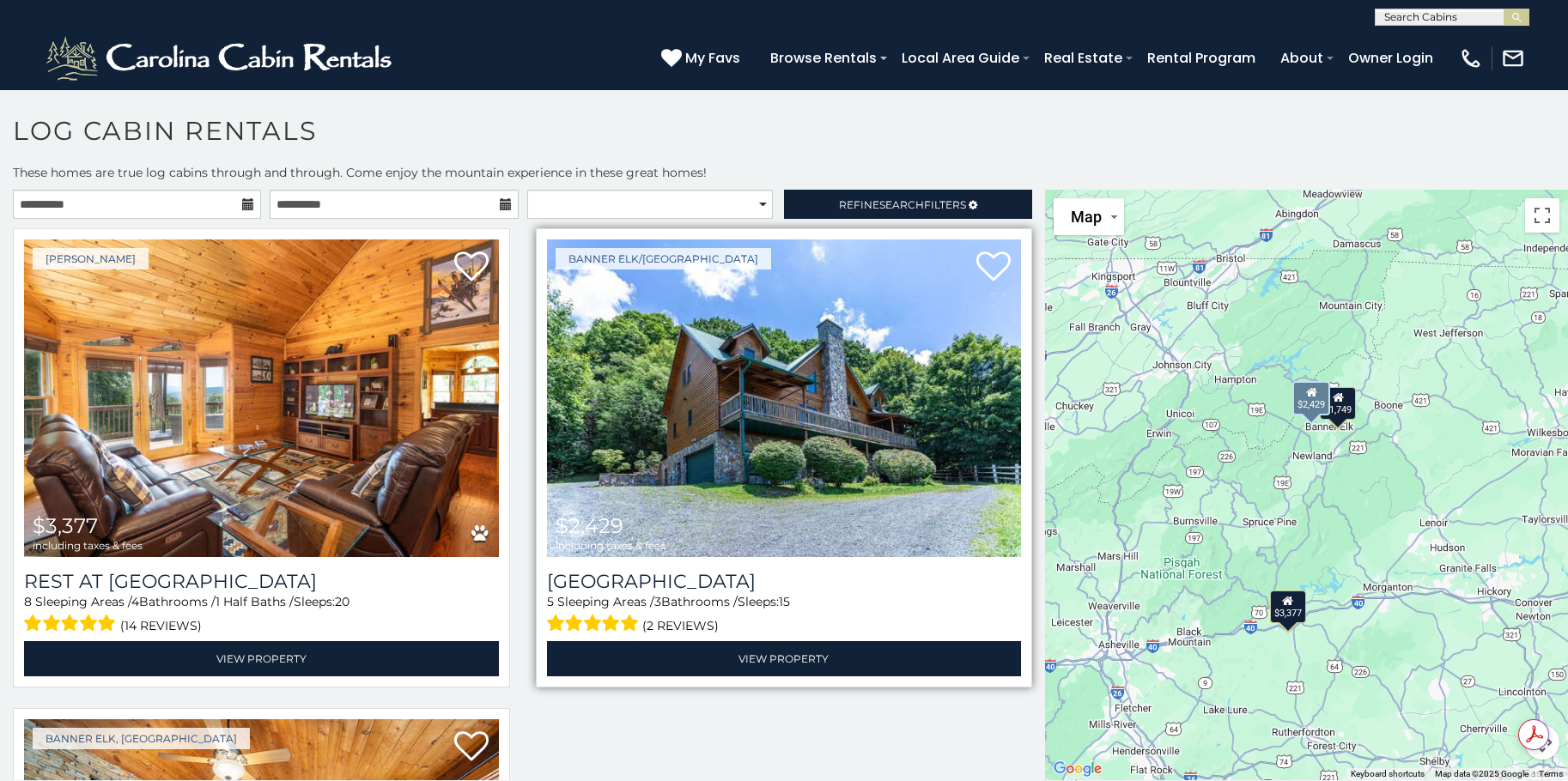
click at [773, 436] on img at bounding box center [784, 398] width 475 height 318
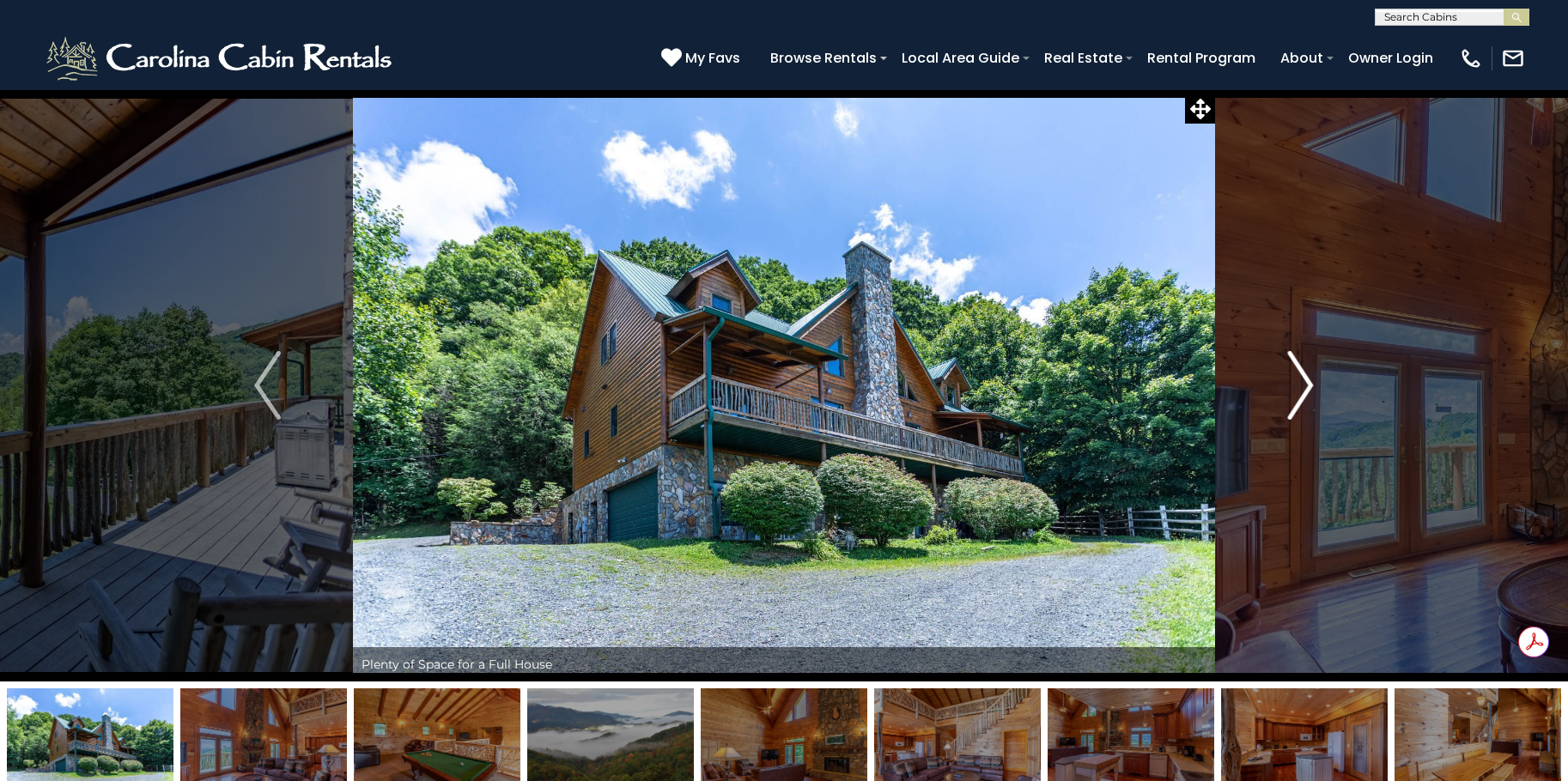
click at [1304, 372] on img "Next" at bounding box center [1301, 385] width 26 height 69
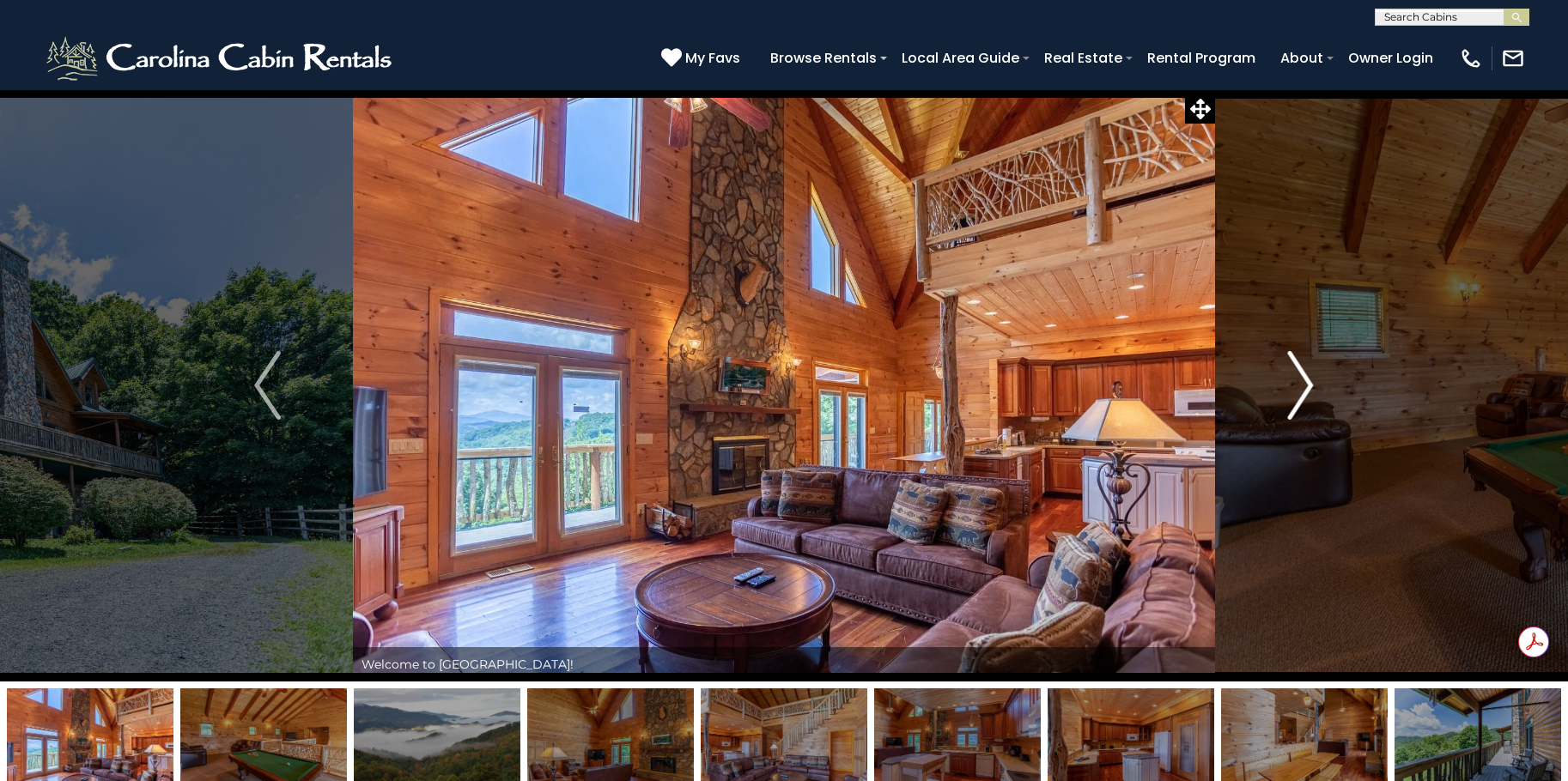
click at [1304, 372] on img "Next" at bounding box center [1301, 385] width 26 height 69
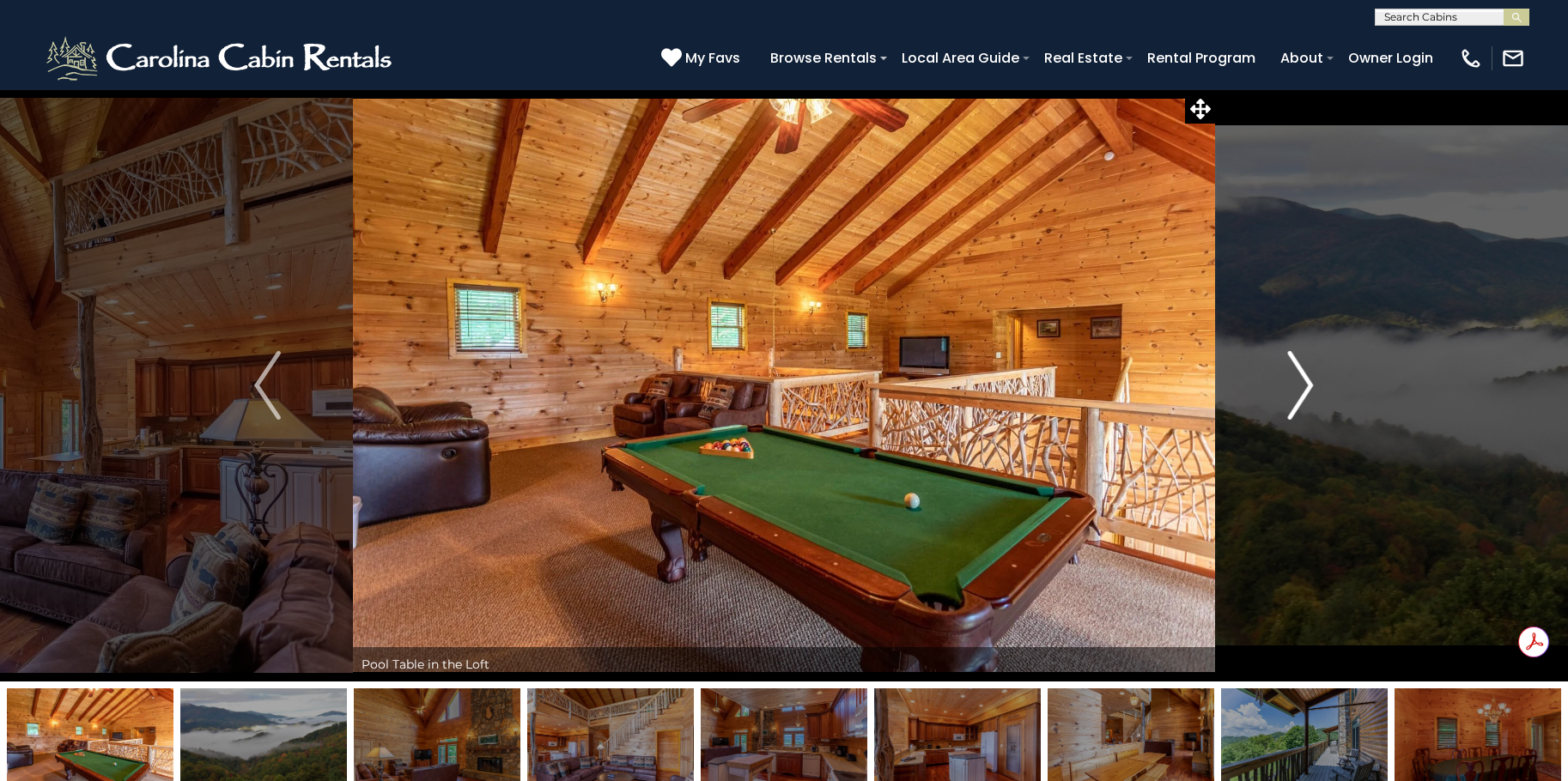
click at [1304, 372] on img "Next" at bounding box center [1301, 385] width 26 height 69
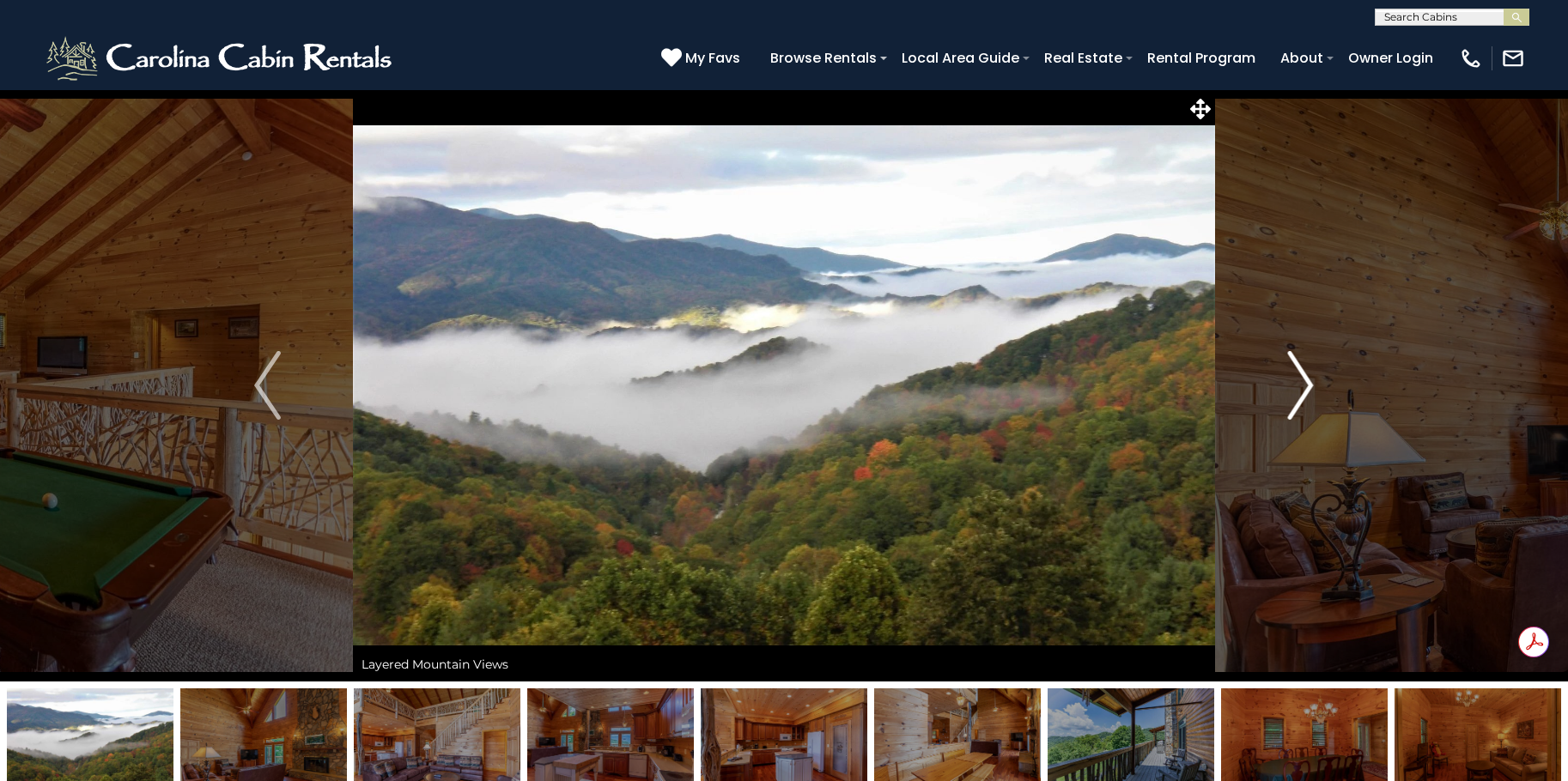
click at [1304, 372] on img "Next" at bounding box center [1301, 385] width 26 height 69
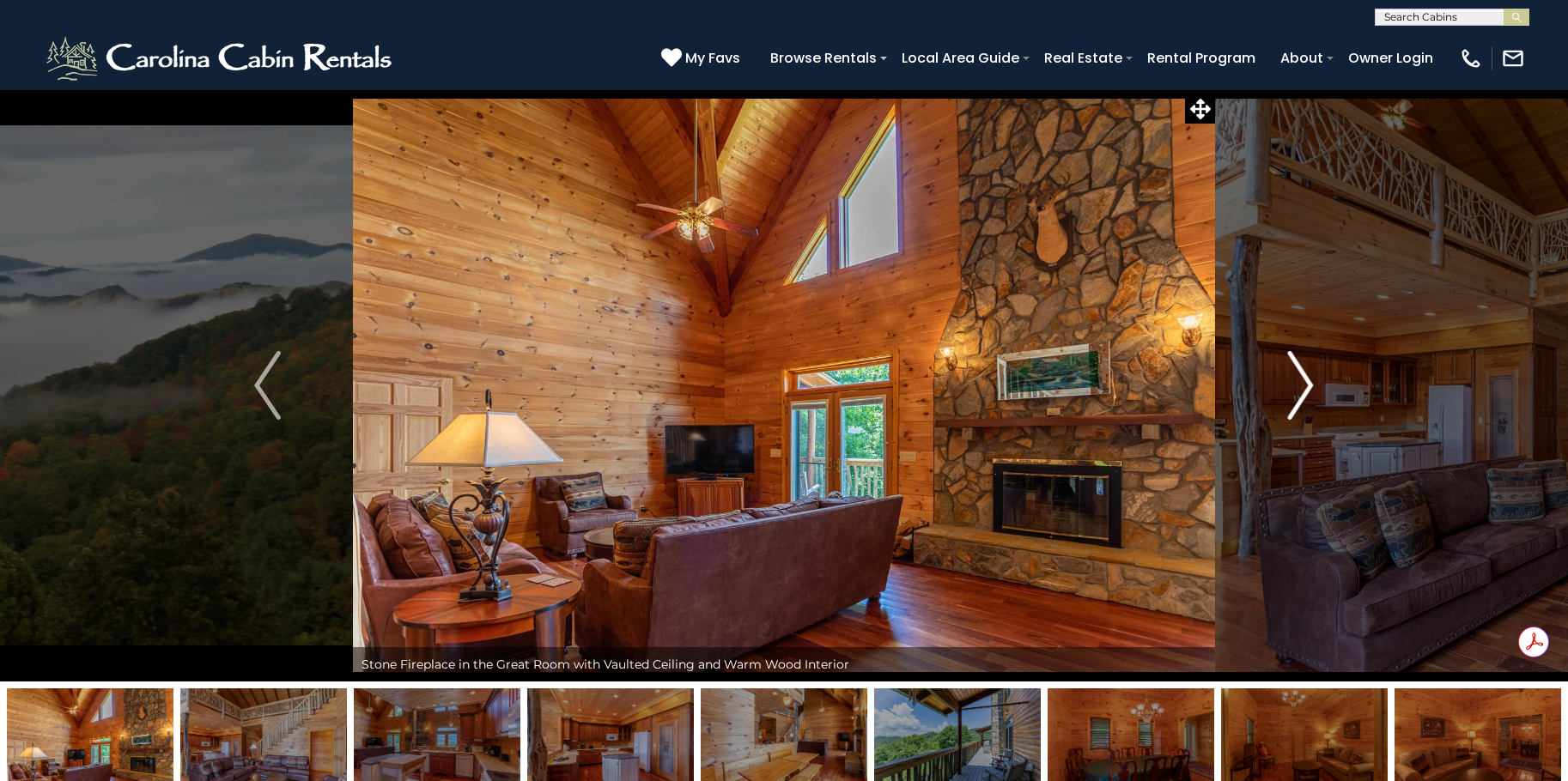
click at [1304, 372] on img "Next" at bounding box center [1301, 385] width 26 height 69
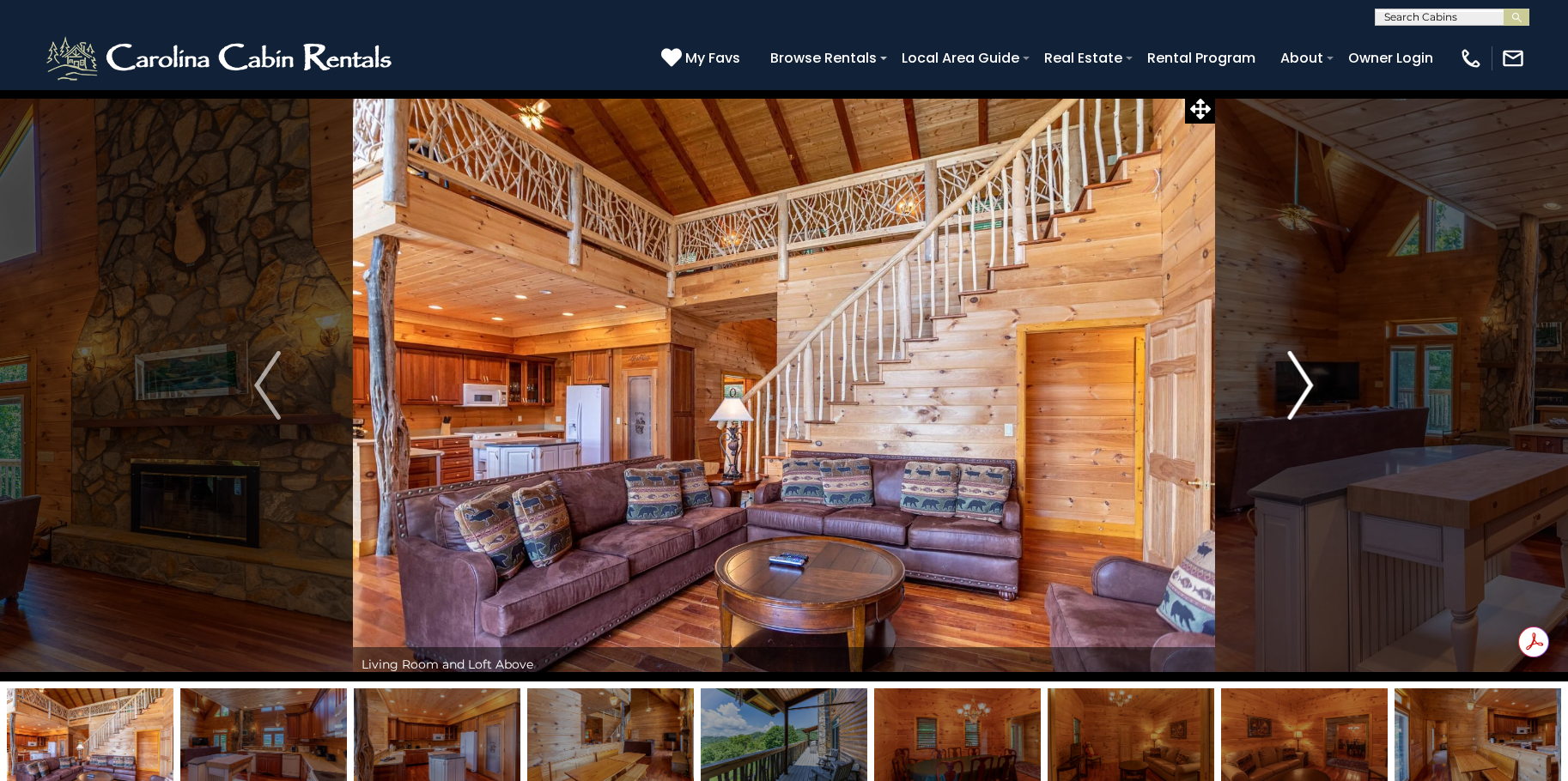
click at [1304, 372] on img "Next" at bounding box center [1301, 385] width 26 height 69
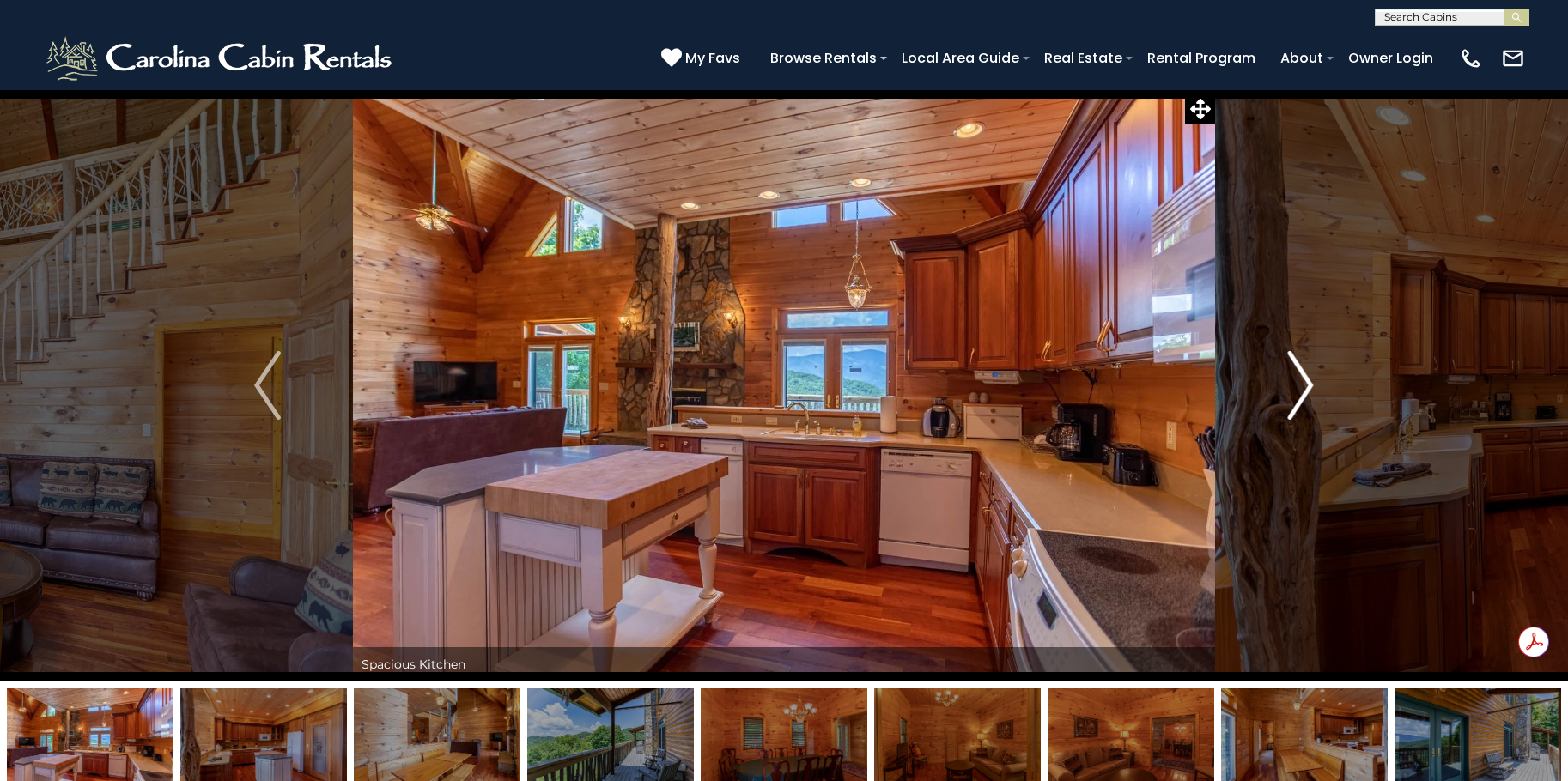
click at [1304, 372] on img "Next" at bounding box center [1301, 385] width 26 height 69
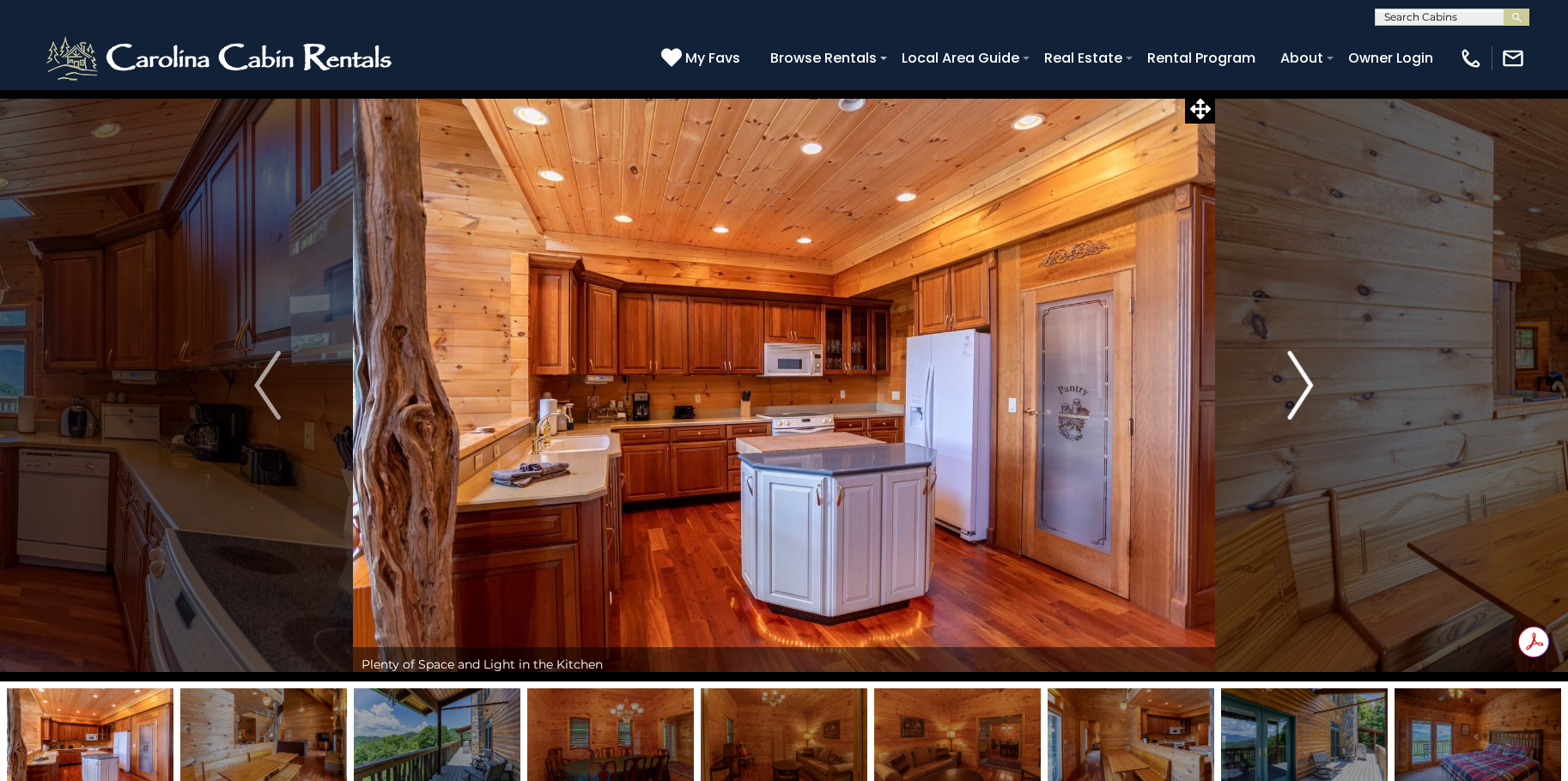
click at [1304, 372] on img "Next" at bounding box center [1301, 385] width 26 height 69
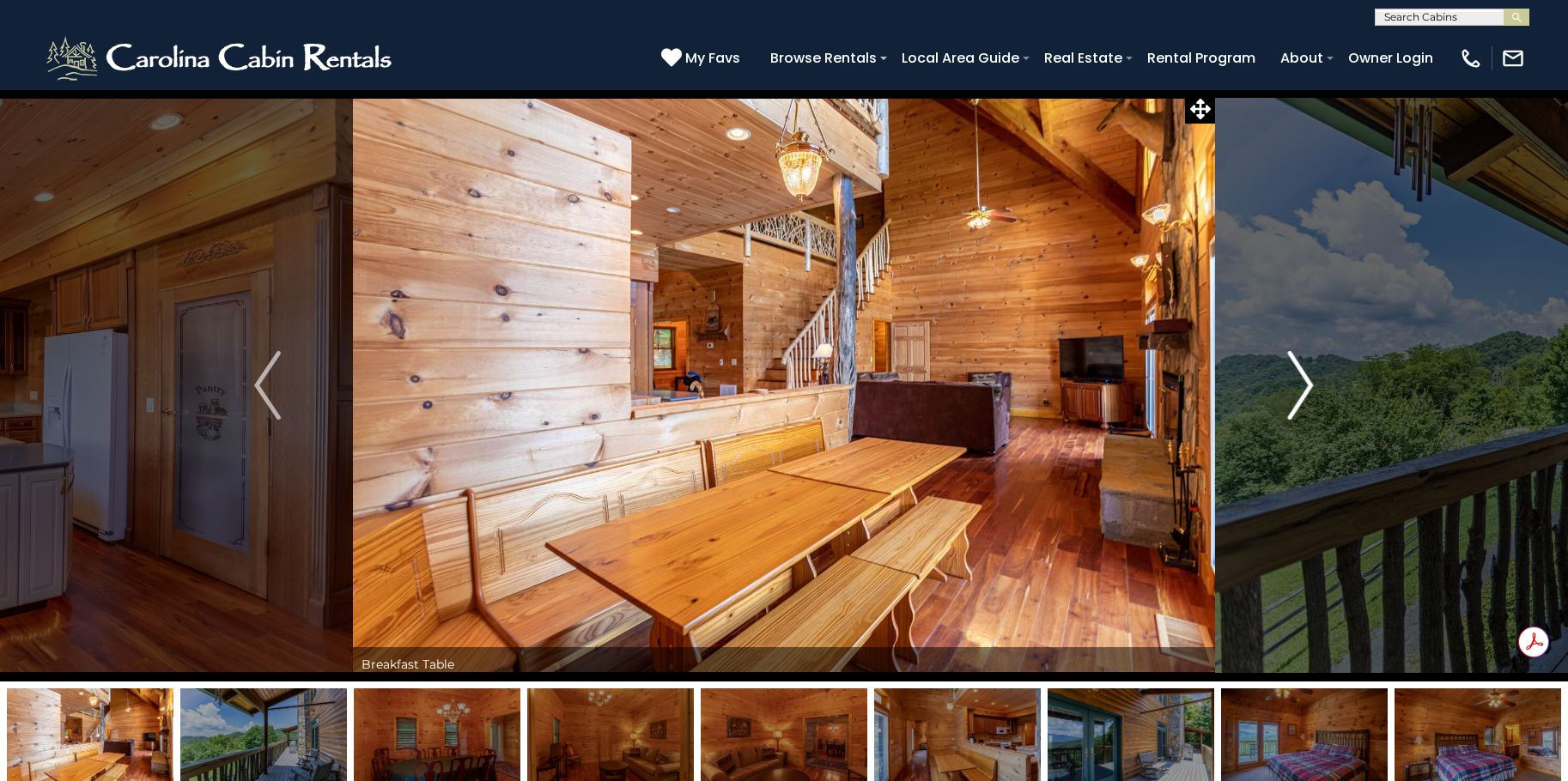
click at [1304, 372] on img "Next" at bounding box center [1301, 385] width 26 height 69
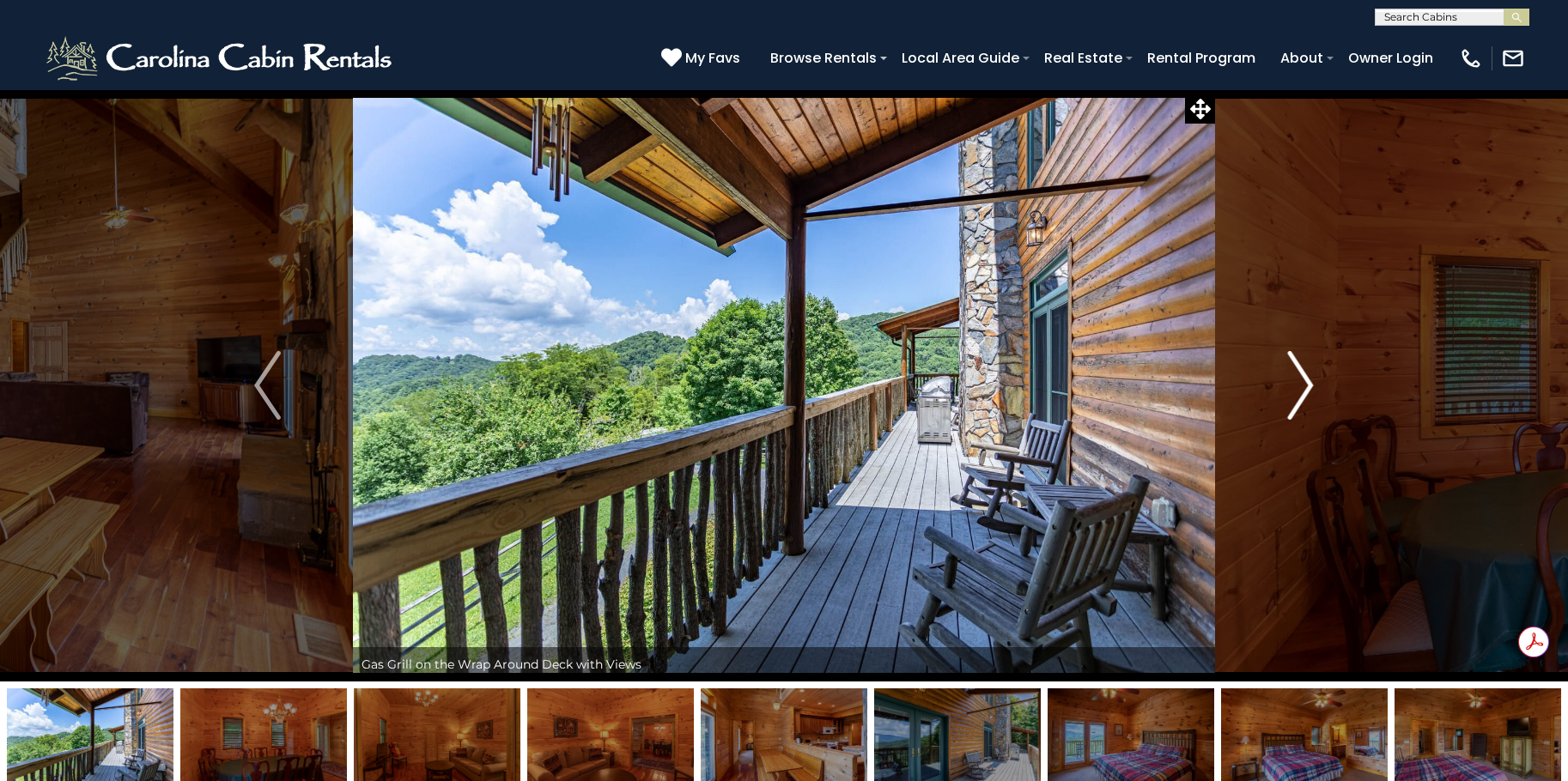
click at [1304, 372] on img "Next" at bounding box center [1301, 385] width 26 height 69
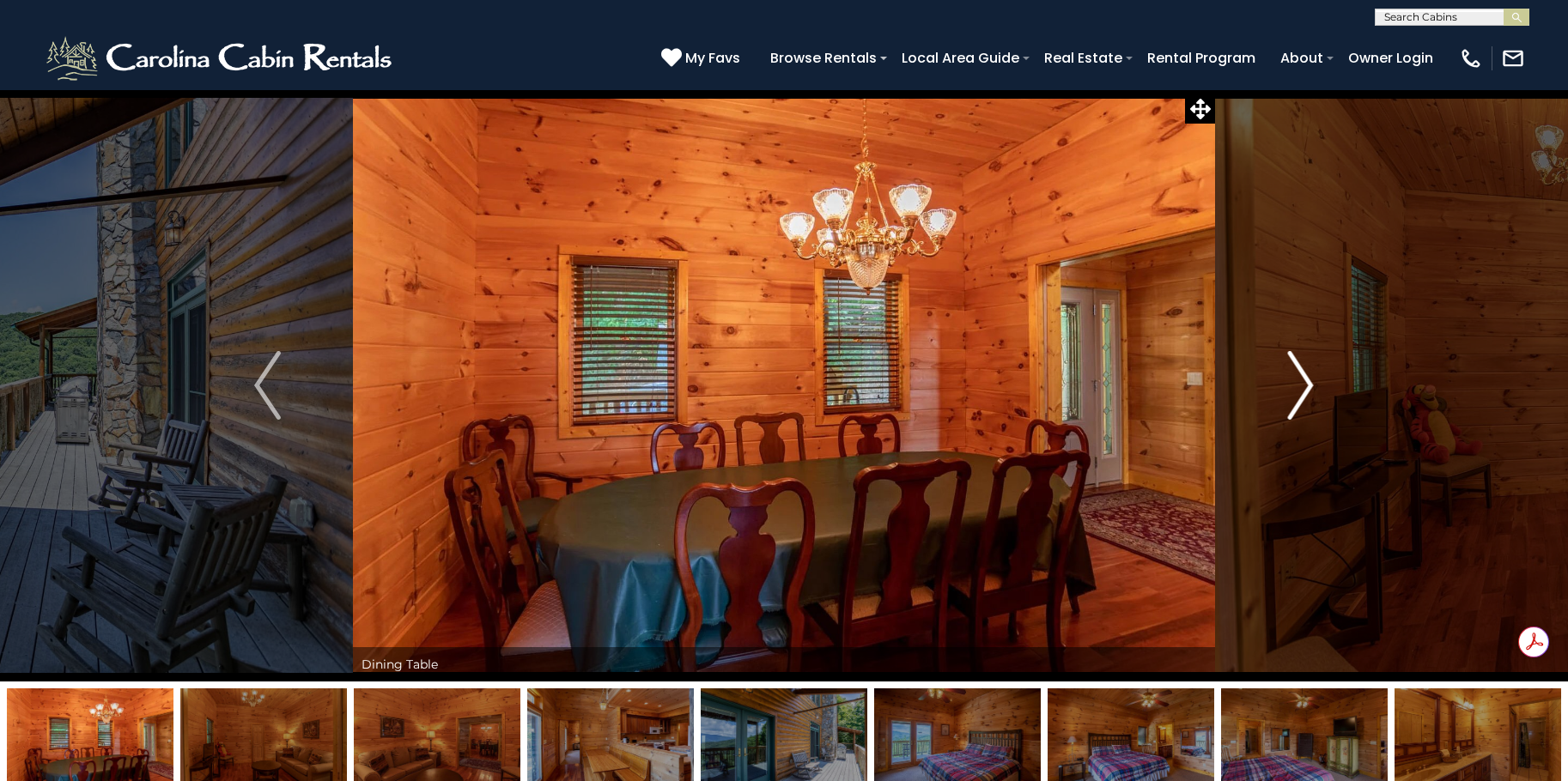
click at [1304, 372] on img "Next" at bounding box center [1301, 385] width 26 height 69
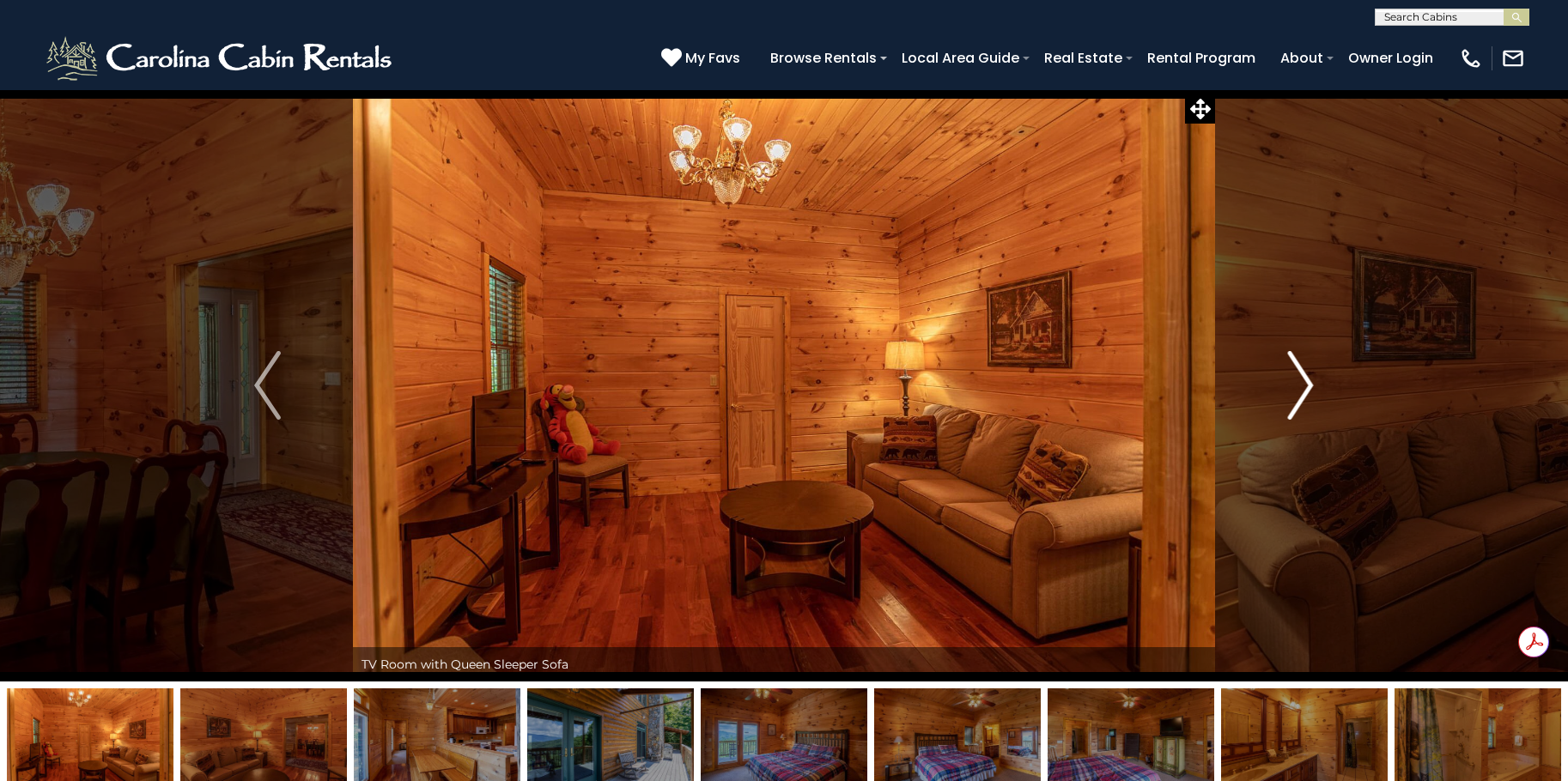
click at [1304, 372] on img "Next" at bounding box center [1301, 385] width 26 height 69
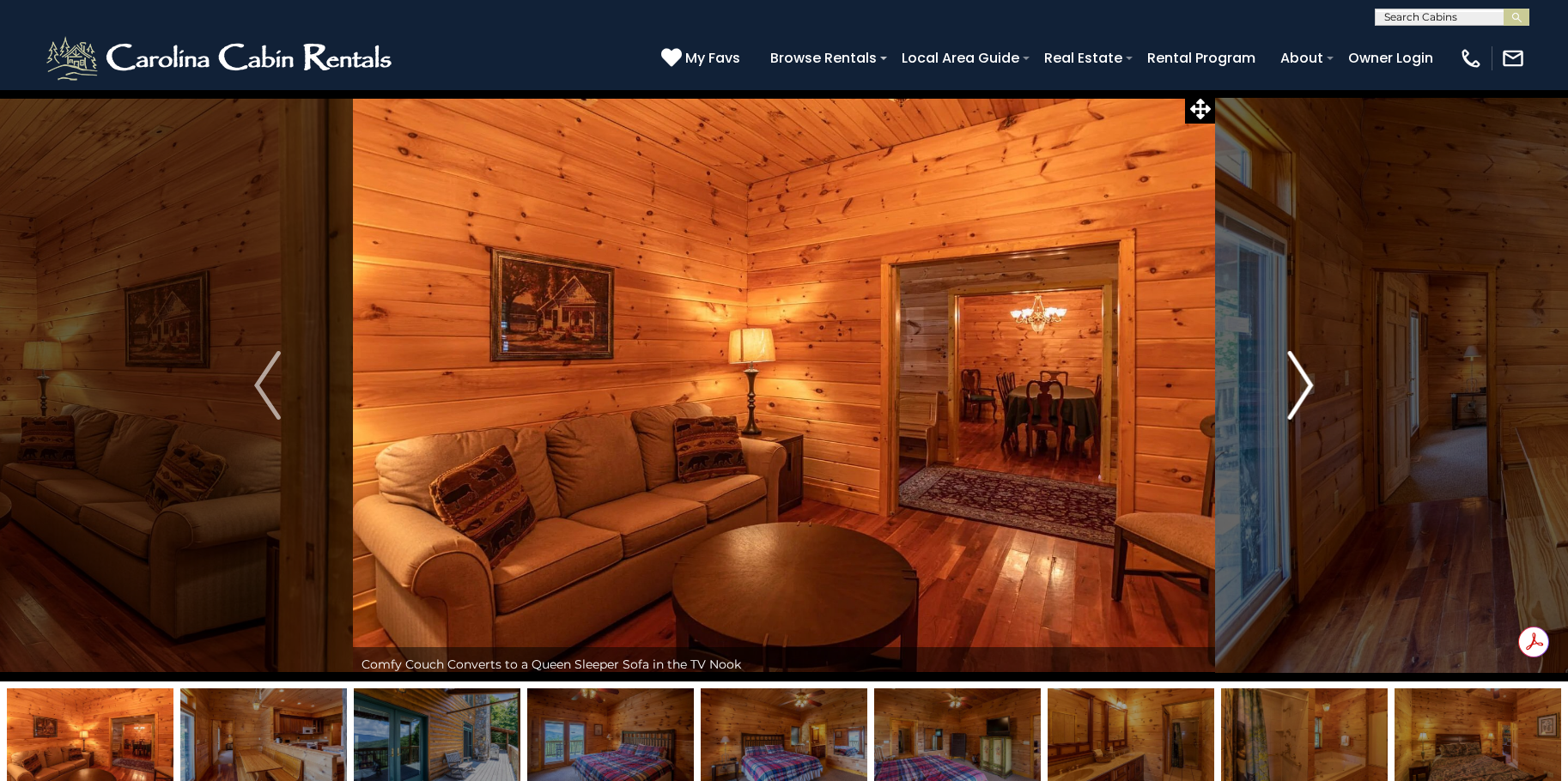
click at [1304, 372] on img "Next" at bounding box center [1301, 385] width 26 height 69
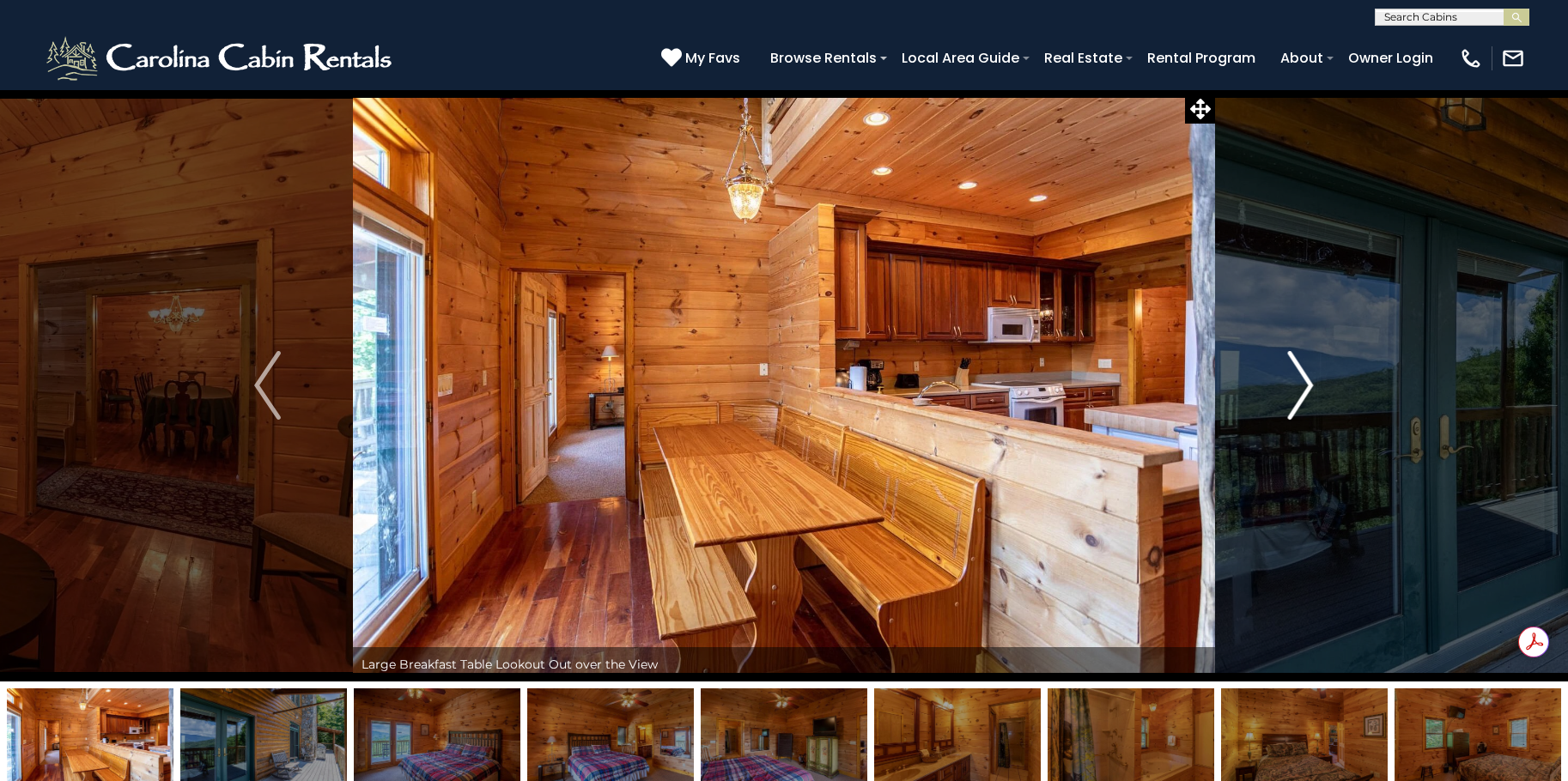
click at [1304, 372] on img "Next" at bounding box center [1301, 385] width 26 height 69
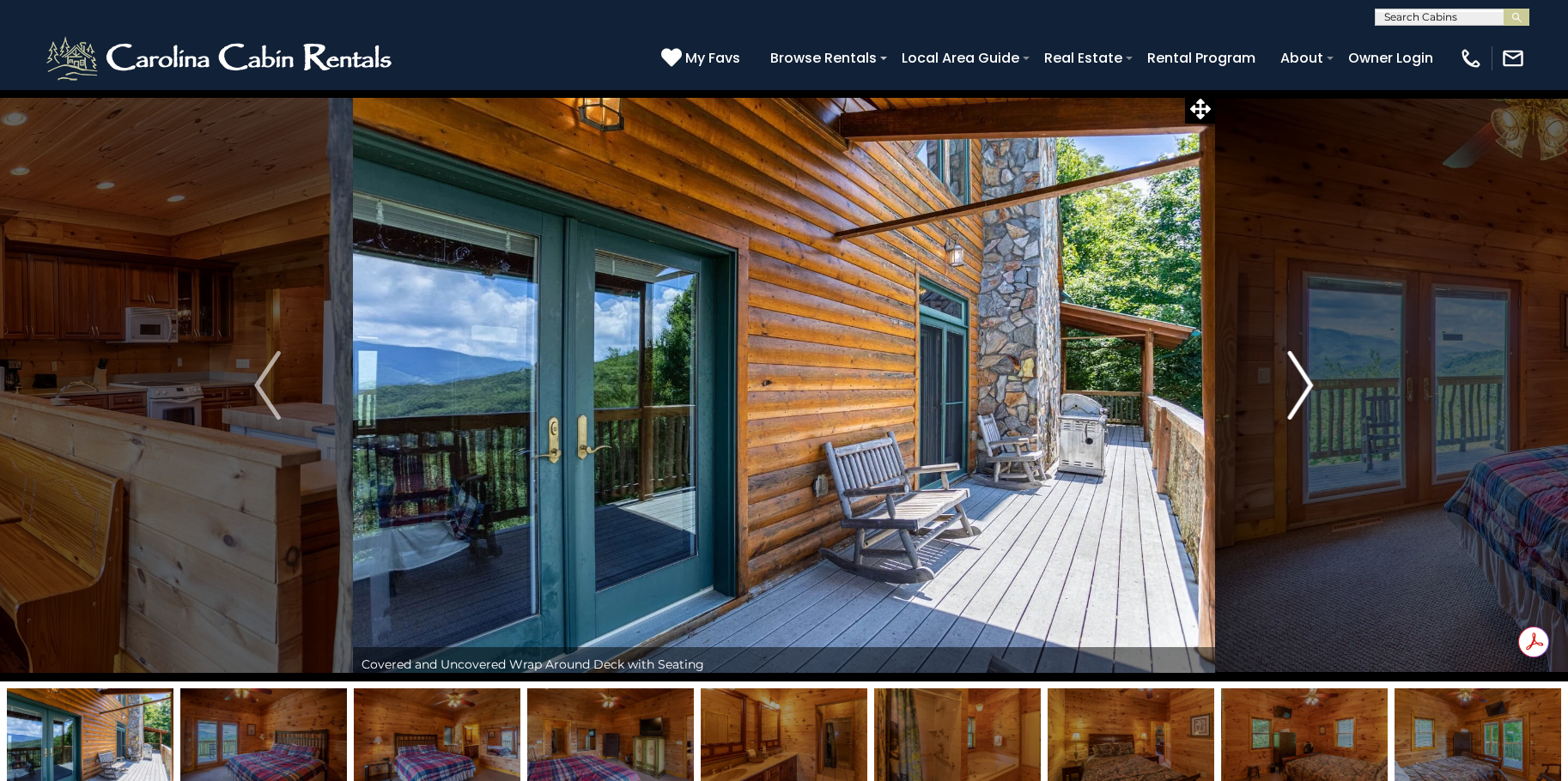
click at [1304, 372] on img "Next" at bounding box center [1301, 385] width 26 height 69
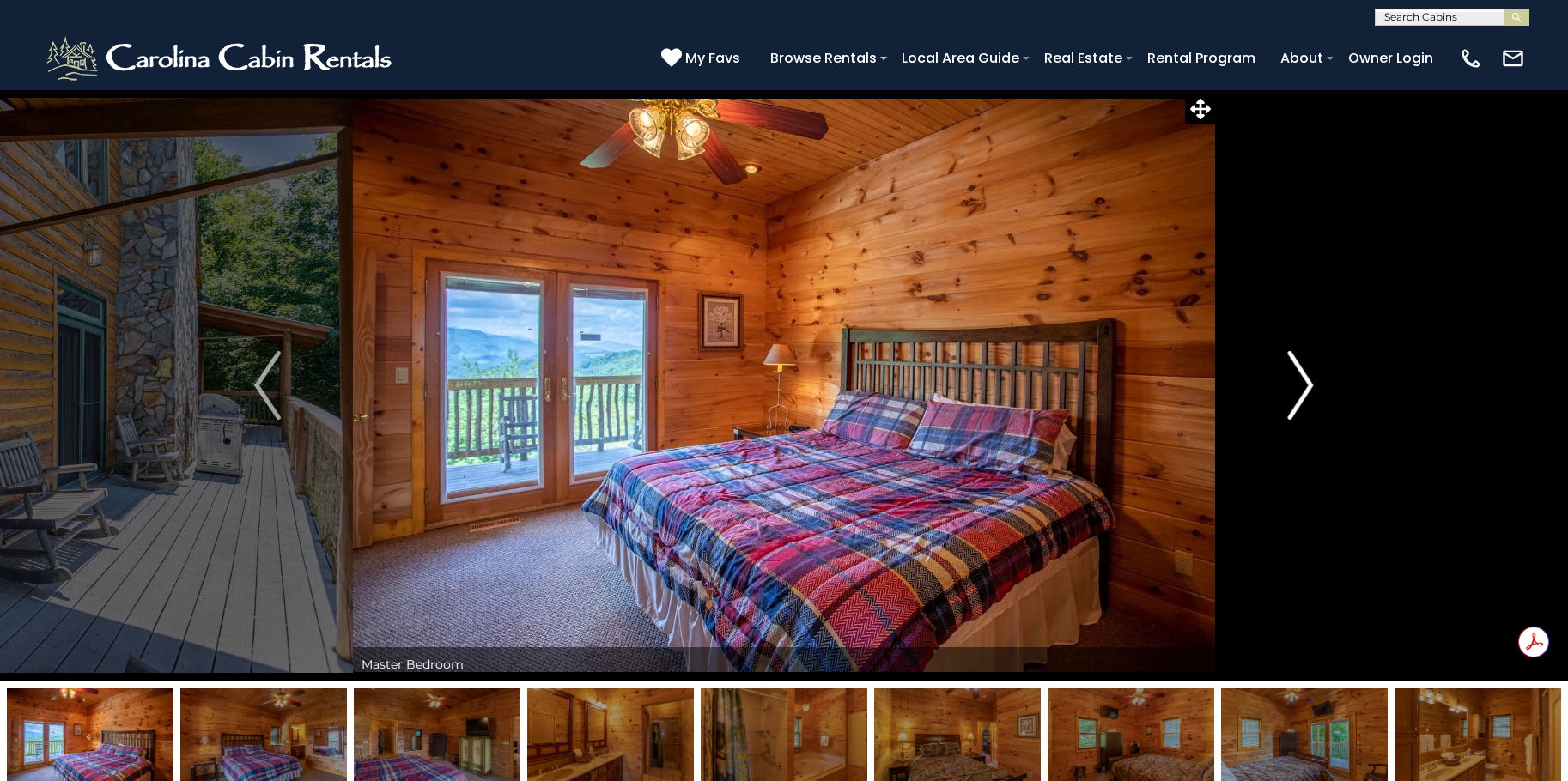
click at [1304, 372] on img "Next" at bounding box center [1301, 385] width 26 height 69
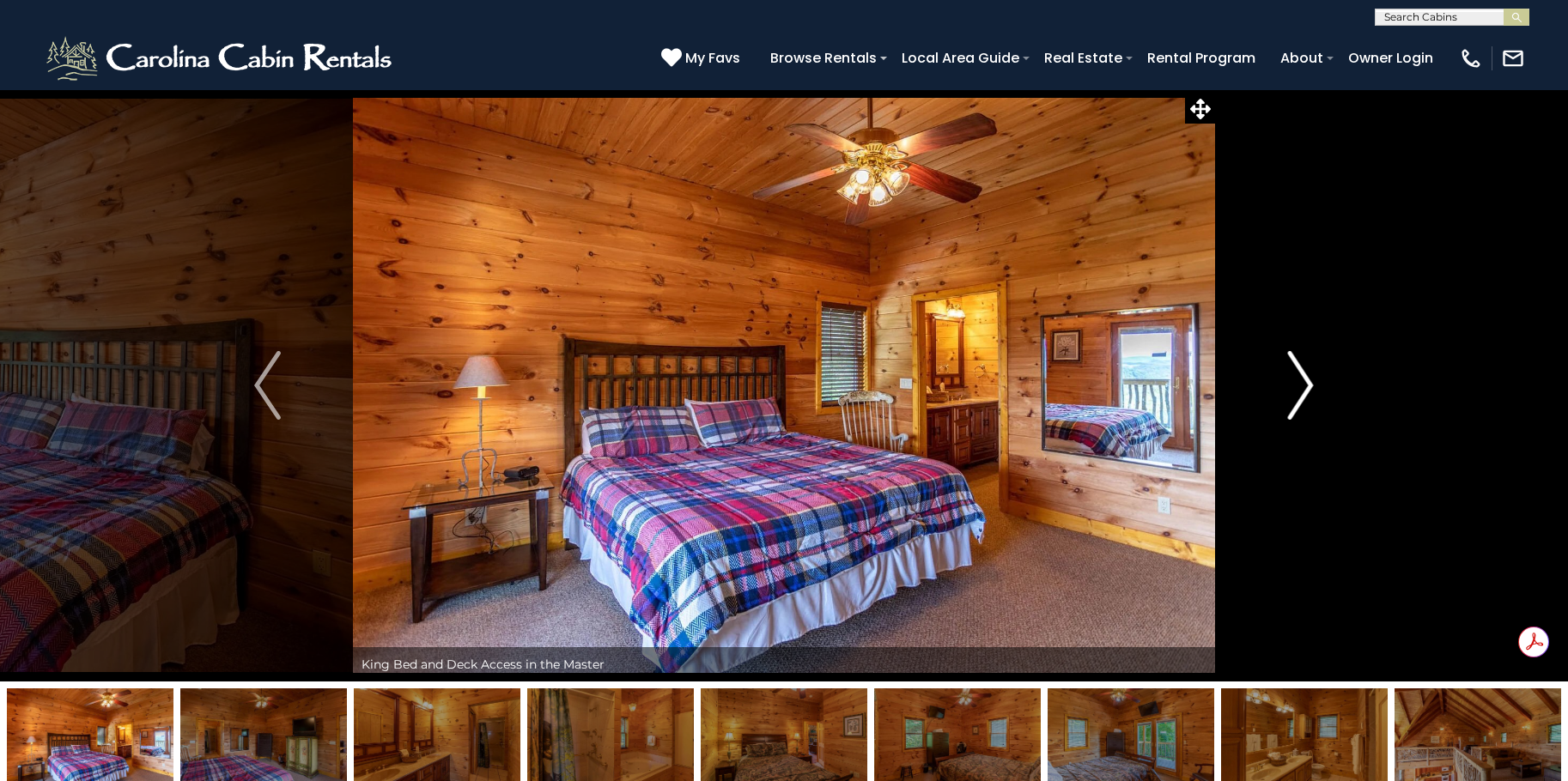
click at [1304, 372] on img "Next" at bounding box center [1301, 385] width 26 height 69
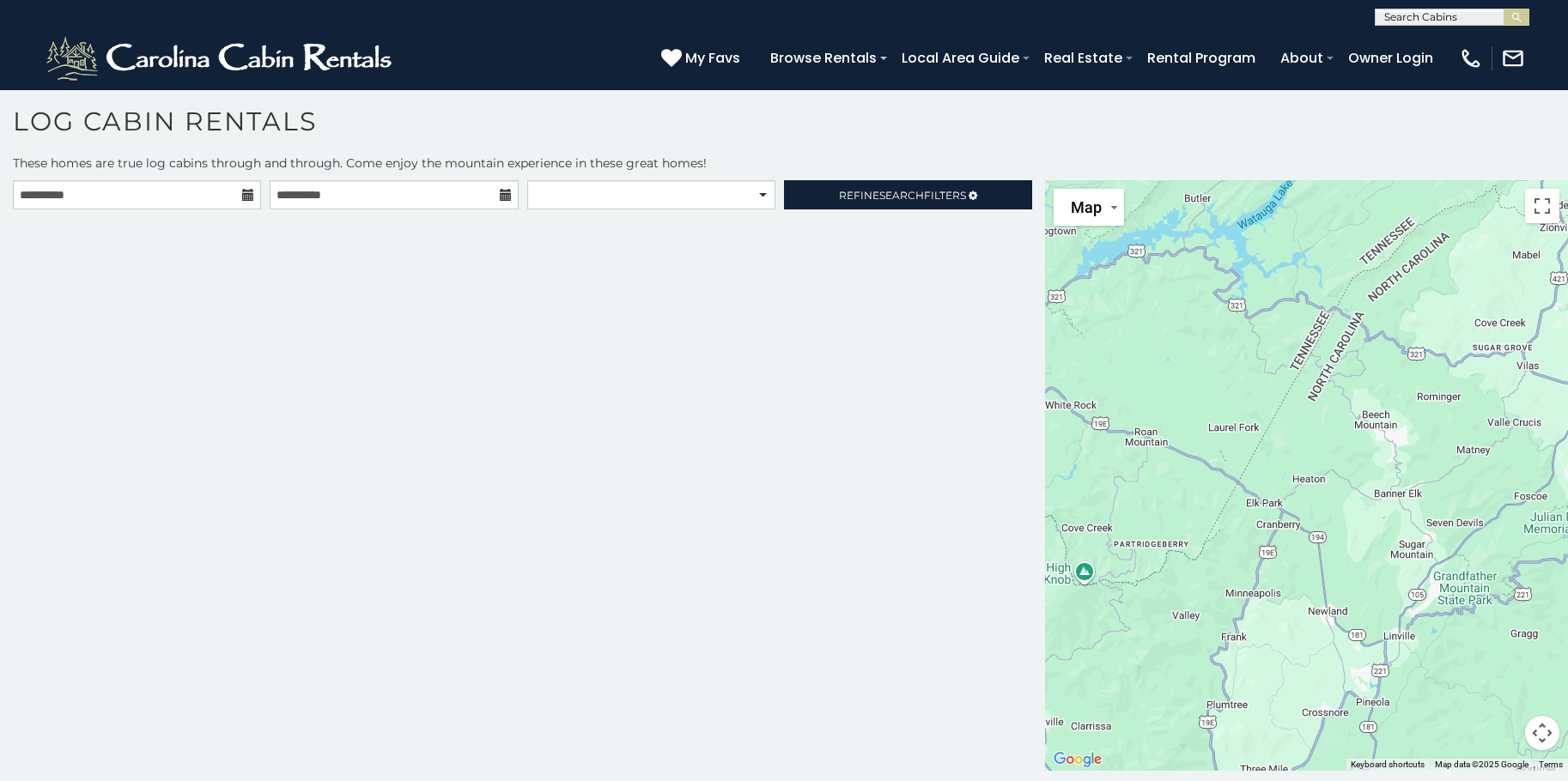
scroll to position [8, 0]
click at [900, 186] on link "Refine Search Filters" at bounding box center [908, 197] width 248 height 30
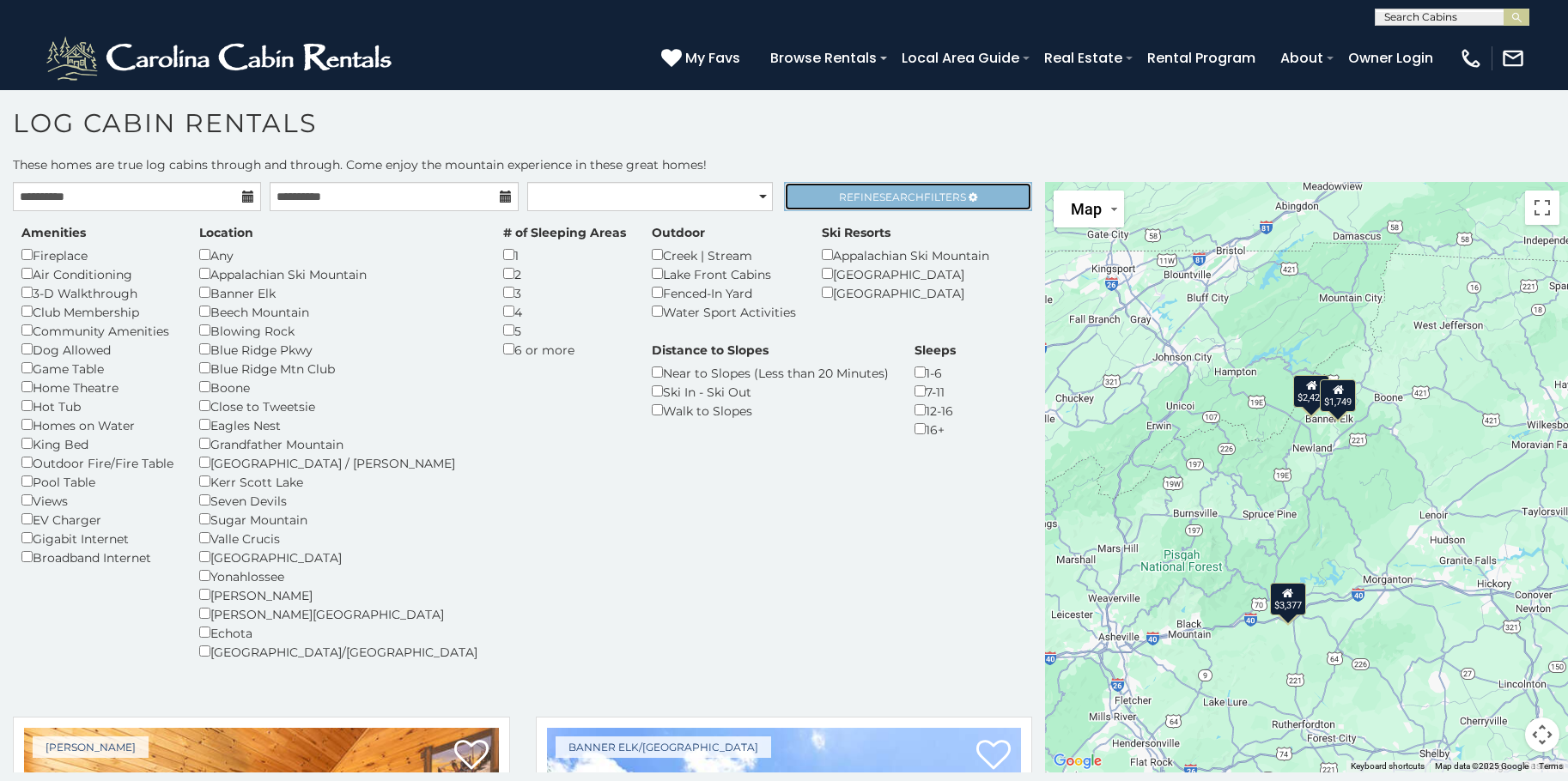
click at [893, 187] on link "Refine Search Filters" at bounding box center [908, 197] width 248 height 30
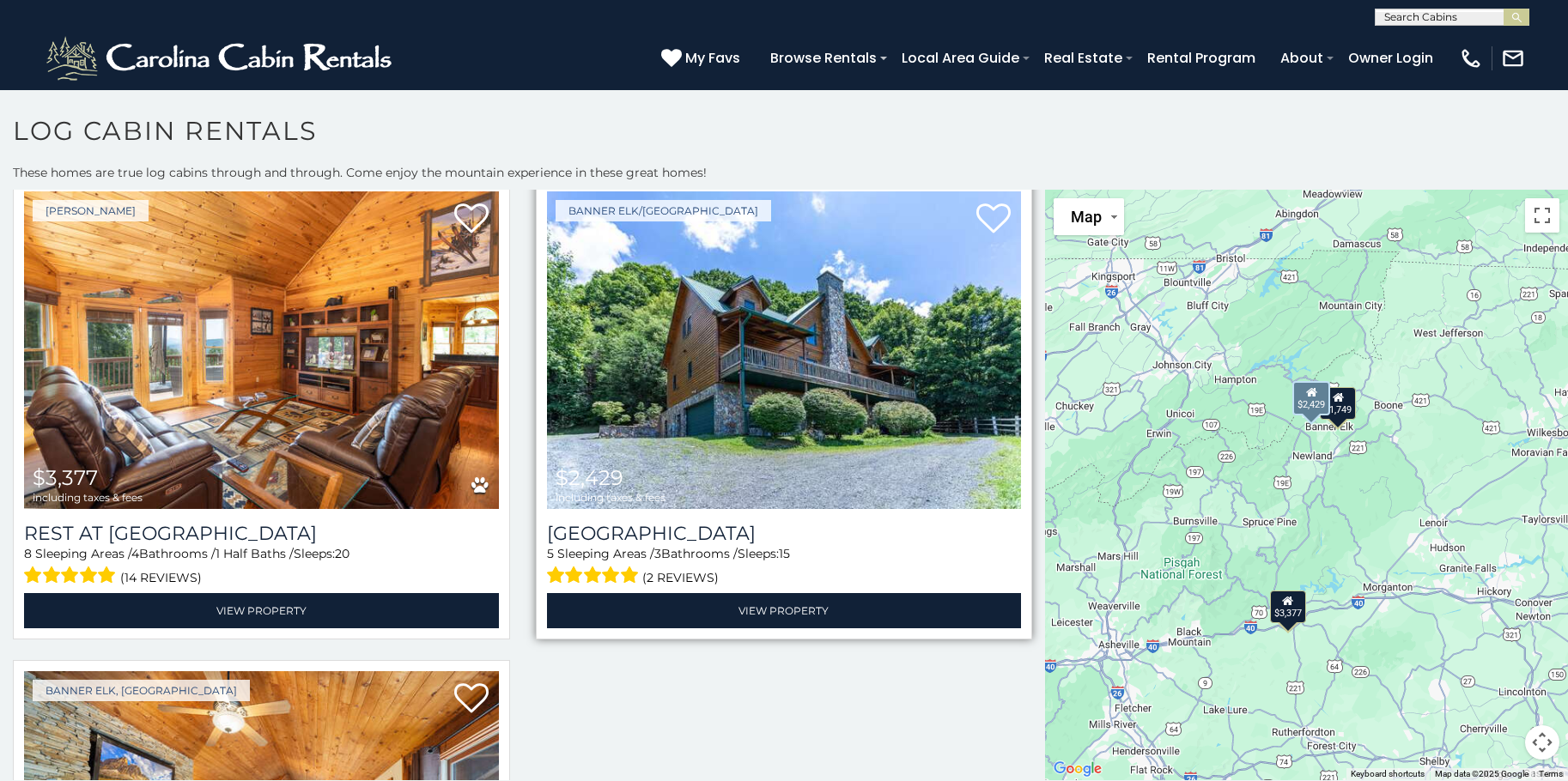
scroll to position [0, 0]
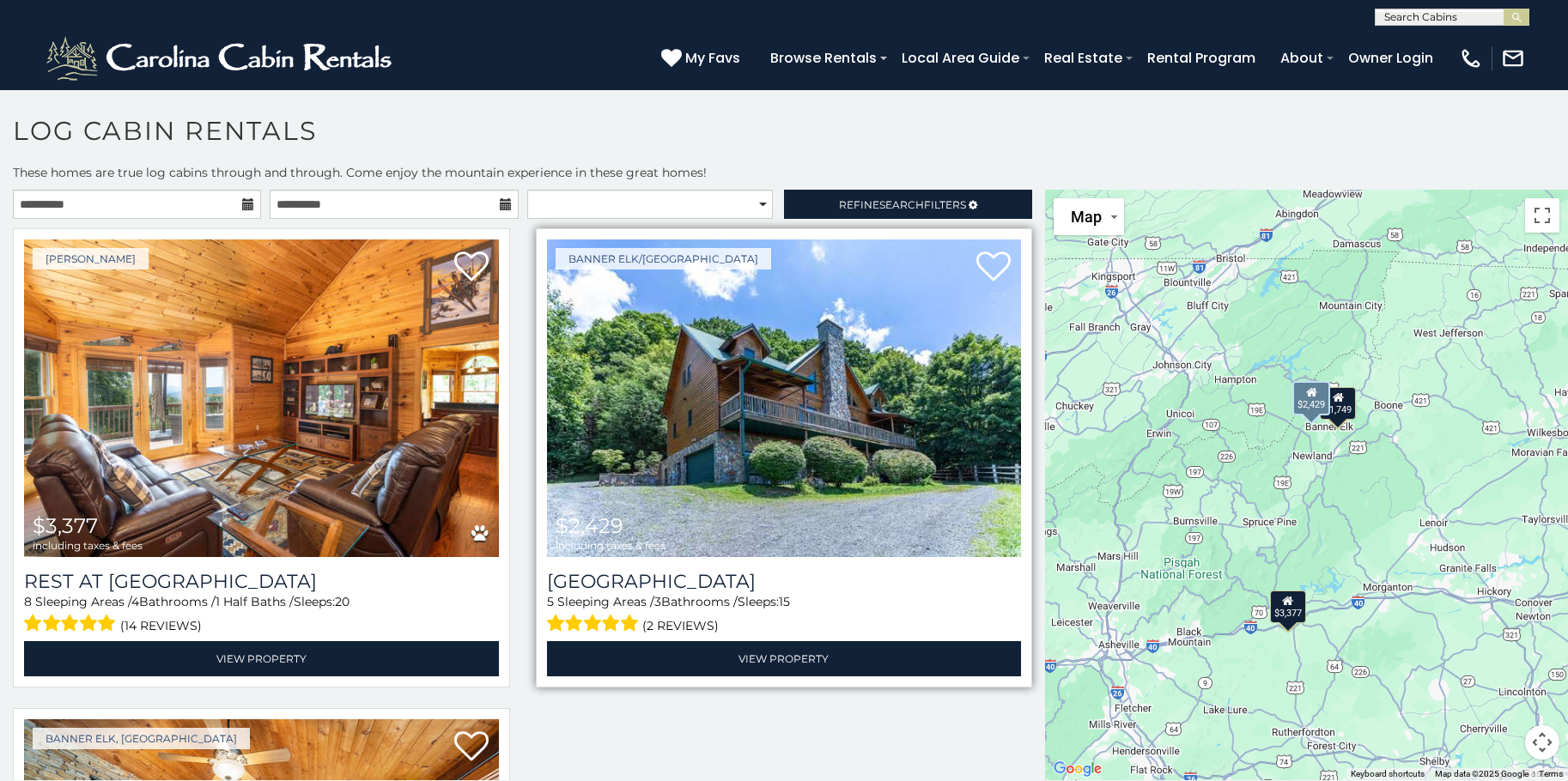
click at [789, 426] on img at bounding box center [784, 398] width 475 height 318
